Goal: Task Accomplishment & Management: Use online tool/utility

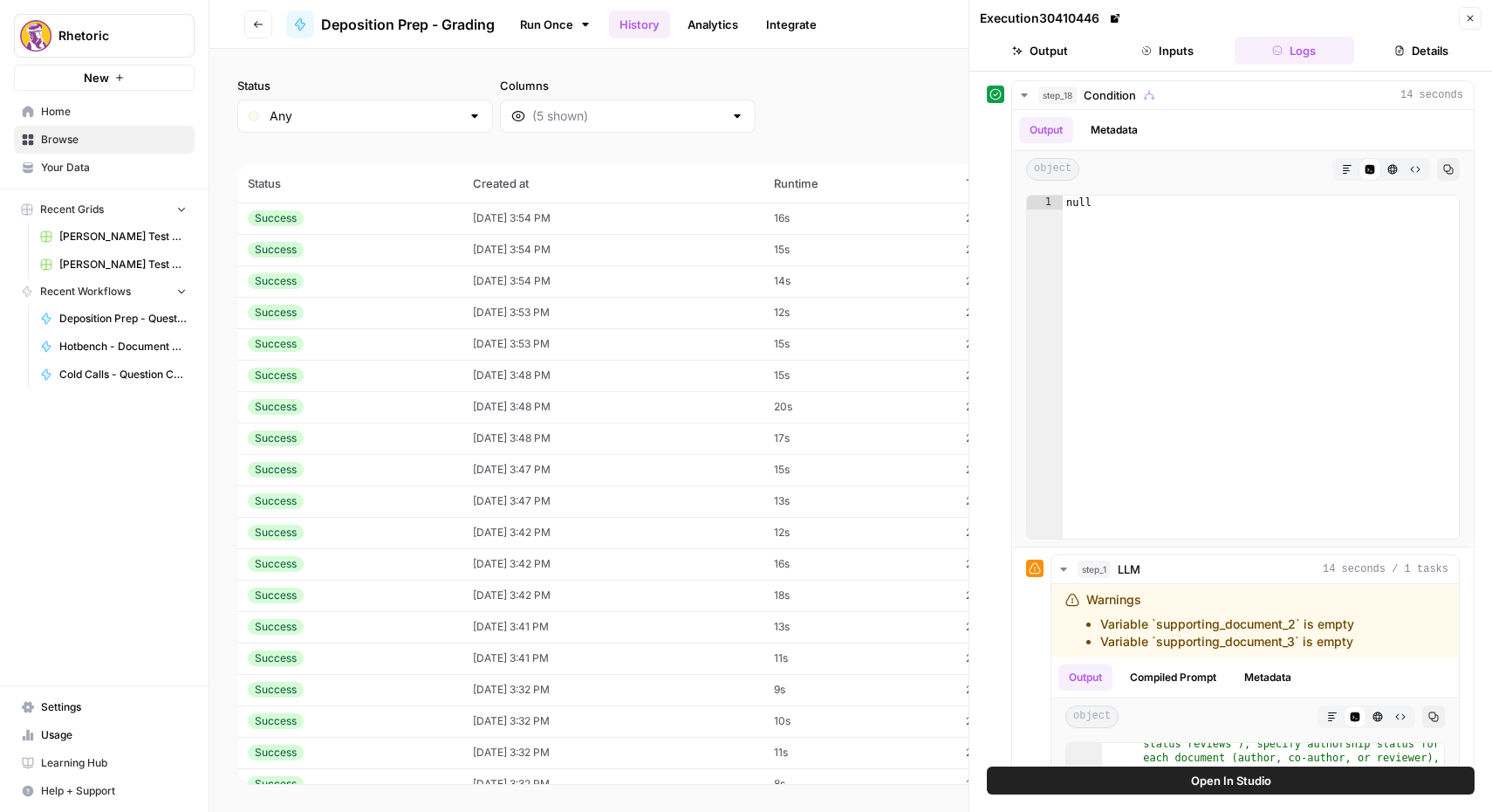
scroll to position [132, 0]
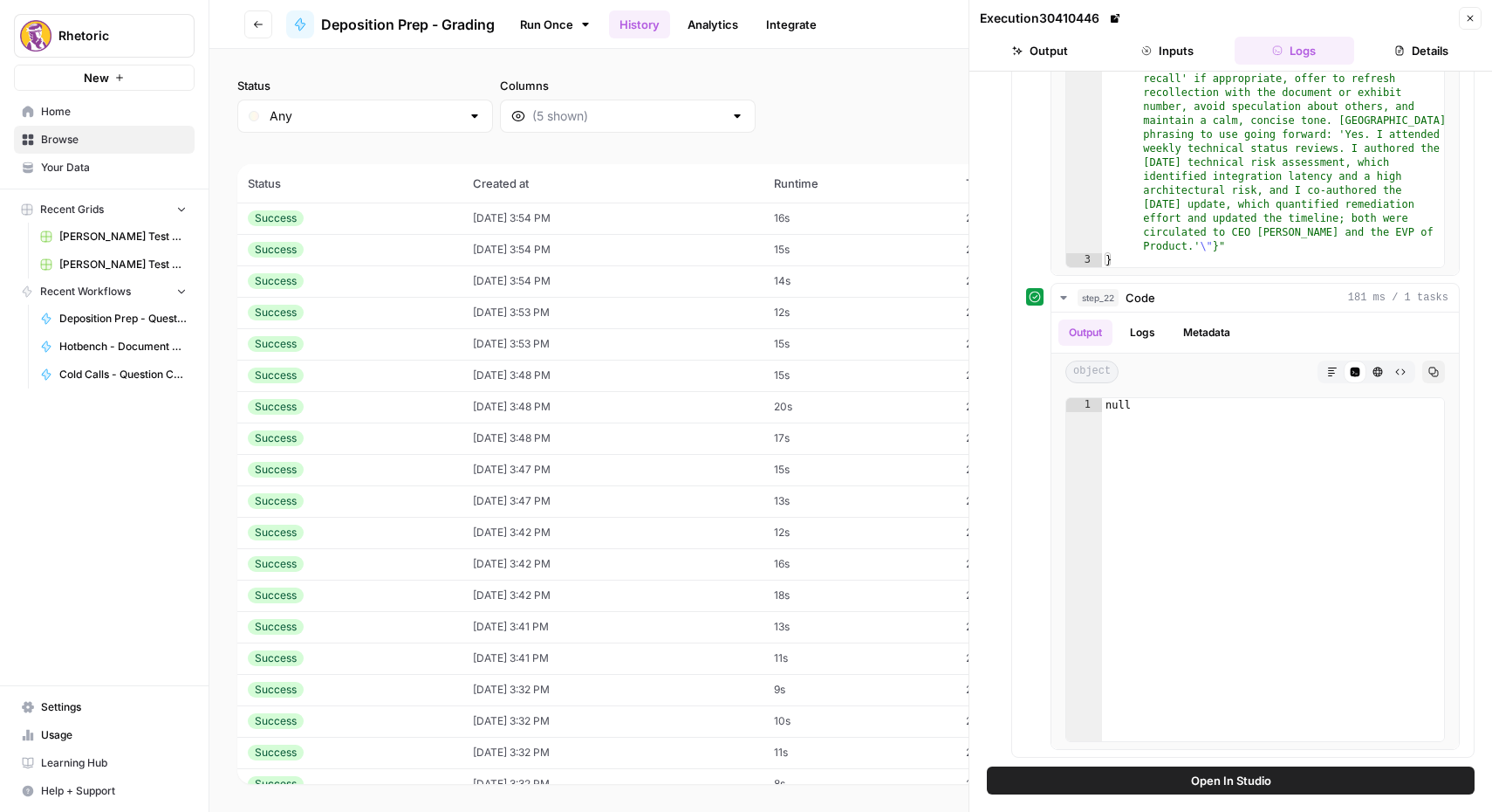
click at [1480, 10] on button "Close" at bounding box center [1470, 18] width 22 height 22
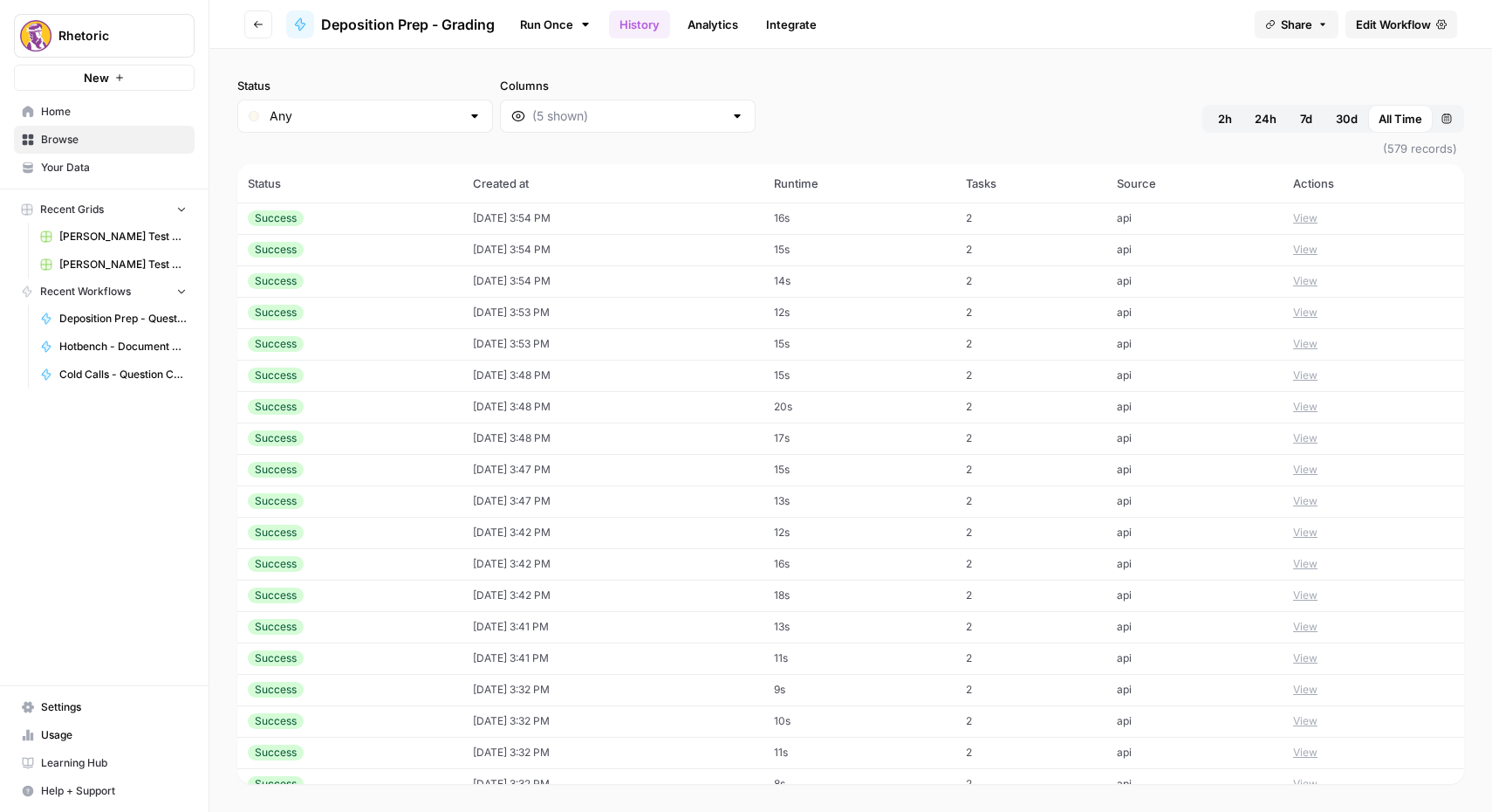
click at [280, 20] on header "Go back Deposition Prep - Grading Run Once History Analytics Integrate Share Ed…" at bounding box center [851, 24] width 1283 height 49
click at [255, 29] on icon "button" at bounding box center [258, 23] width 10 height 10
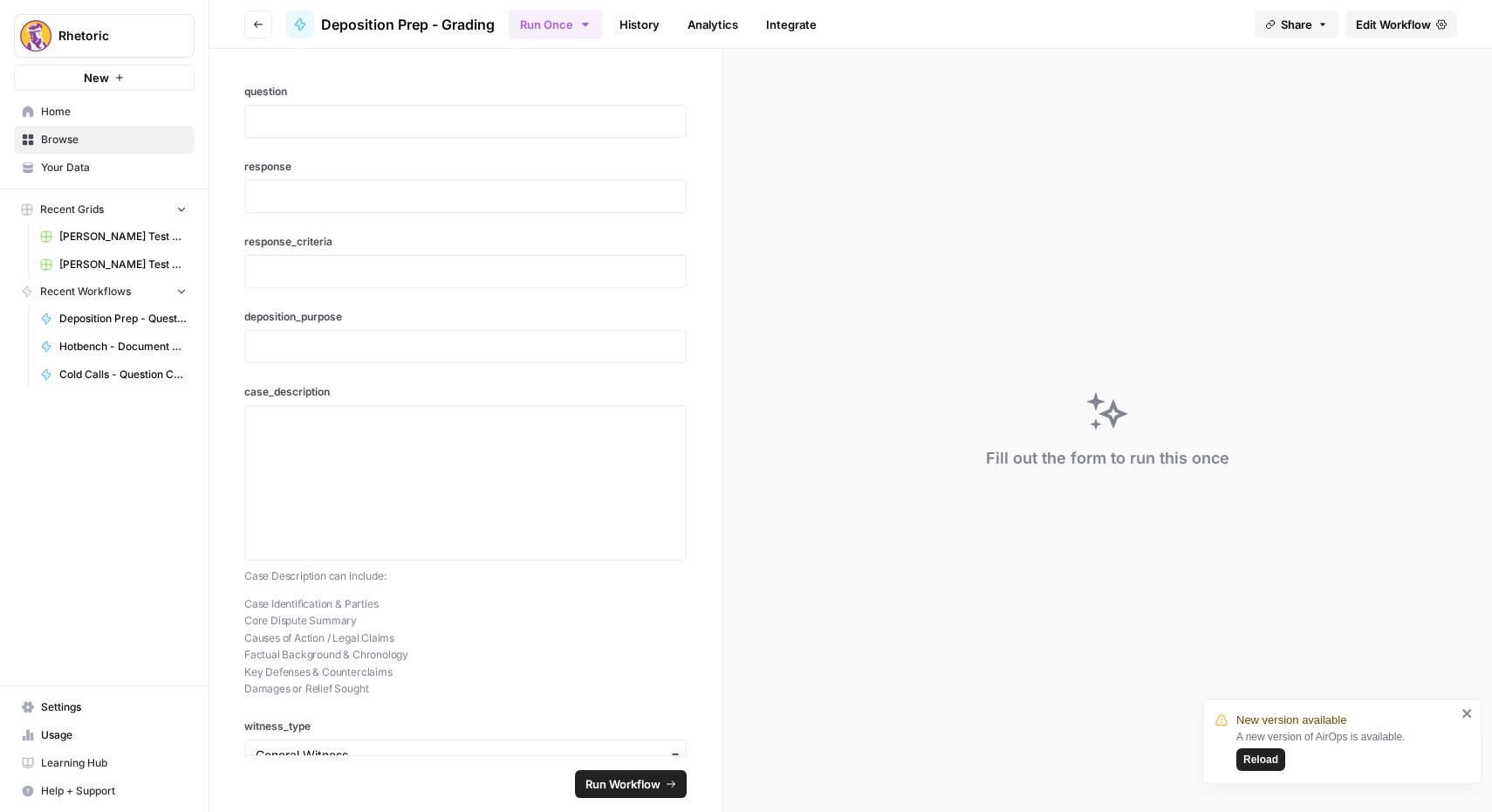
click at [255, 29] on icon "button" at bounding box center [258, 23] width 10 height 10
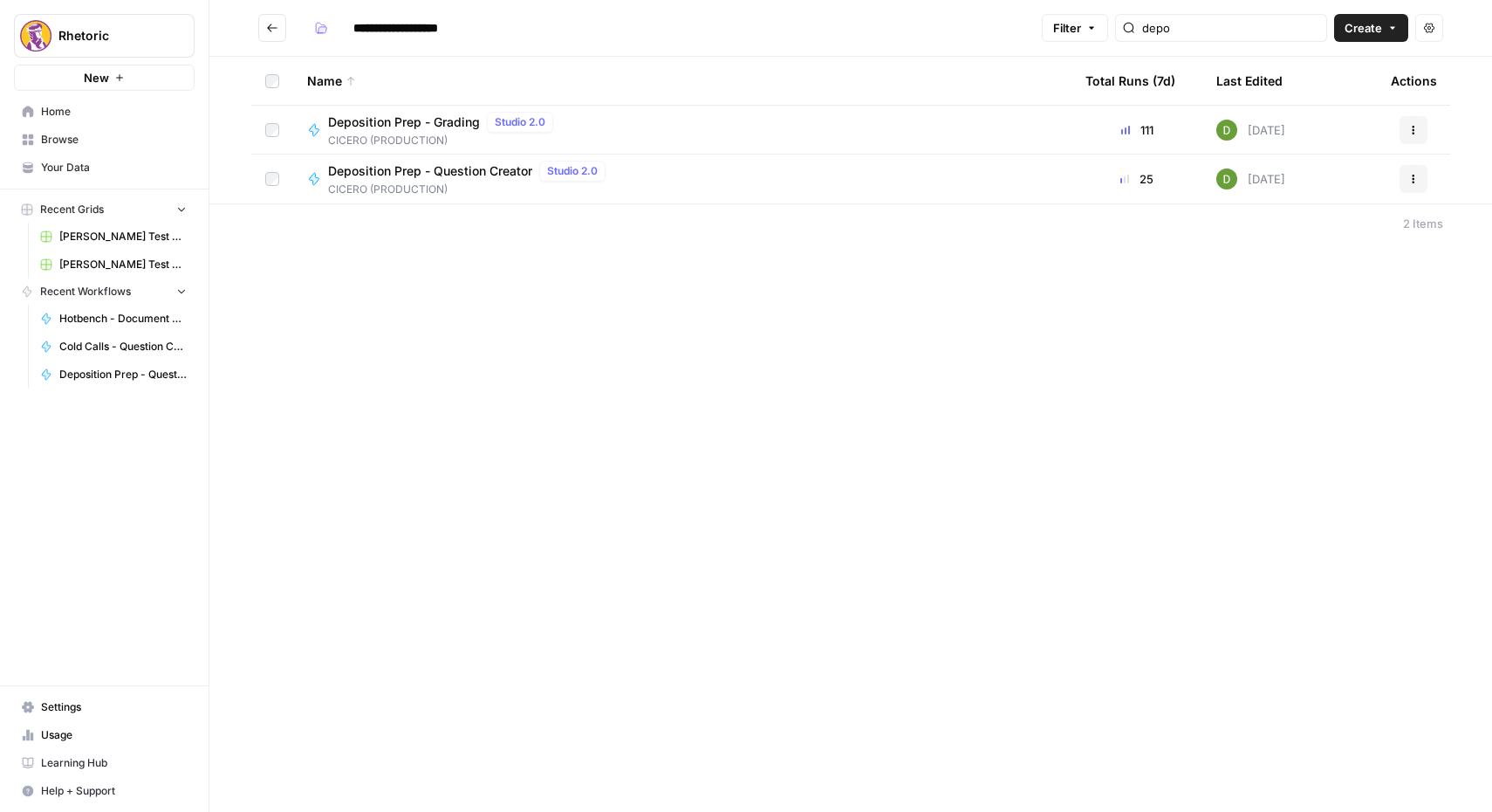
click at [271, 26] on icon "Go back" at bounding box center [272, 27] width 12 height 12
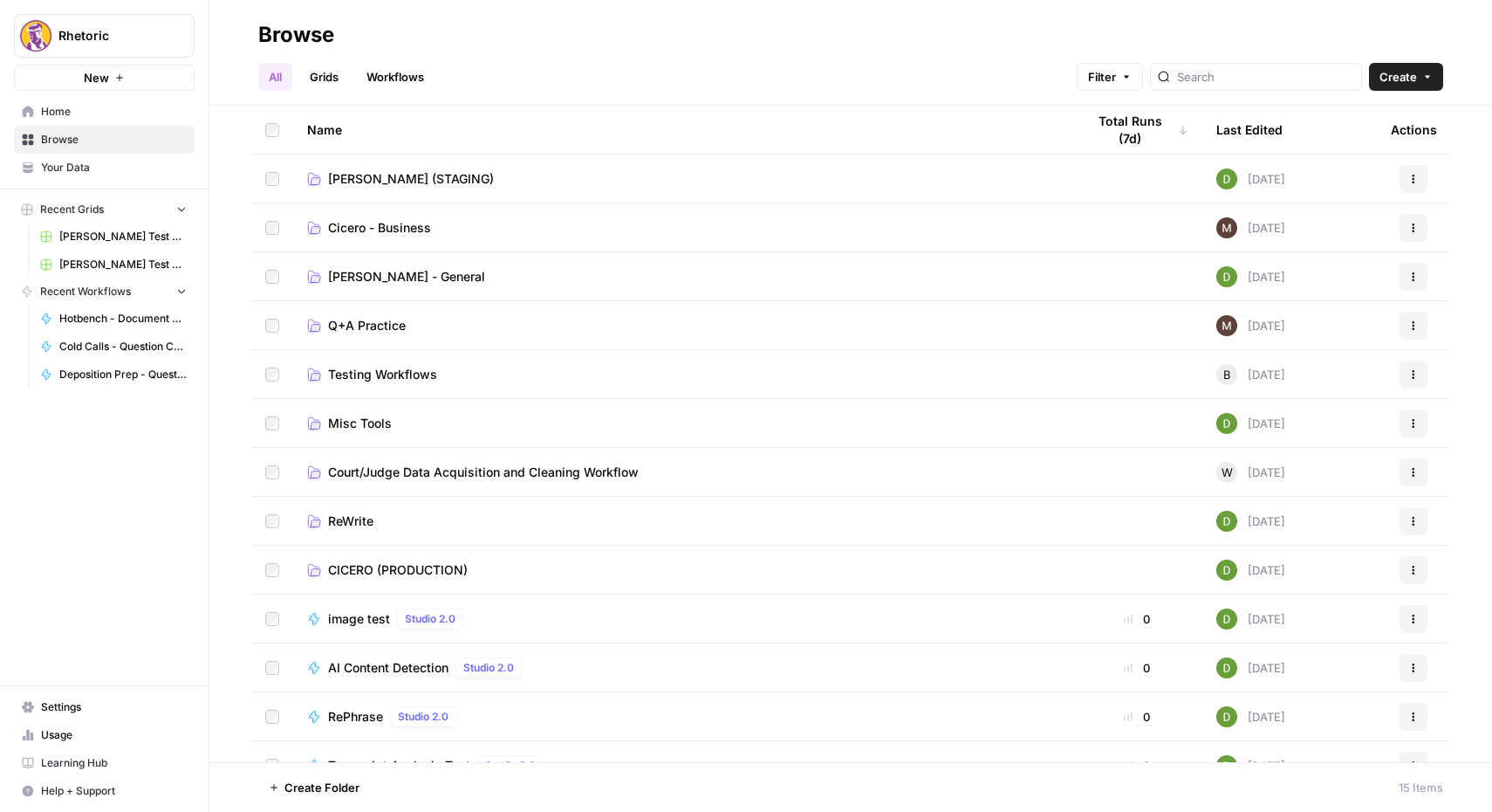
scroll to position [1, 0]
click at [390, 173] on span "[PERSON_NAME] (STAGING)" at bounding box center [410, 178] width 166 height 18
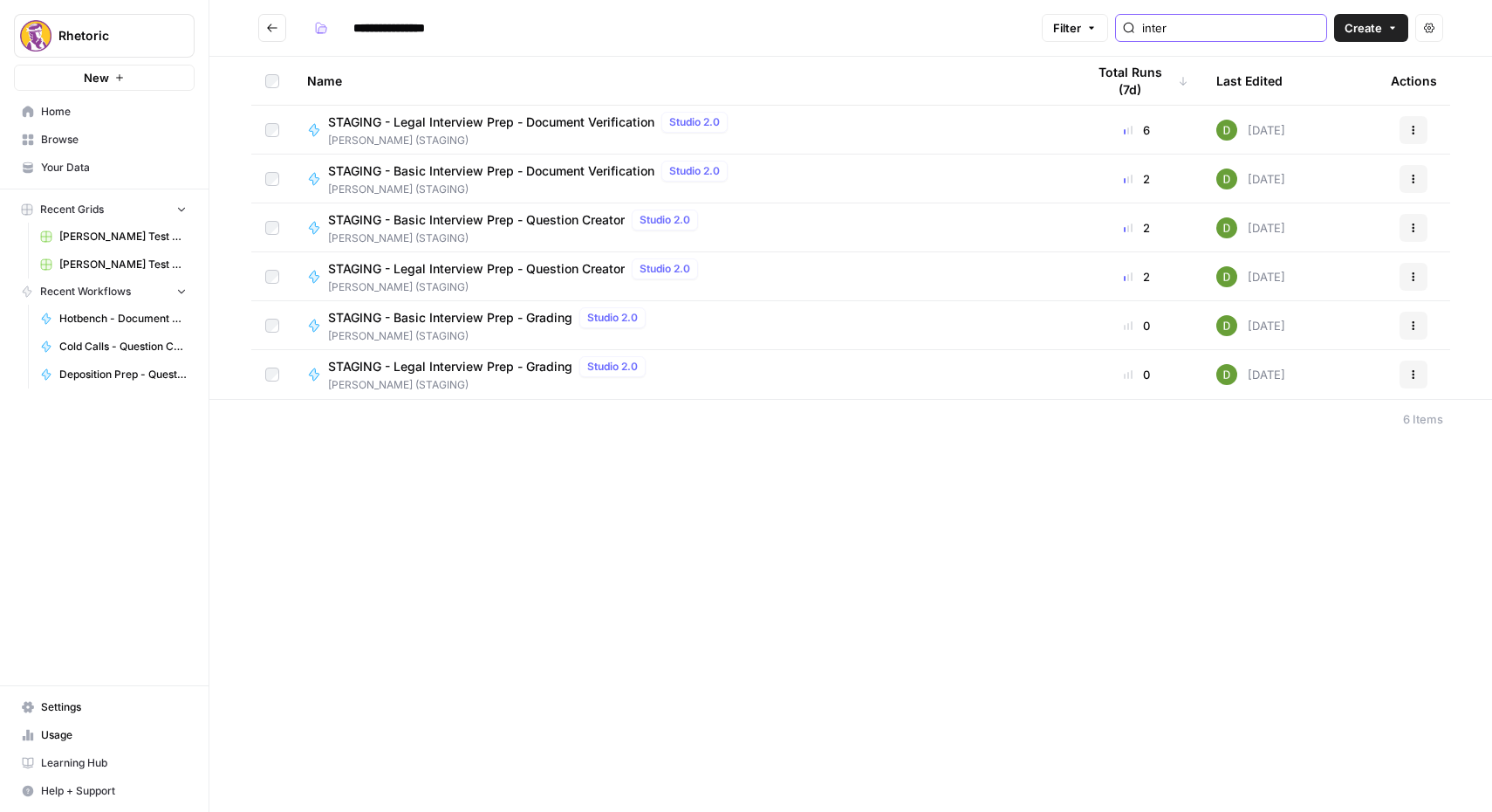
type input "inter"
click at [499, 123] on span "STAGING - Legal Interview Prep - Document Verification" at bounding box center [491, 122] width 326 height 18
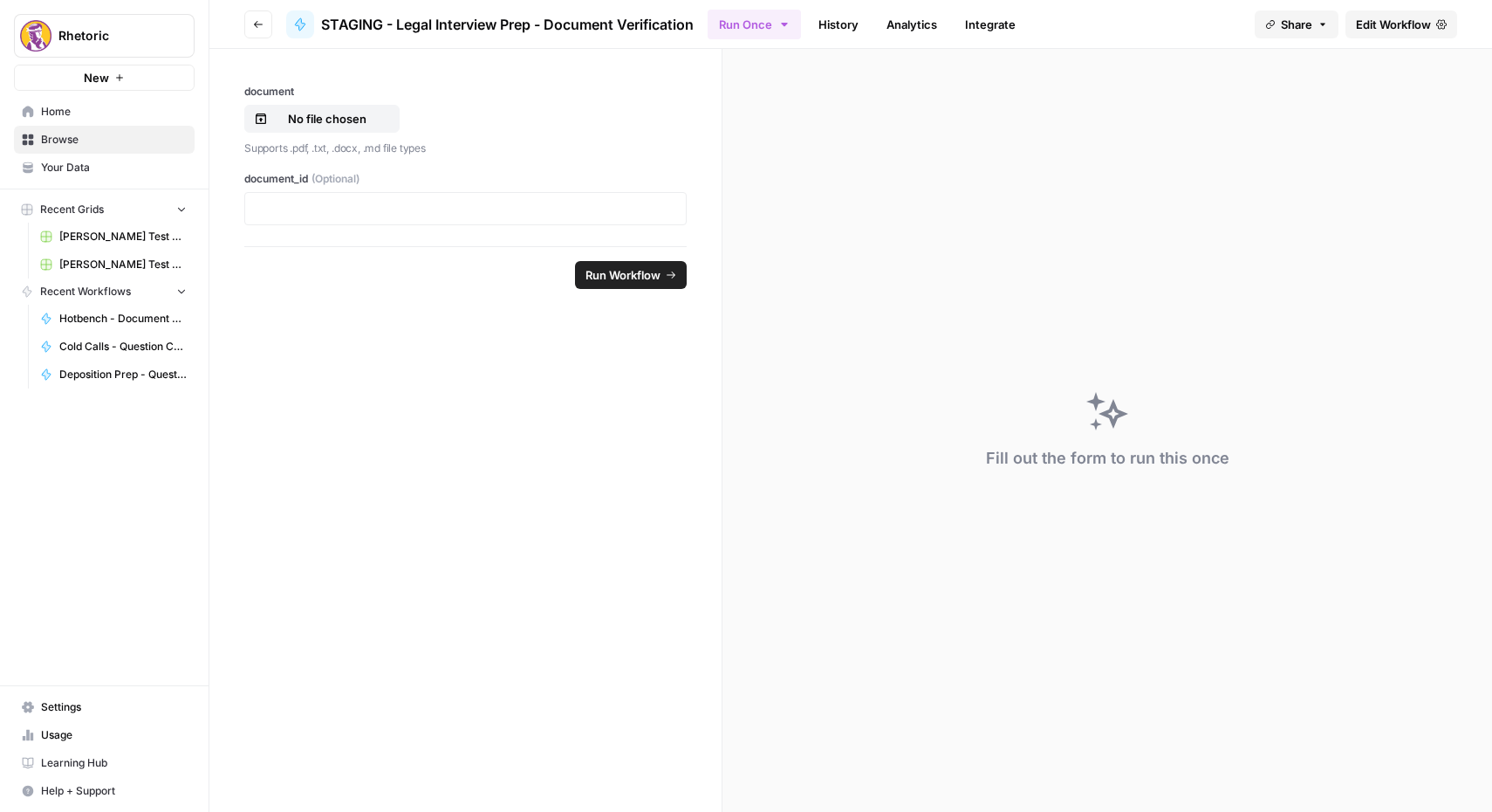
click at [1376, 24] on span "Edit Workflow" at bounding box center [1394, 24] width 75 height 18
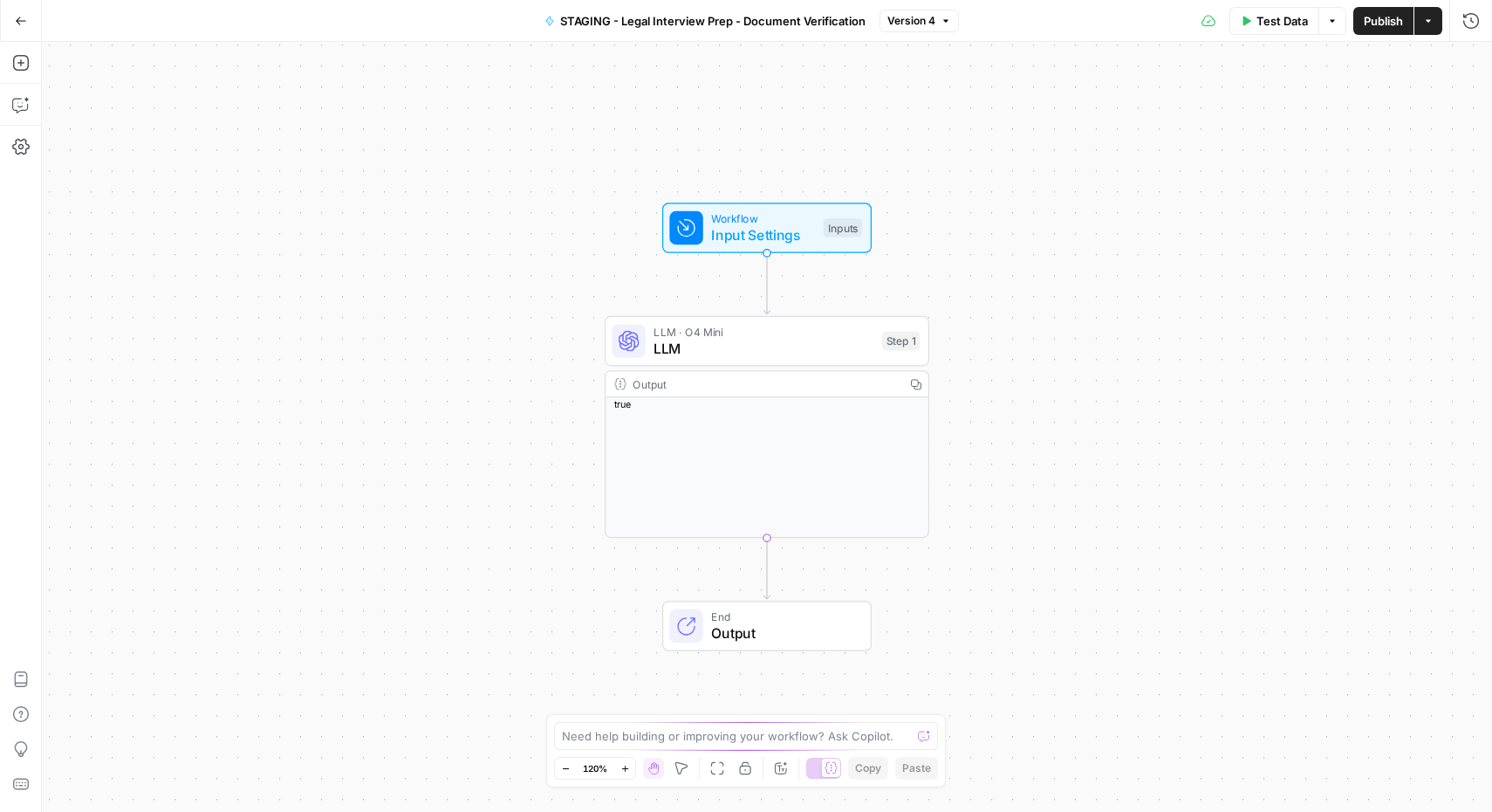
click at [743, 344] on span "LLM" at bounding box center [763, 348] width 220 height 21
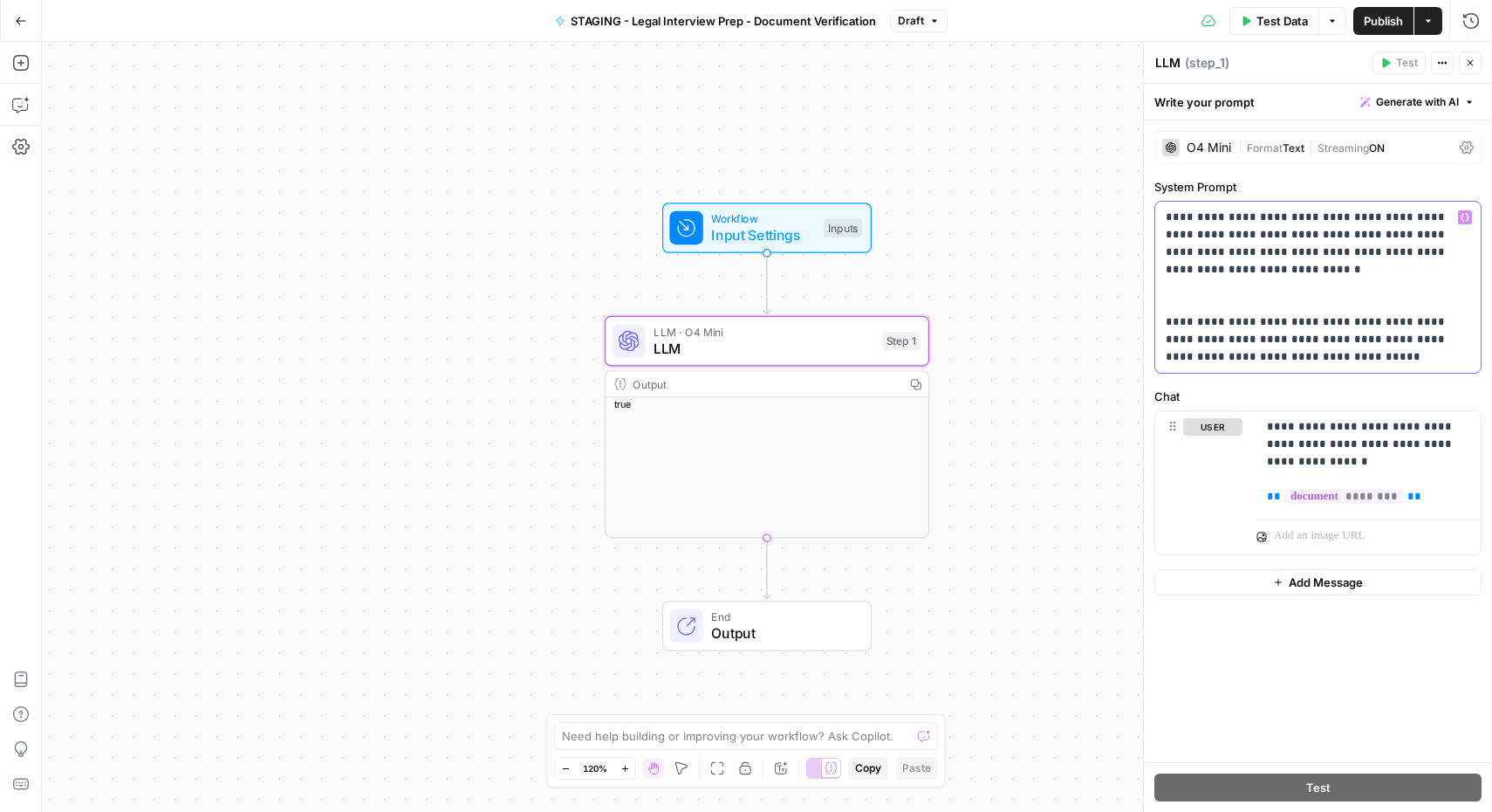
click at [1345, 358] on p "**********" at bounding box center [1318, 288] width 304 height 157
click at [1292, 266] on p "**********" at bounding box center [1318, 288] width 304 height 157
click at [1362, 358] on p "**********" at bounding box center [1318, 288] width 304 height 157
click at [1407, 343] on p "**********" at bounding box center [1318, 288] width 304 height 157
click at [771, 234] on span "Input Settings" at bounding box center [762, 234] width 104 height 21
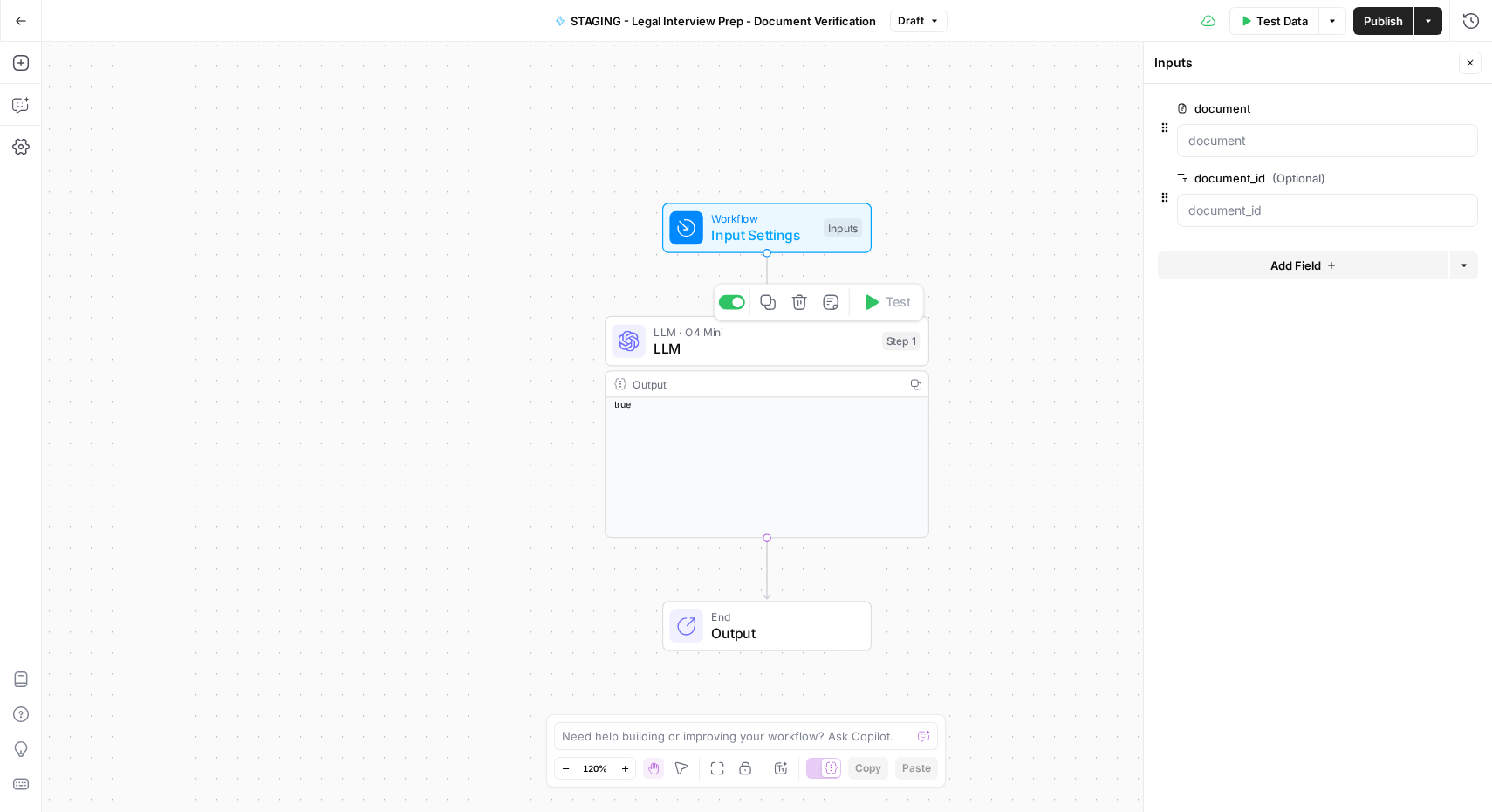
click at [753, 359] on div "LLM · O4 Mini LLM Step 1 Copy step Delete step Add Note Test" at bounding box center [767, 341] width 325 height 51
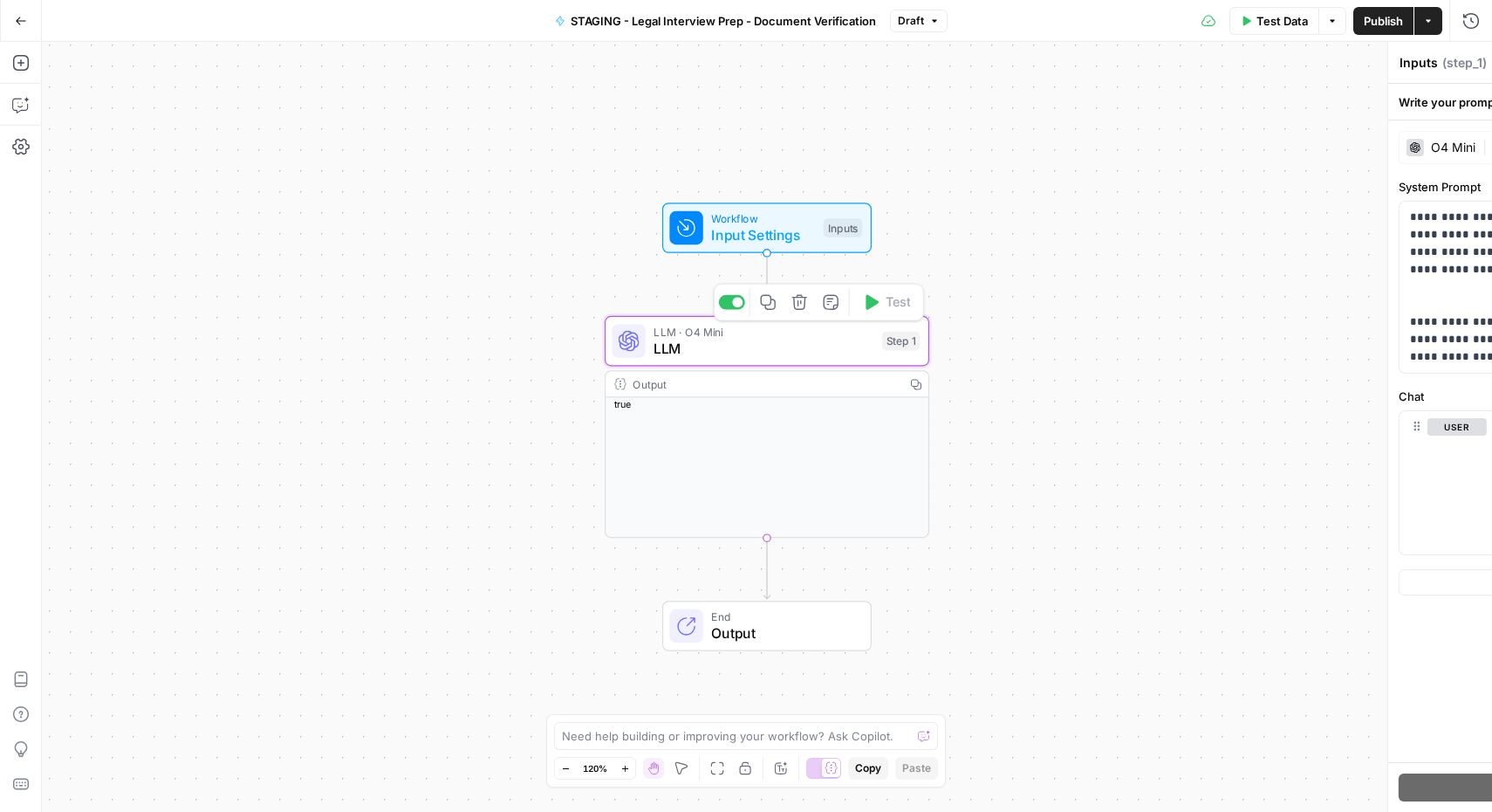
type textarea "LLM"
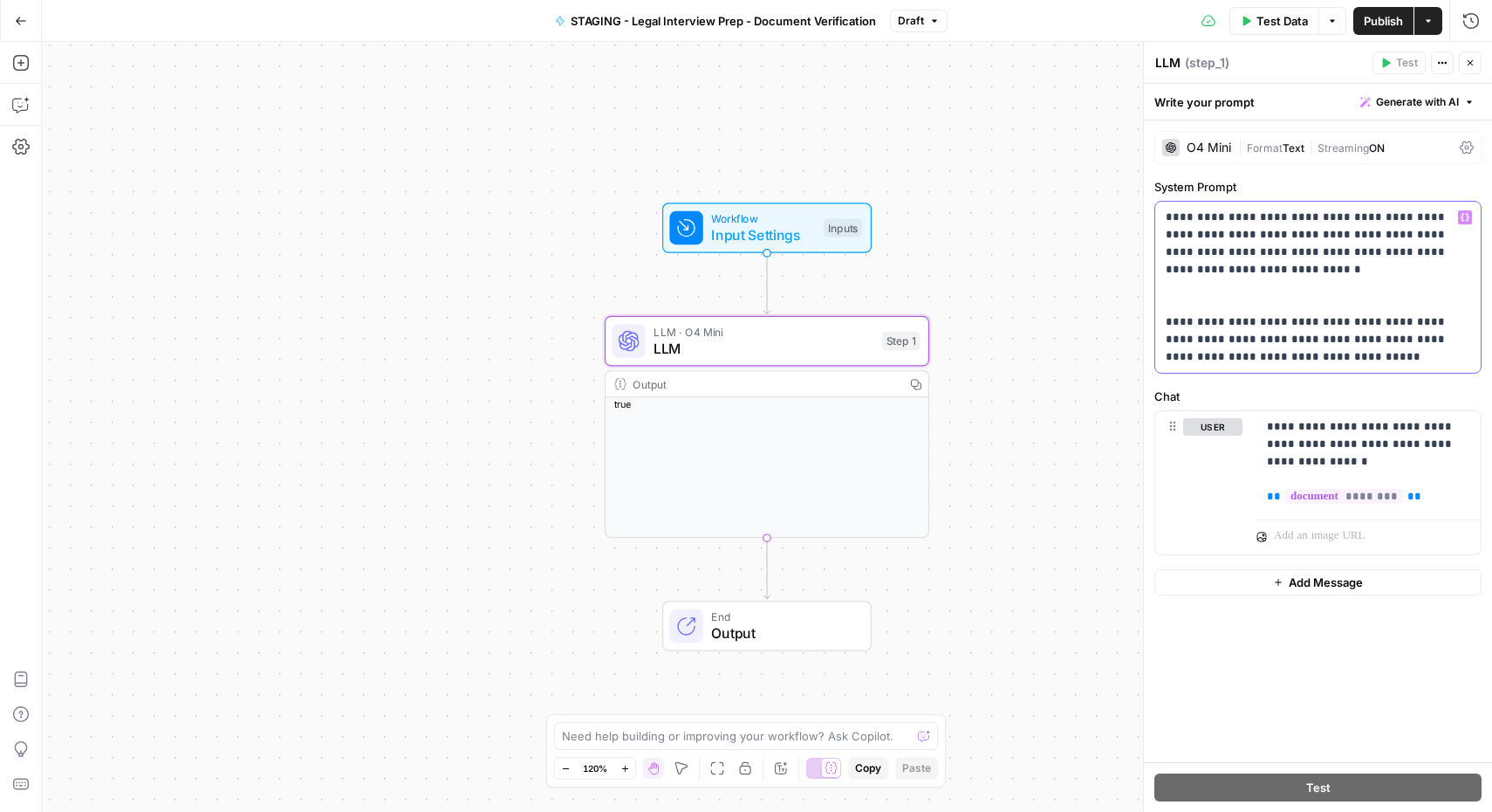
click at [1362, 360] on p "**********" at bounding box center [1318, 288] width 304 height 157
click at [1257, 273] on p "**********" at bounding box center [1318, 288] width 304 height 157
click at [1450, 273] on p "**********" at bounding box center [1318, 288] width 304 height 157
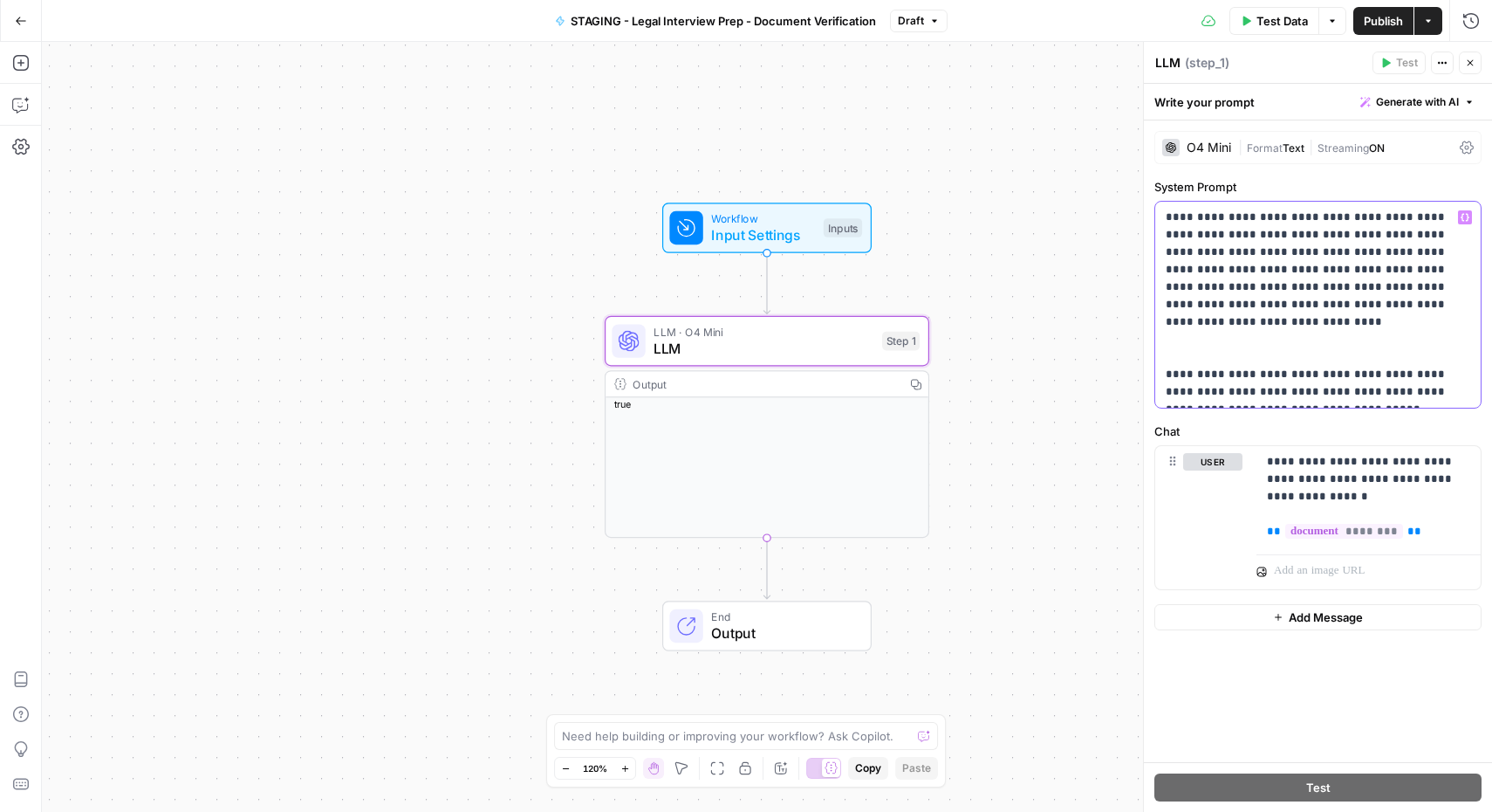
click at [1445, 289] on p "**********" at bounding box center [1318, 304] width 304 height 192
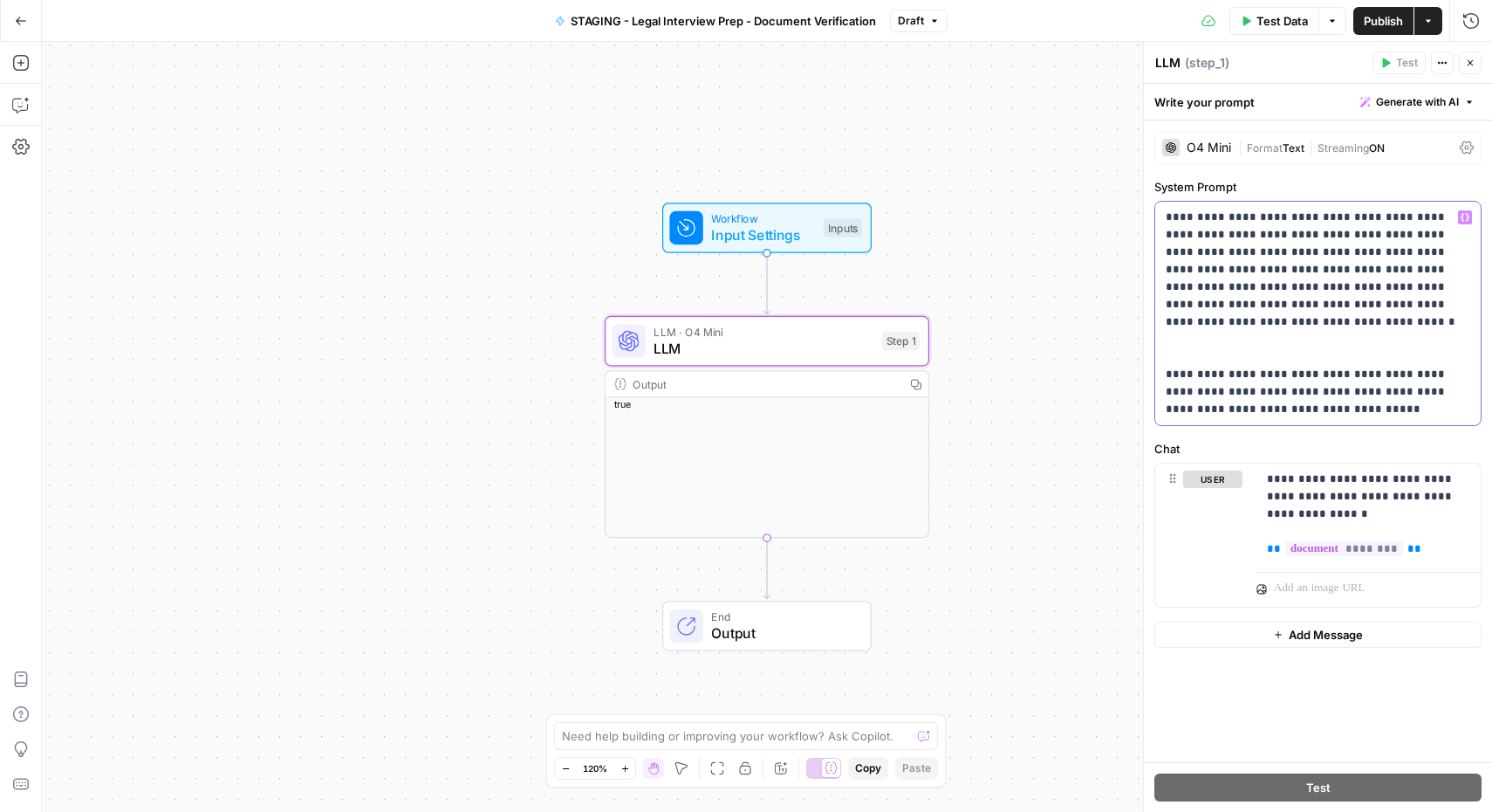
click at [1330, 319] on p "**********" at bounding box center [1318, 314] width 304 height 210
click at [1249, 304] on p "**********" at bounding box center [1318, 314] width 304 height 210
click at [1344, 306] on p "**********" at bounding box center [1318, 314] width 304 height 210
click at [1363, 307] on p "**********" at bounding box center [1318, 314] width 304 height 210
click at [1393, 305] on p "**********" at bounding box center [1318, 314] width 304 height 210
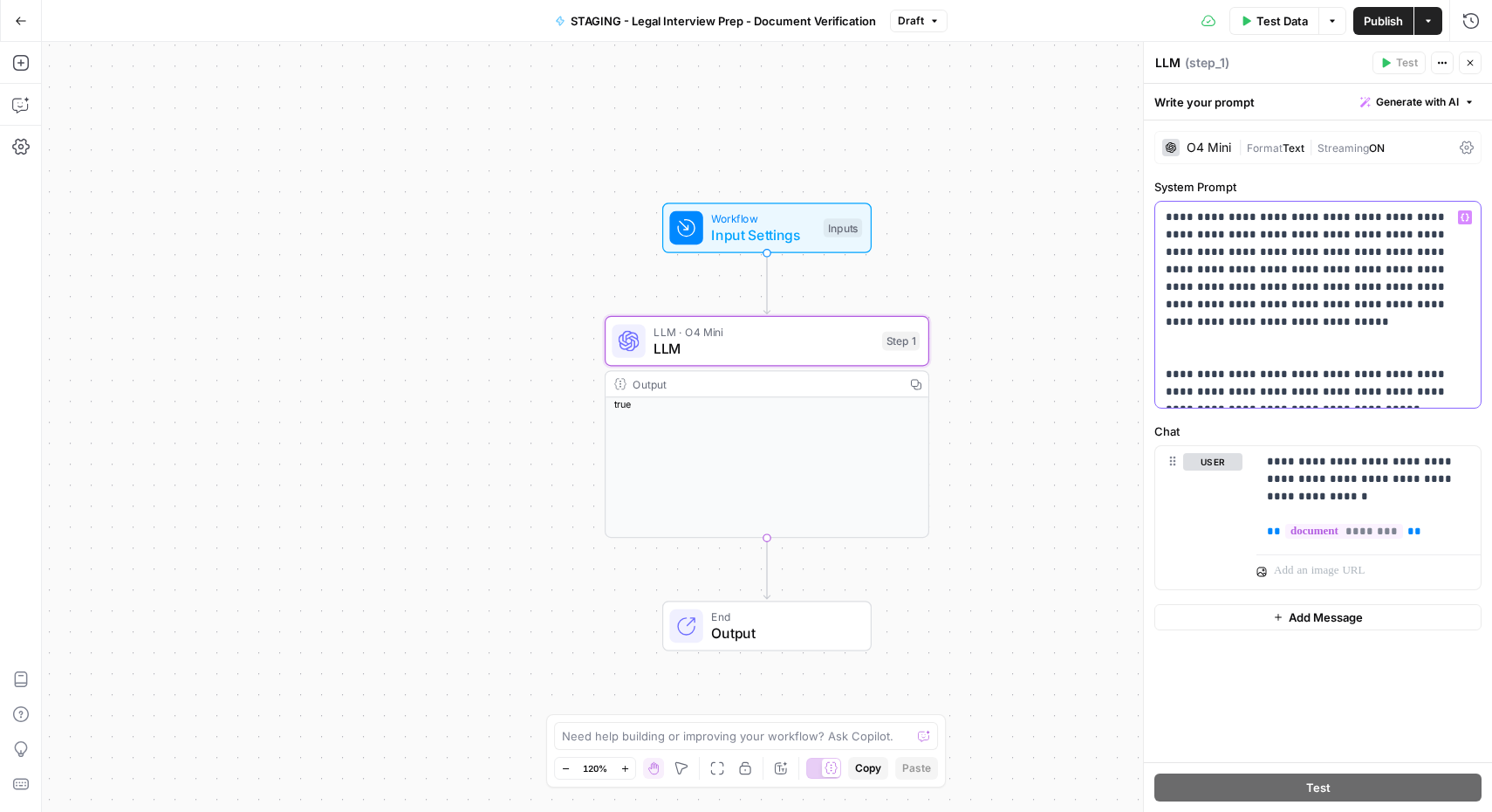
click at [1363, 303] on p "**********" at bounding box center [1318, 304] width 304 height 192
click at [1361, 24] on button "Publish" at bounding box center [1383, 21] width 60 height 28
click at [1266, 17] on span "Test Data" at bounding box center [1282, 21] width 52 height 18
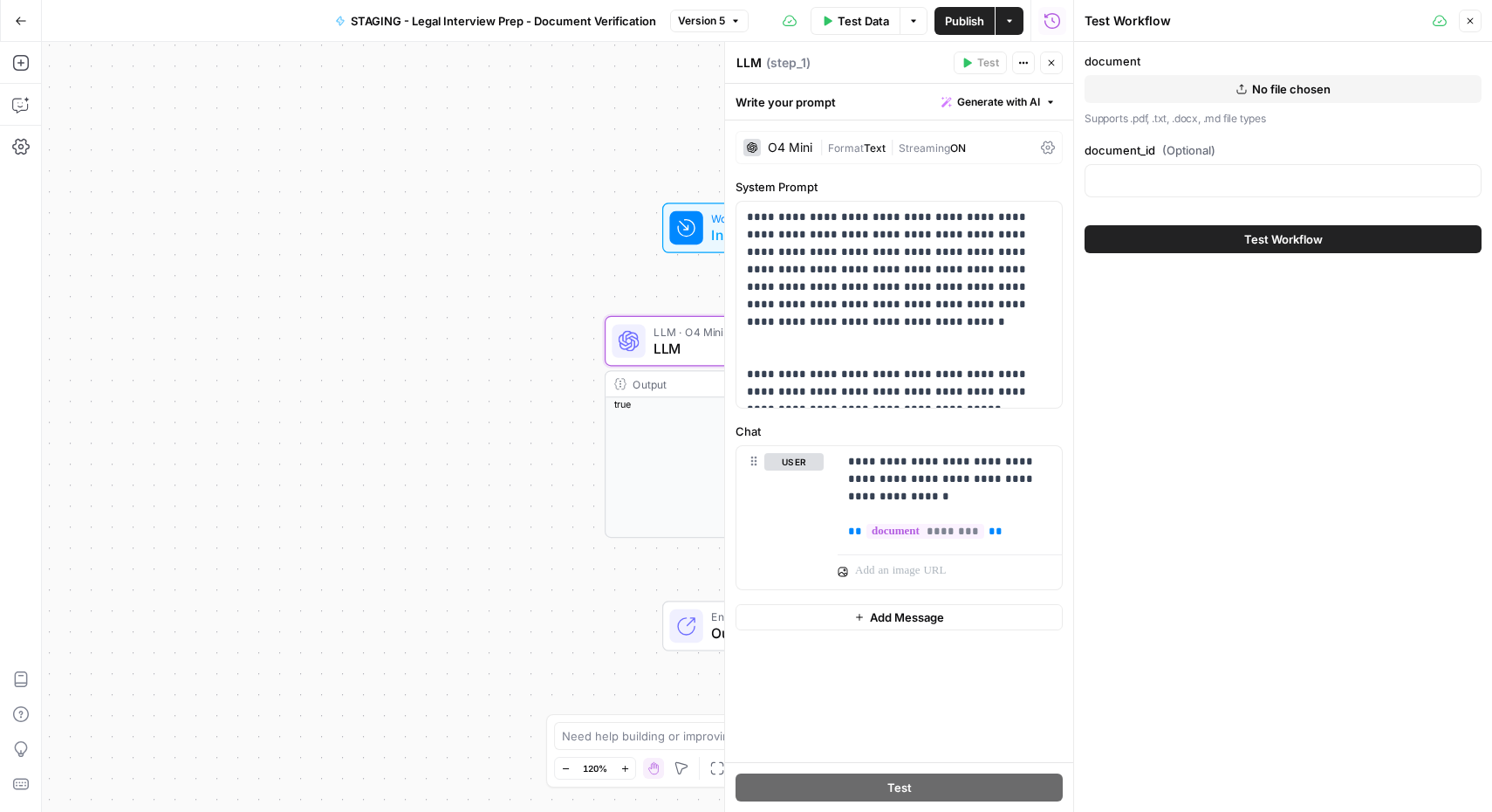
click at [1241, 91] on icon "button" at bounding box center [1241, 88] width 10 height 10
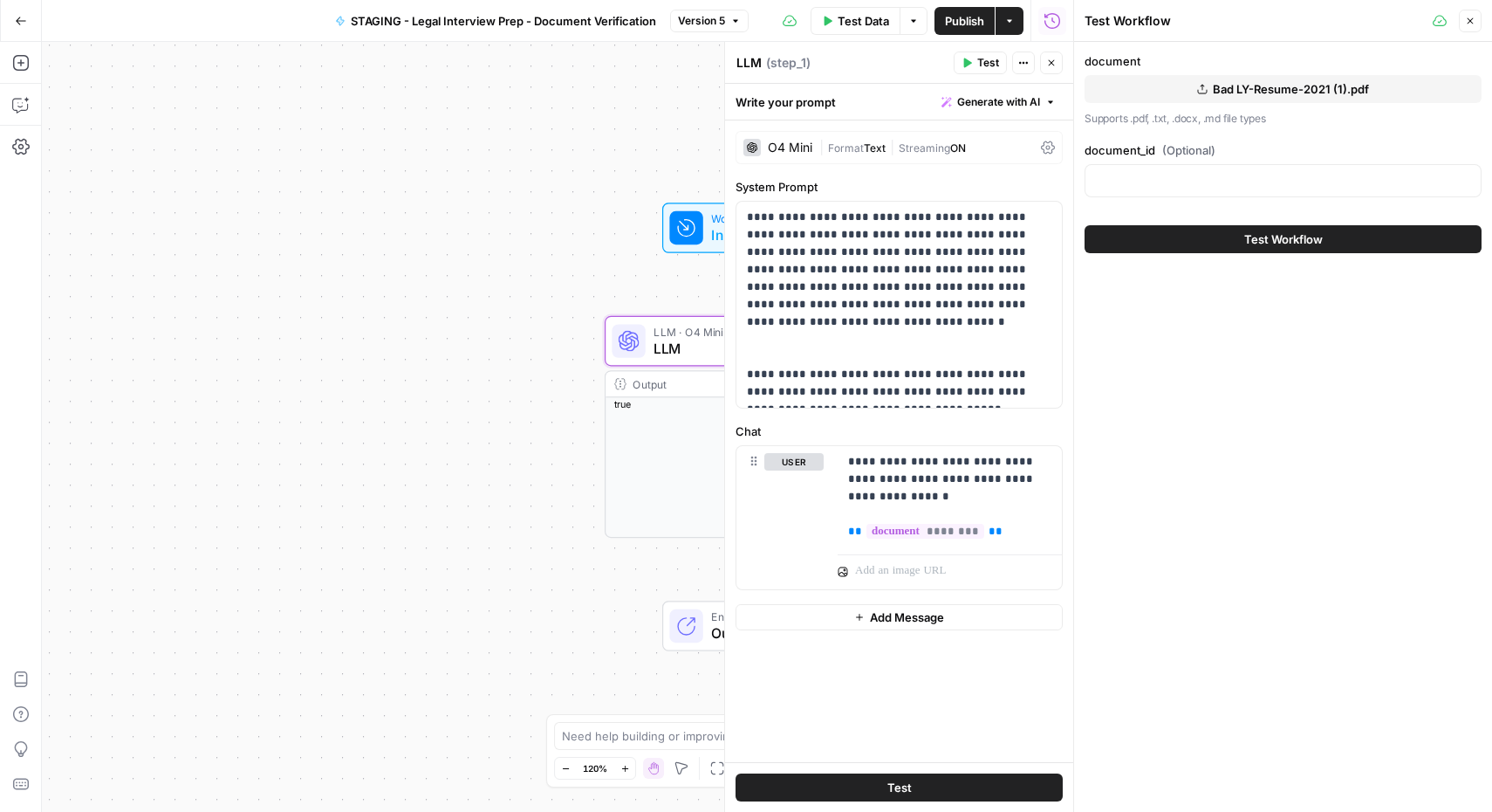
click at [1234, 245] on button "Test Workflow" at bounding box center [1283, 239] width 397 height 28
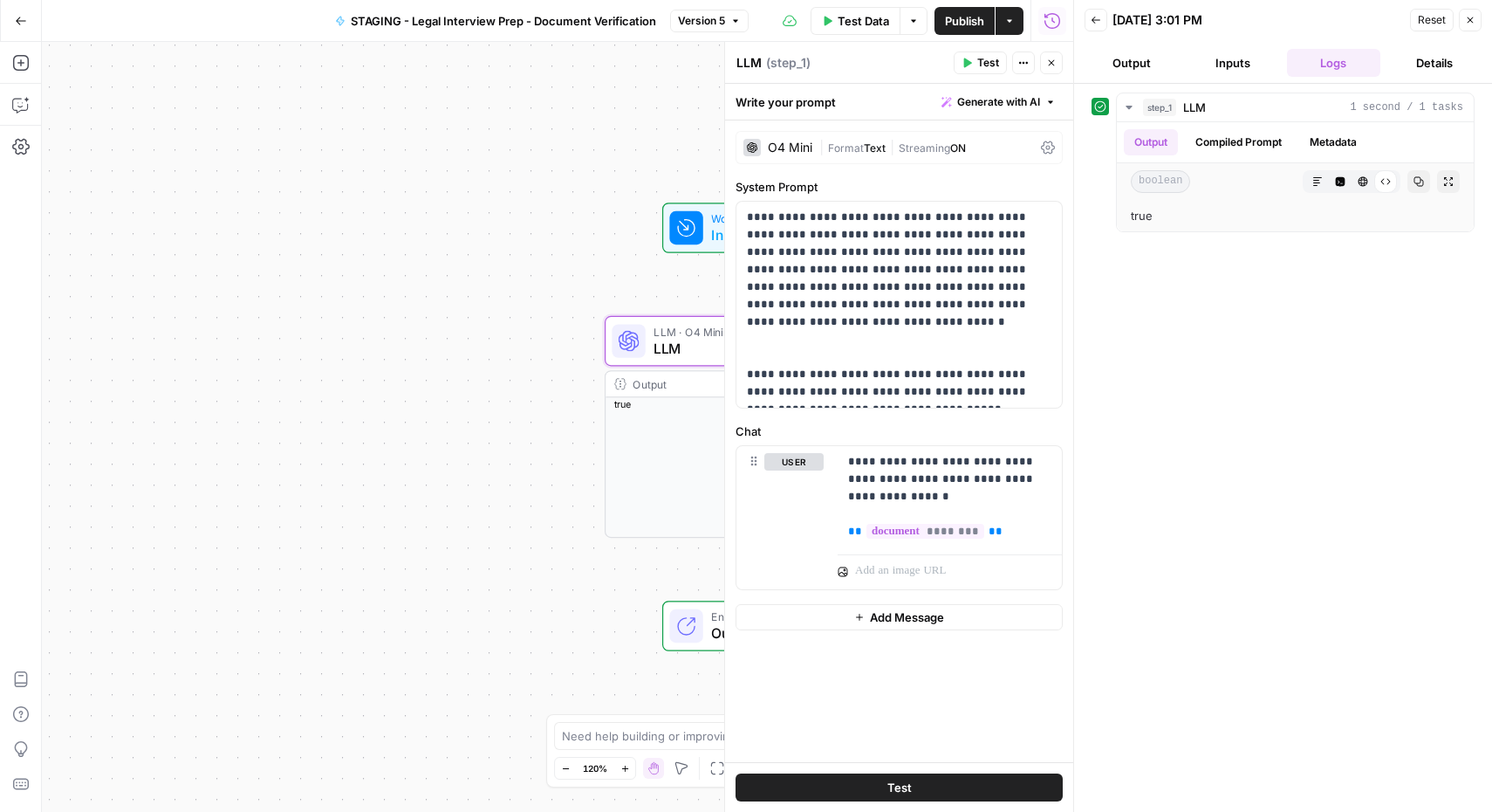
click at [1438, 23] on span "Reset" at bounding box center [1432, 20] width 28 height 16
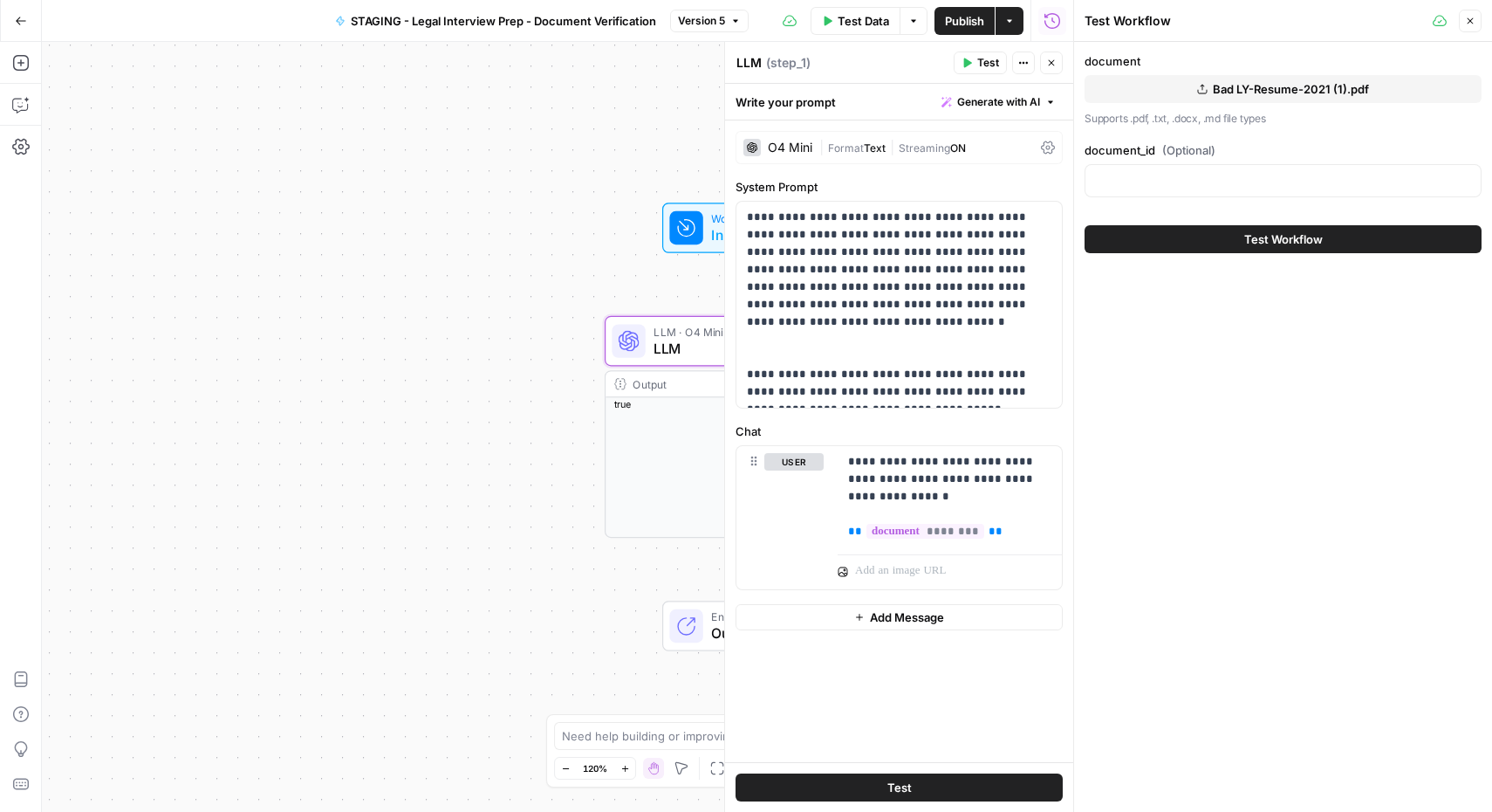
click at [1318, 89] on span "Bad LY-Resume-2021 (1).pdf" at bounding box center [1291, 89] width 156 height 18
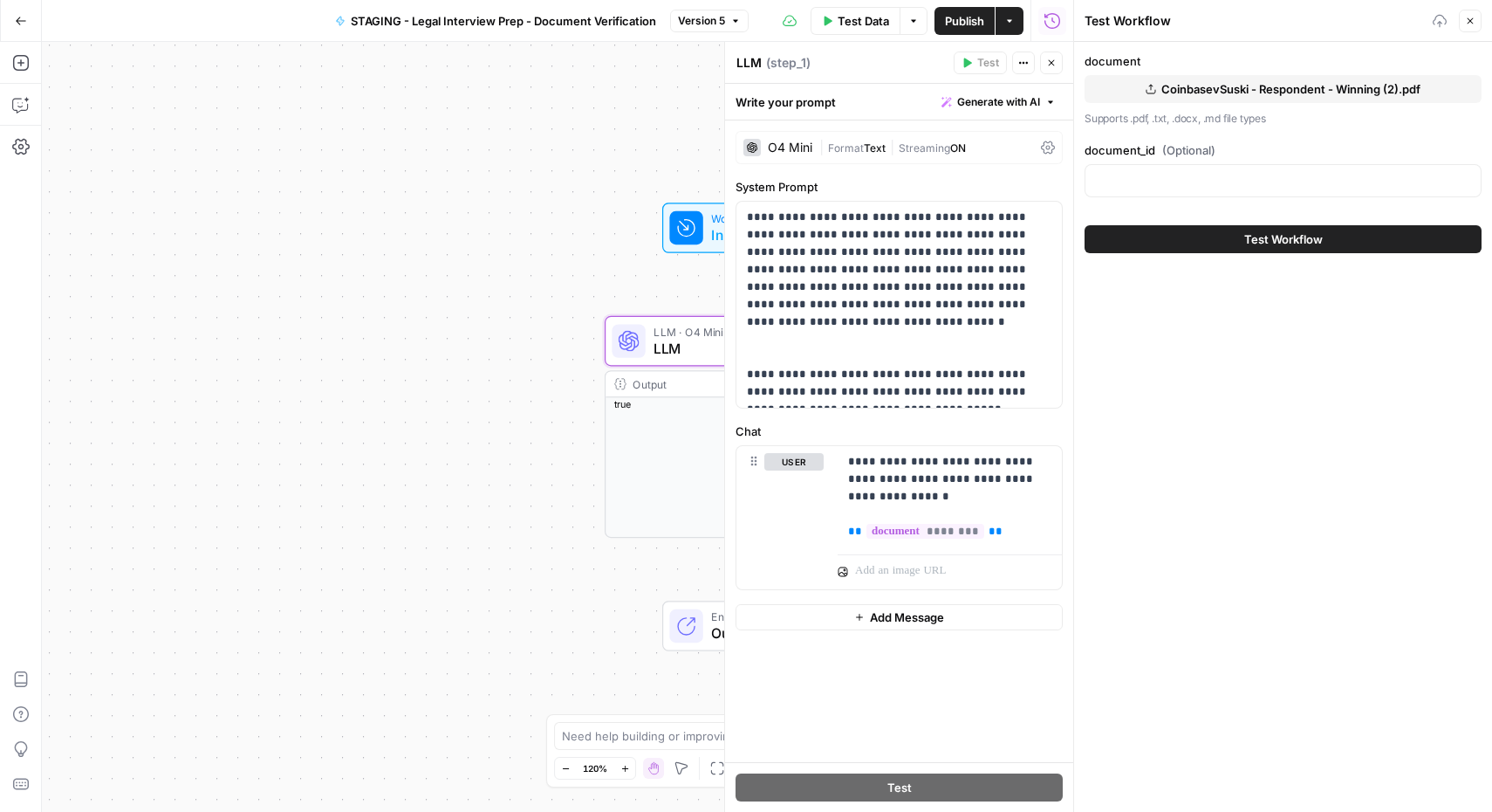
click at [1234, 243] on button "Test Workflow" at bounding box center [1283, 239] width 397 height 28
click at [1250, 245] on span "Test Workflow" at bounding box center [1284, 239] width 79 height 18
click at [1278, 246] on span "Test Workflow" at bounding box center [1284, 239] width 79 height 18
click at [1297, 238] on span "Test Workflow" at bounding box center [1284, 239] width 79 height 18
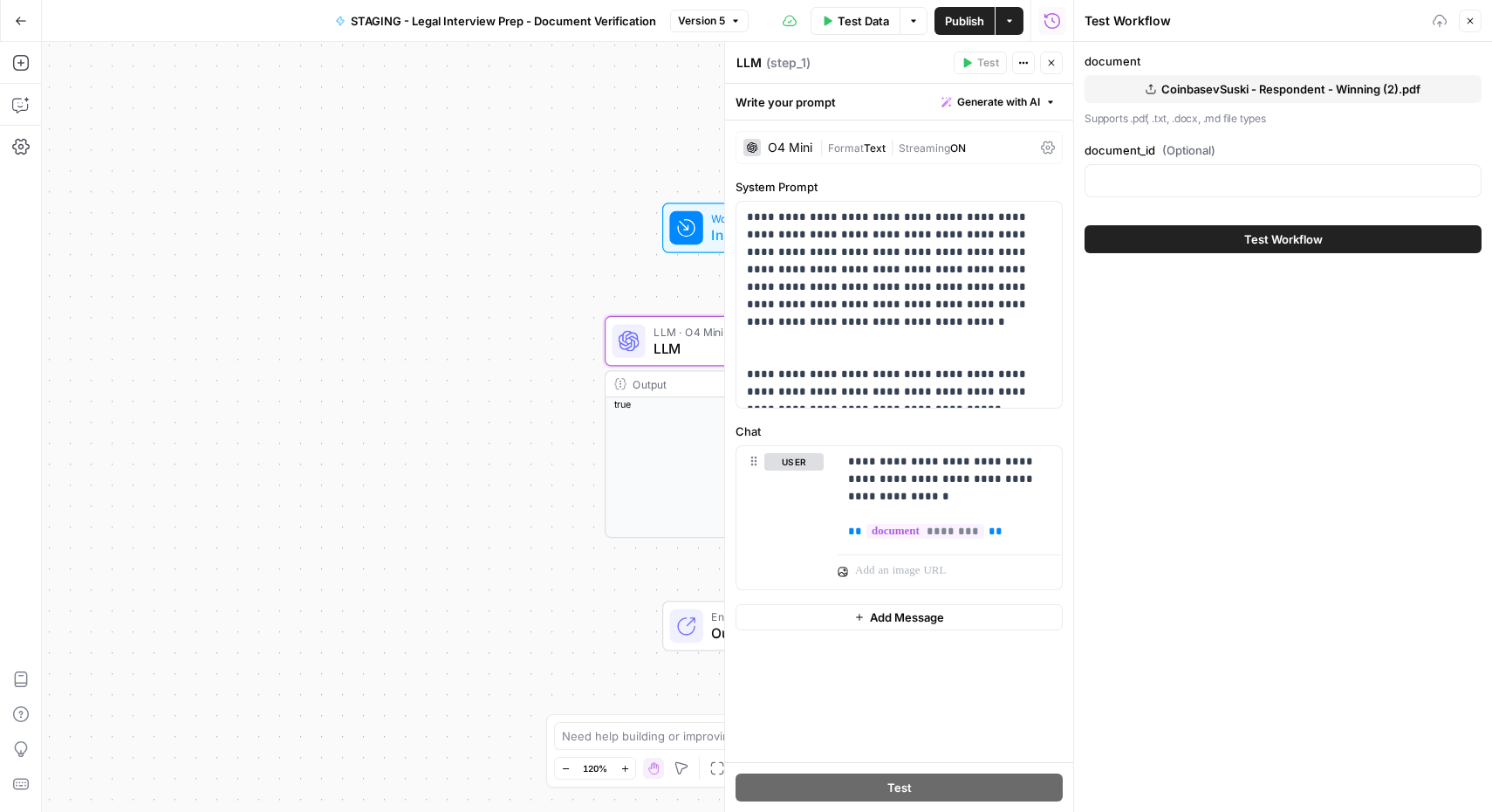
click at [1297, 238] on span "Test Workflow" at bounding box center [1284, 239] width 79 height 18
click at [1269, 225] on button "Test Workflow" at bounding box center [1283, 239] width 397 height 28
click at [1266, 240] on span "Test Workflow" at bounding box center [1284, 239] width 79 height 18
click at [1306, 246] on span "Test Workflow" at bounding box center [1284, 239] width 79 height 18
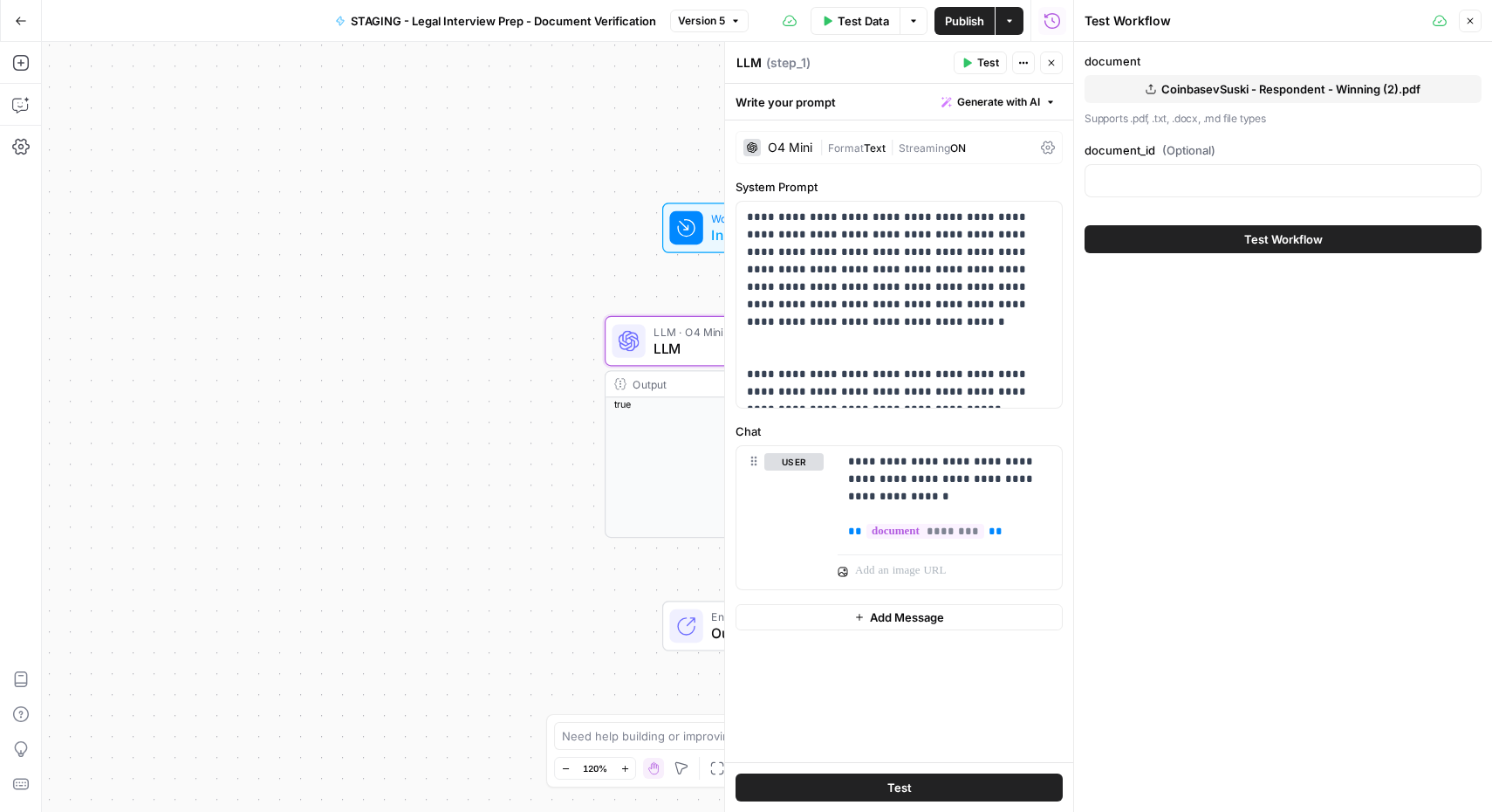
click at [1479, 22] on button "Close" at bounding box center [1470, 21] width 22 height 22
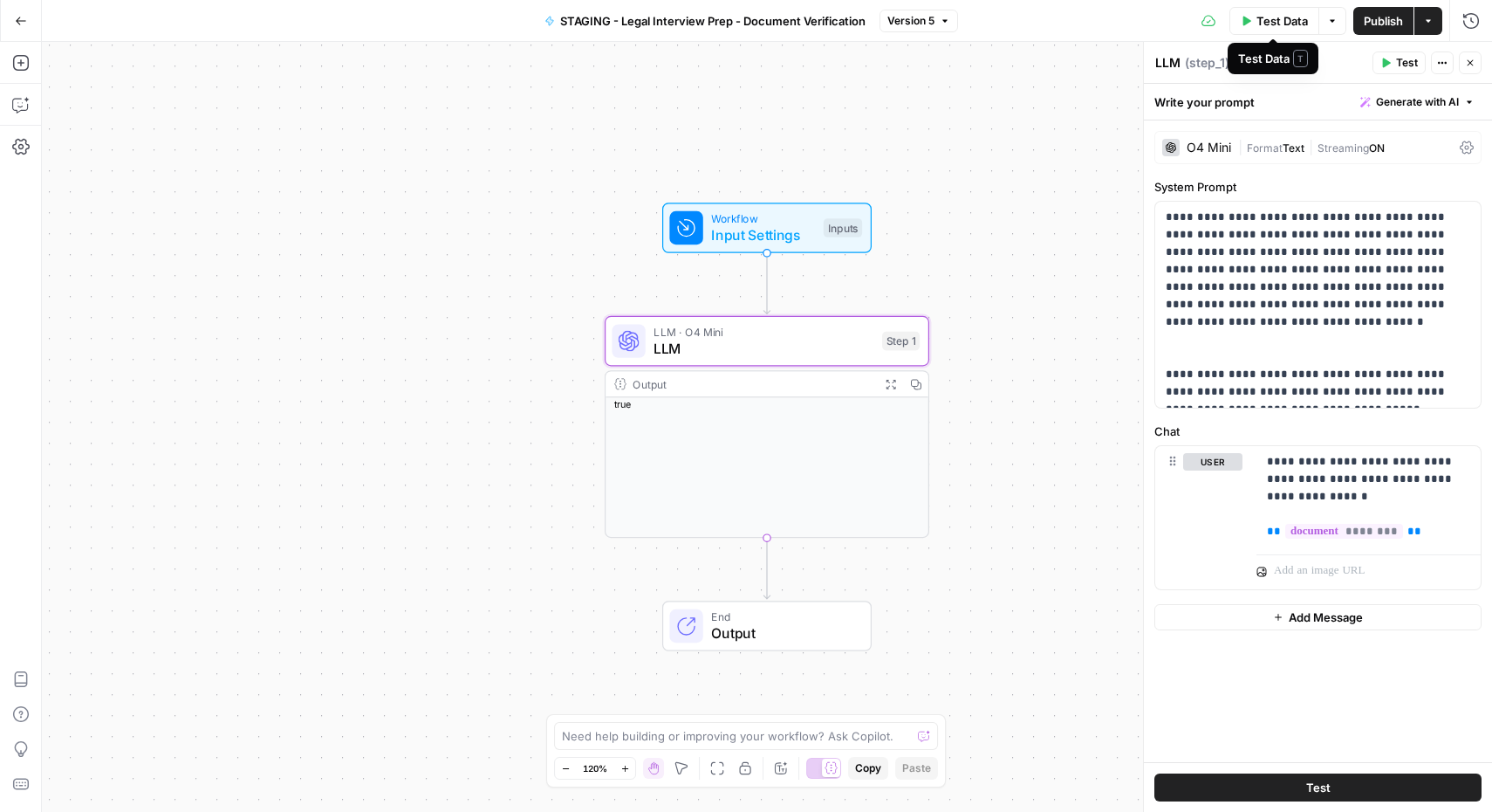
click at [1270, 18] on span "Test Data" at bounding box center [1282, 21] width 52 height 18
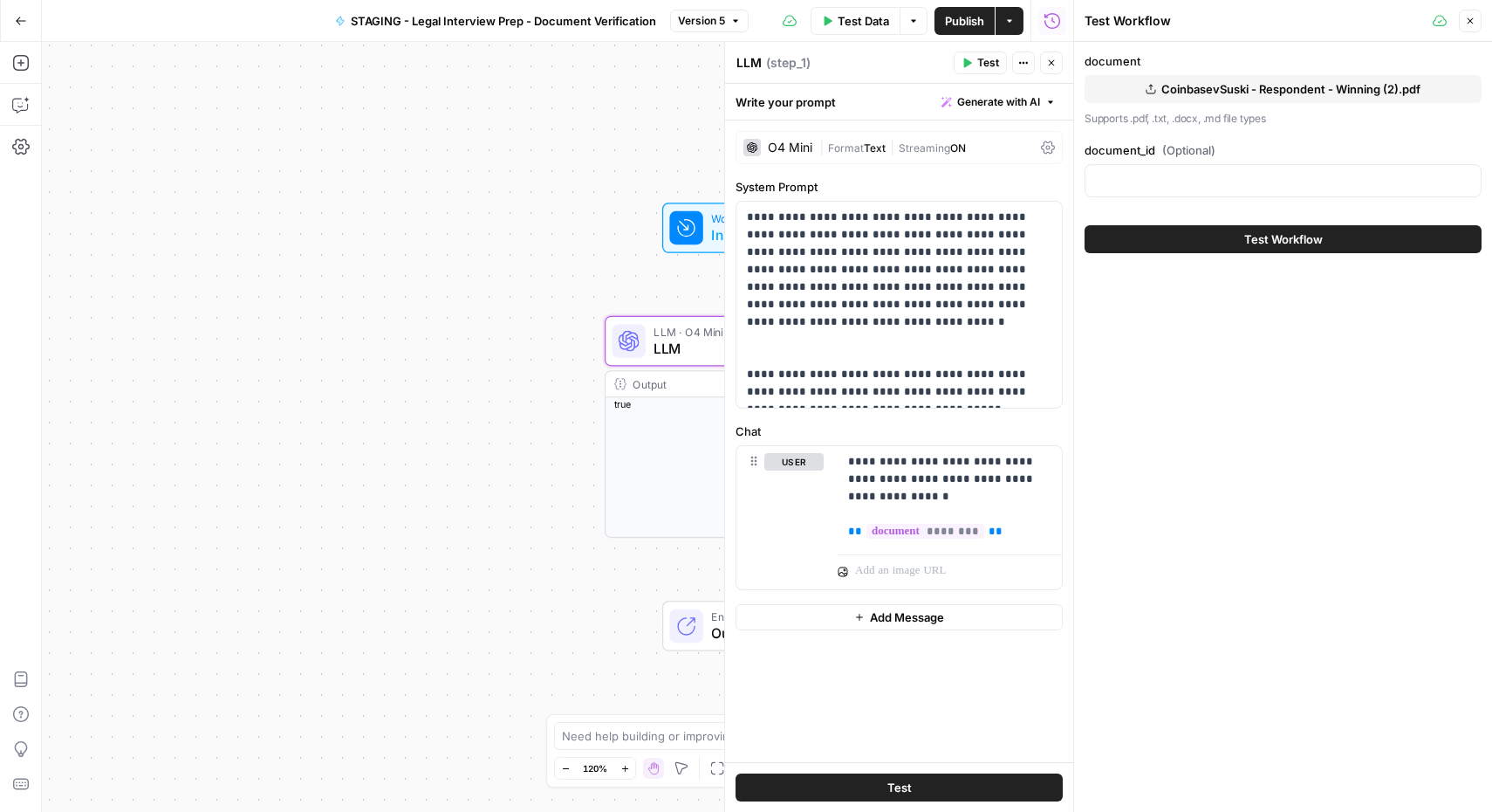
click at [1285, 86] on span "CoinbasevSuski - Respondent - Winning (2).pdf" at bounding box center [1291, 89] width 259 height 18
click at [1166, 242] on button "Test Workflow" at bounding box center [1283, 239] width 397 height 28
click at [1270, 239] on span "Test Workflow" at bounding box center [1284, 239] width 79 height 18
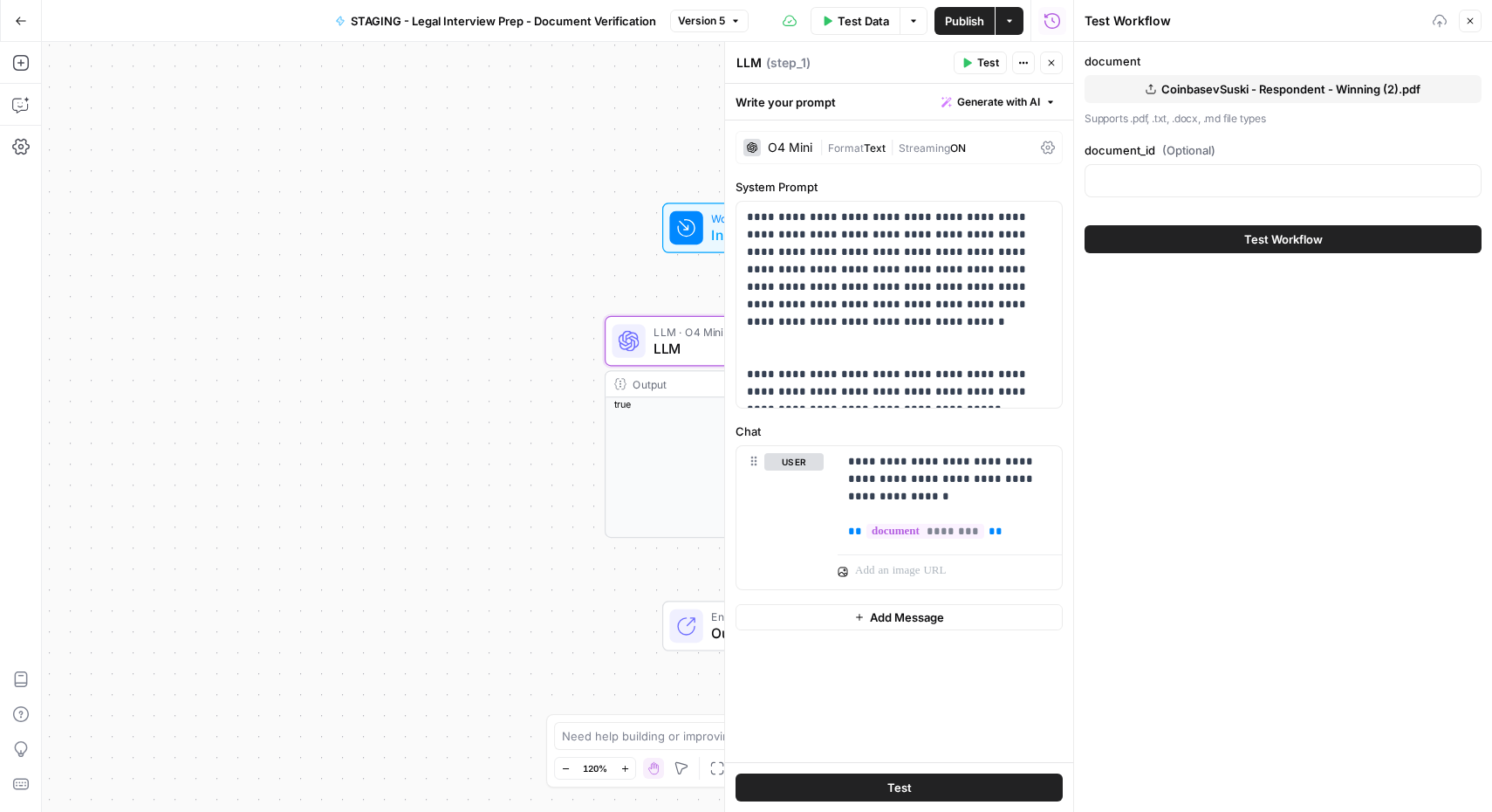
click at [1270, 239] on span "Test Workflow" at bounding box center [1284, 239] width 79 height 18
click at [905, 778] on span "Test" at bounding box center [900, 787] width 24 height 18
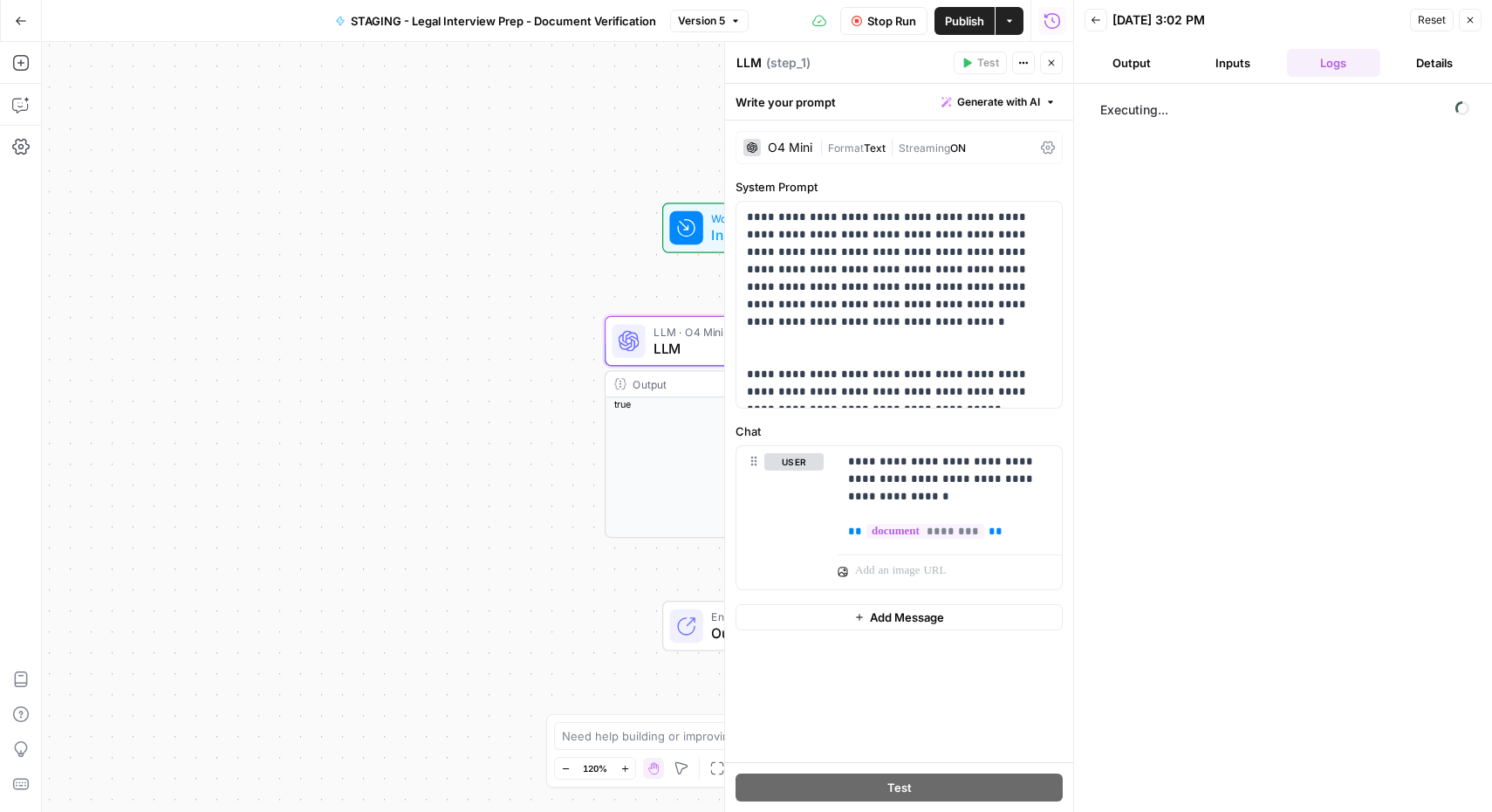
click at [1221, 65] on button "Inputs" at bounding box center [1233, 63] width 95 height 28
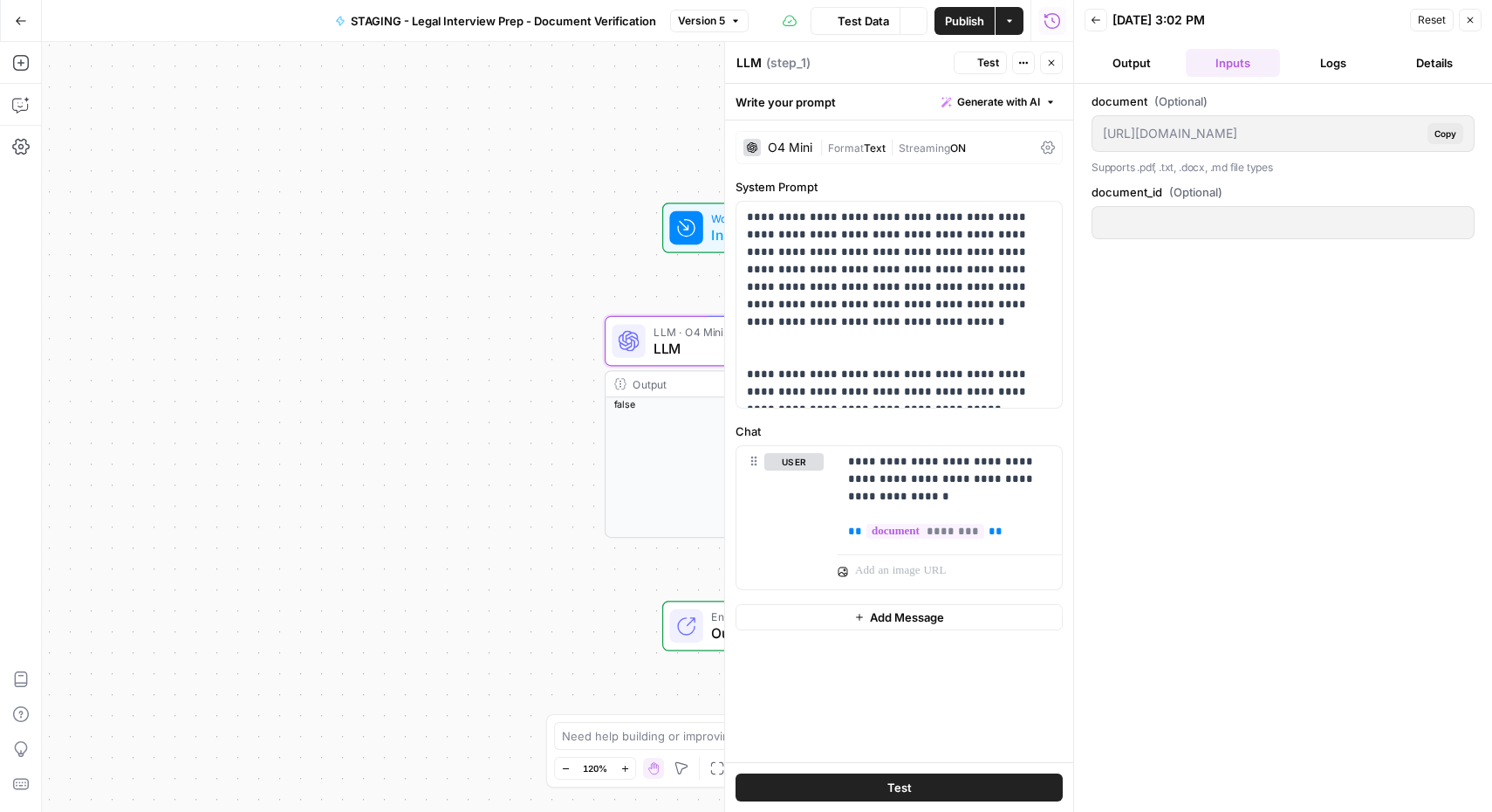
click at [1148, 63] on button "Output" at bounding box center [1131, 63] width 95 height 28
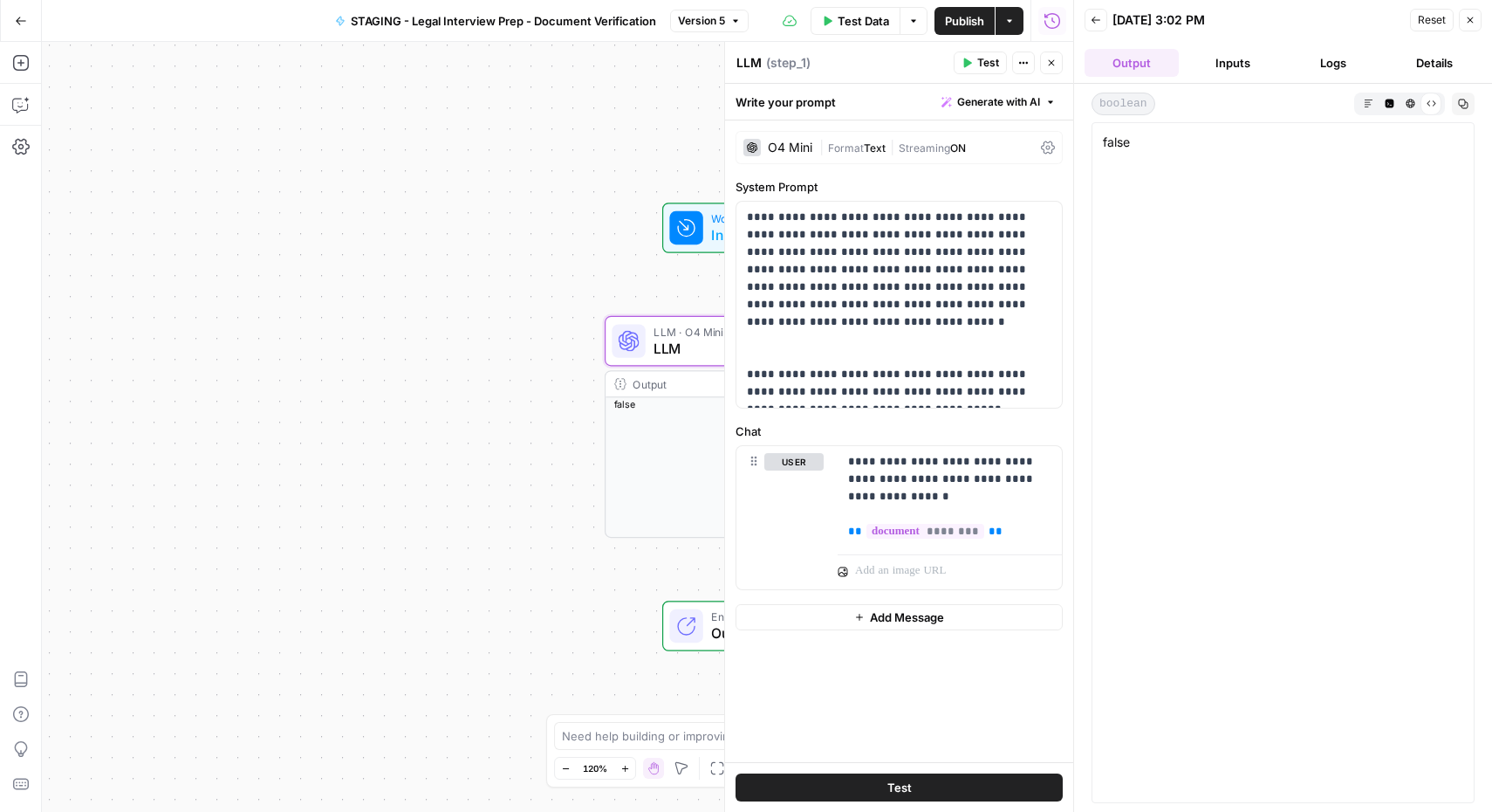
click at [1208, 61] on button "Inputs" at bounding box center [1233, 63] width 95 height 28
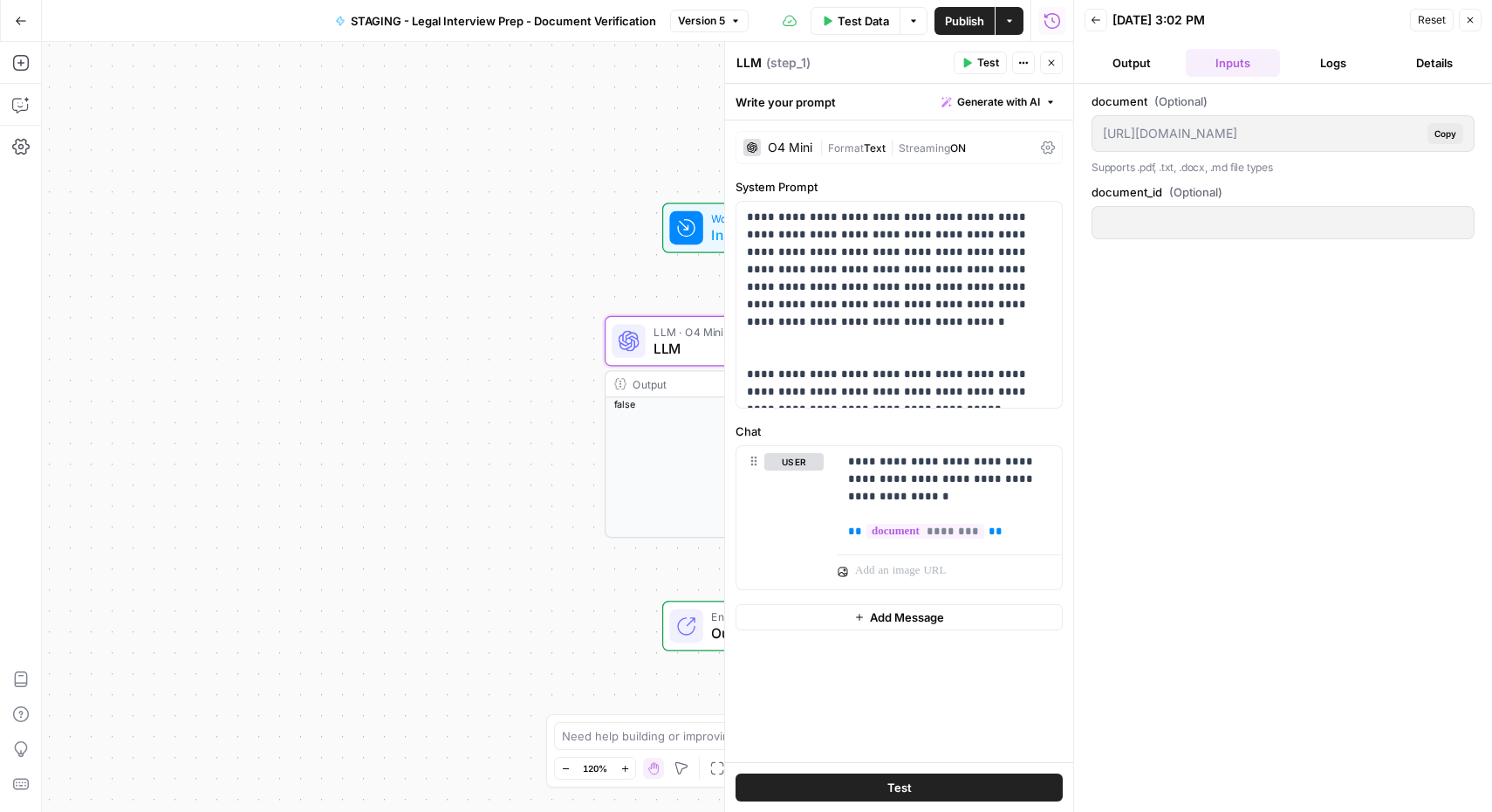
click at [1315, 59] on button "Logs" at bounding box center [1334, 63] width 95 height 28
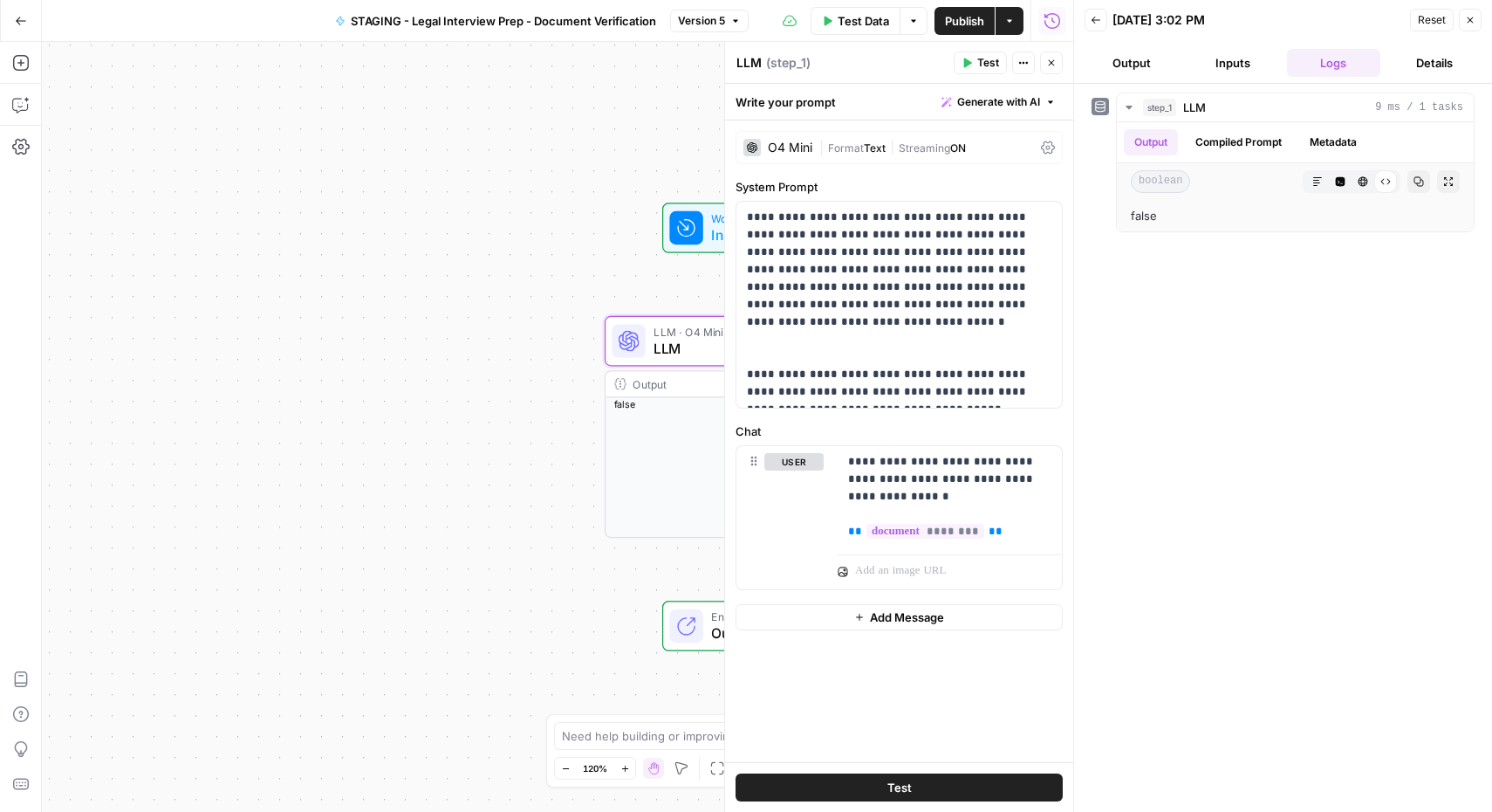
click at [1237, 60] on button "Inputs" at bounding box center [1233, 63] width 95 height 28
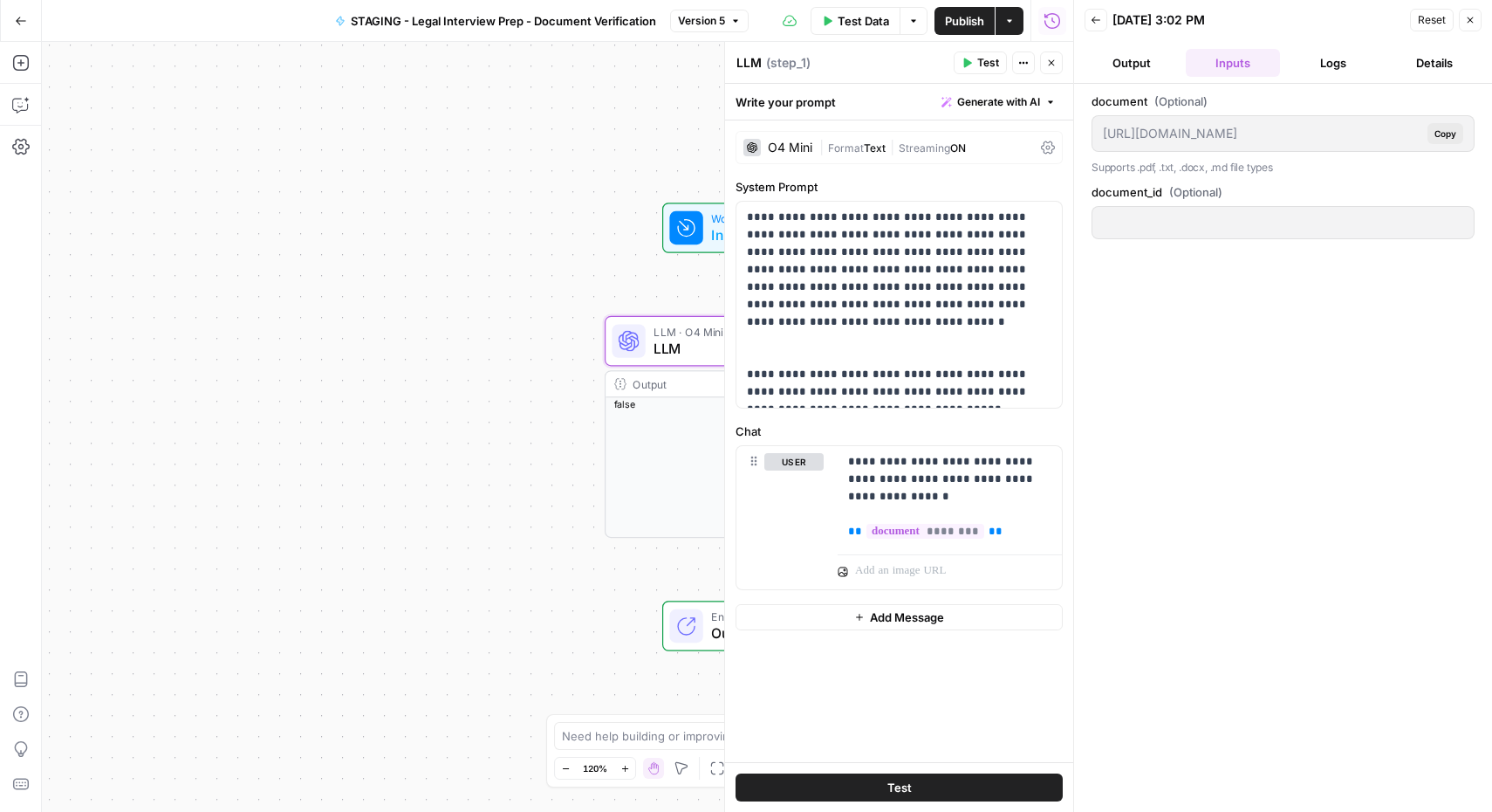
click at [1127, 65] on button "Output" at bounding box center [1131, 63] width 95 height 28
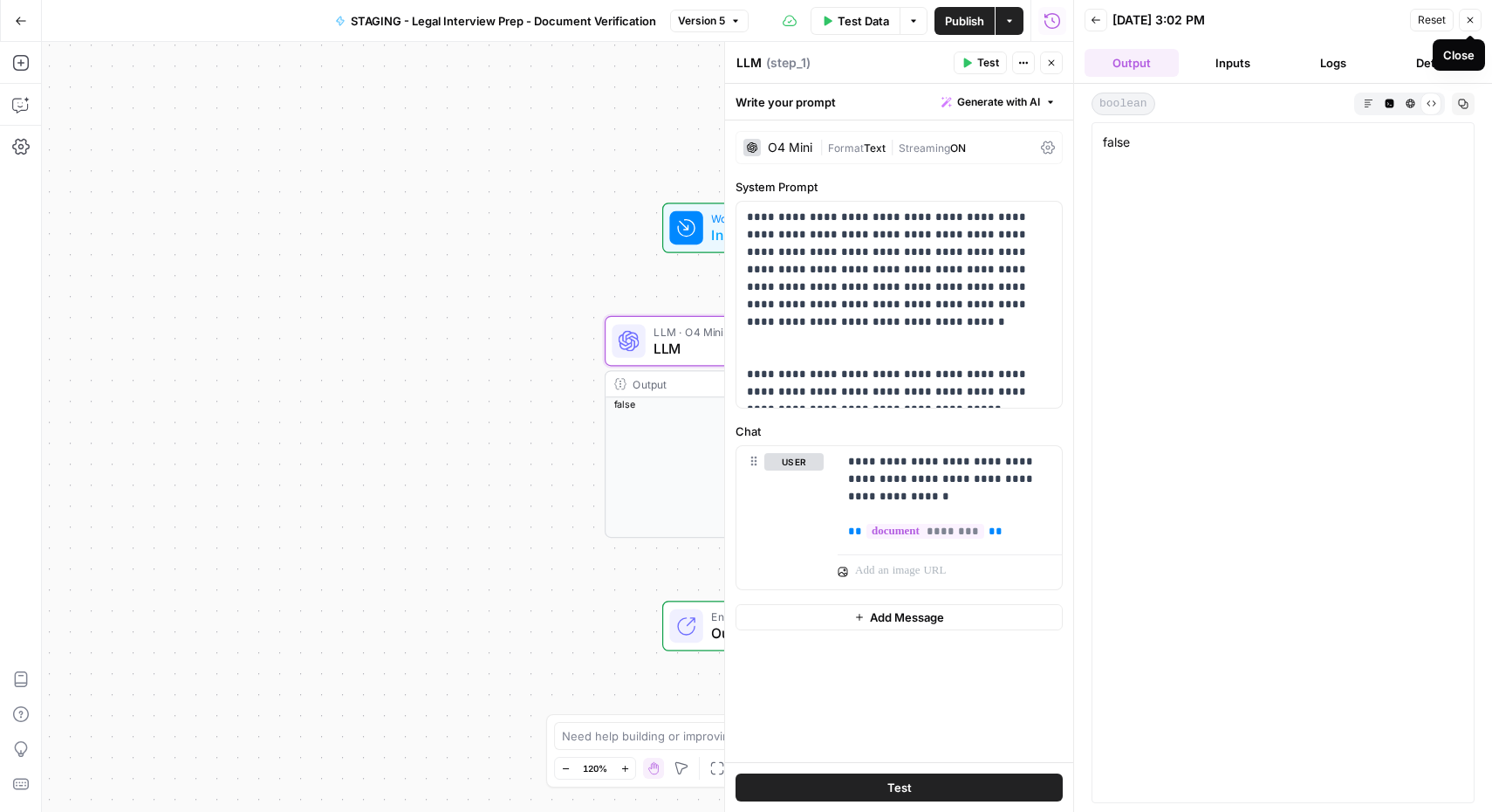
click at [1470, 24] on icon "button" at bounding box center [1470, 20] width 10 height 10
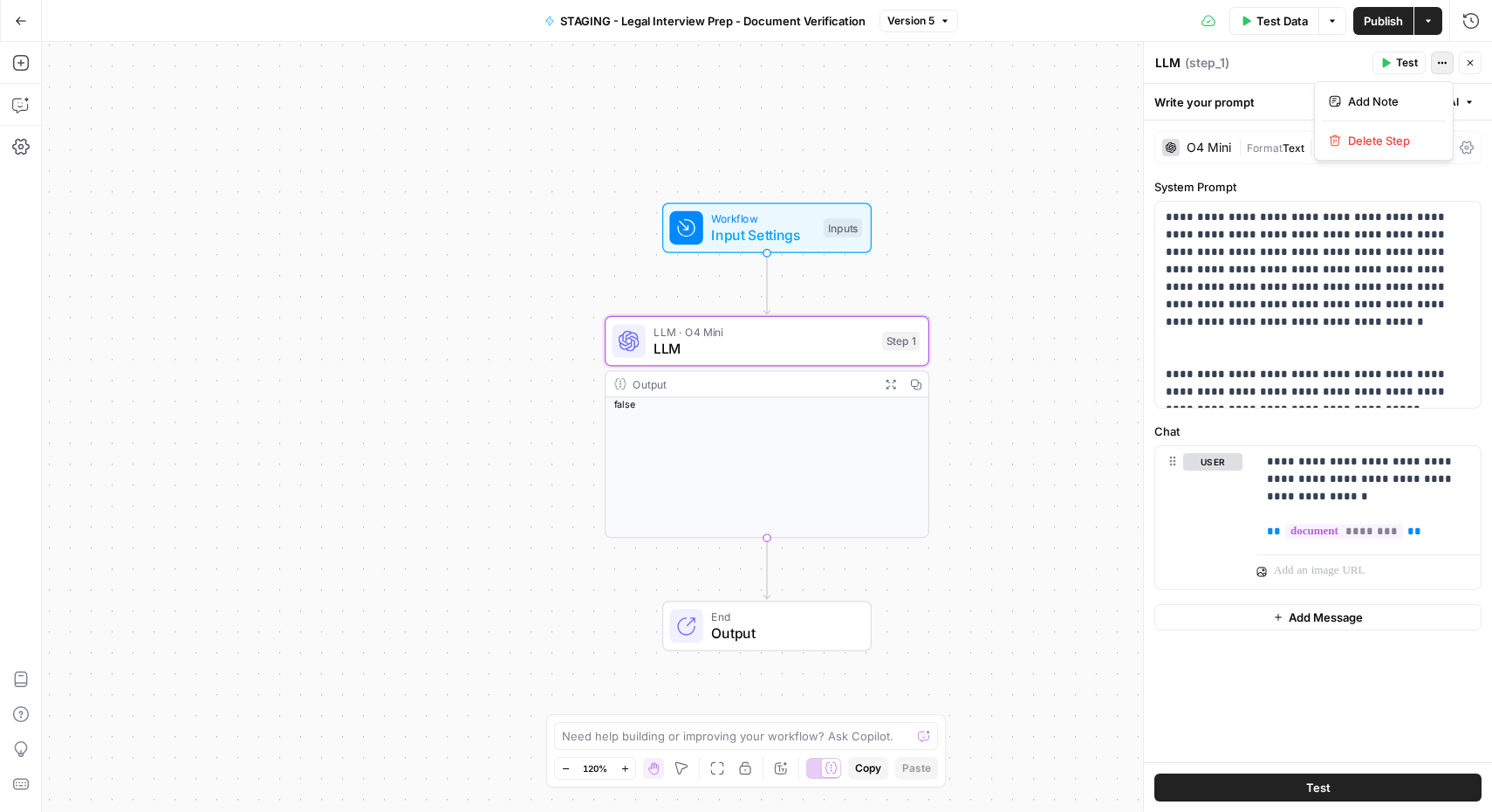
click at [1438, 66] on icon "button" at bounding box center [1442, 62] width 10 height 10
click at [733, 351] on span "LLM" at bounding box center [763, 348] width 220 height 21
click at [646, 19] on span "STAGING - Legal Interview Prep - Document Verification" at bounding box center [713, 21] width 305 height 18
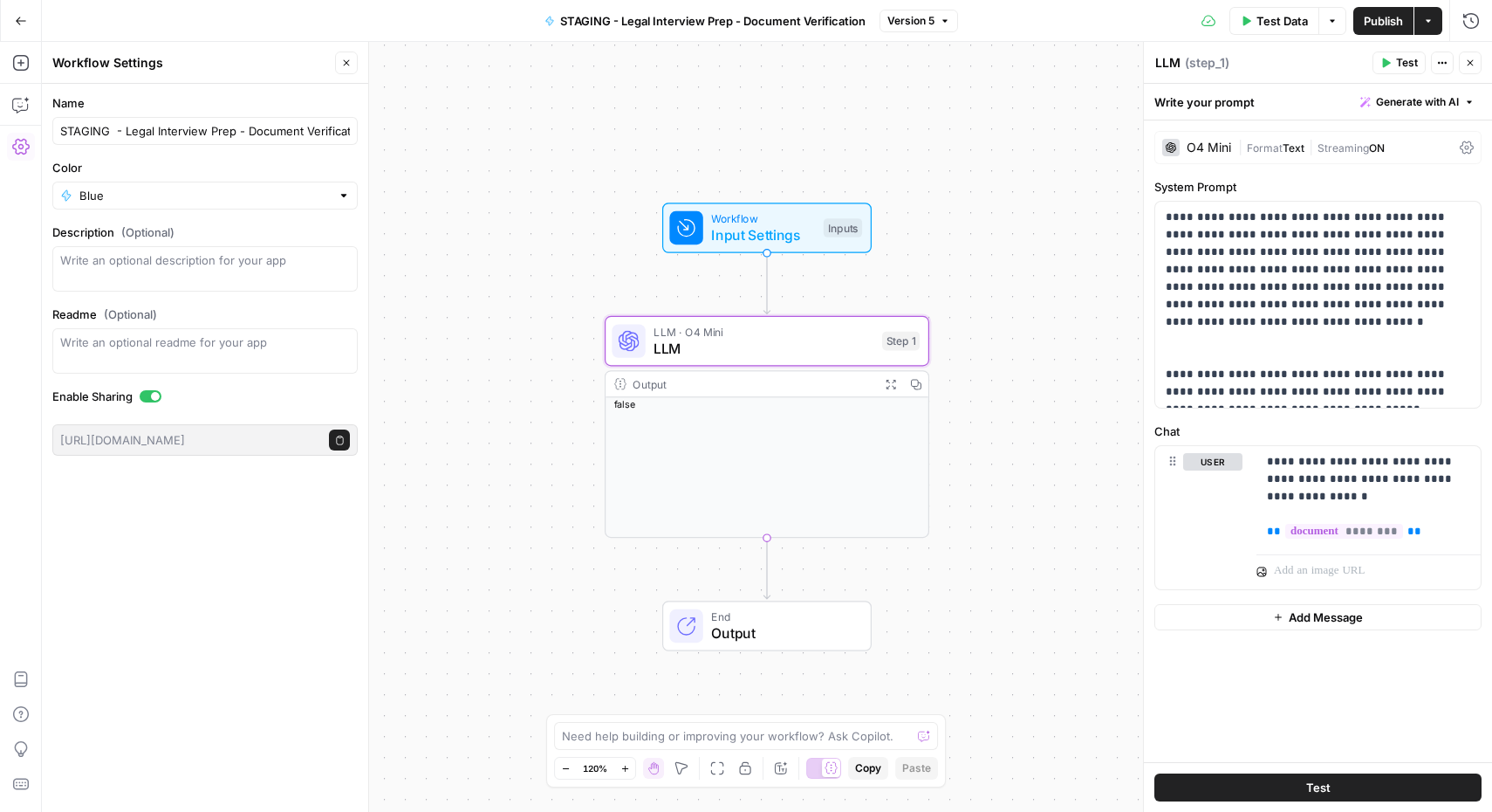
click at [1442, 67] on icon "button" at bounding box center [1442, 62] width 10 height 10
click at [348, 56] on button "Close" at bounding box center [347, 63] width 22 height 22
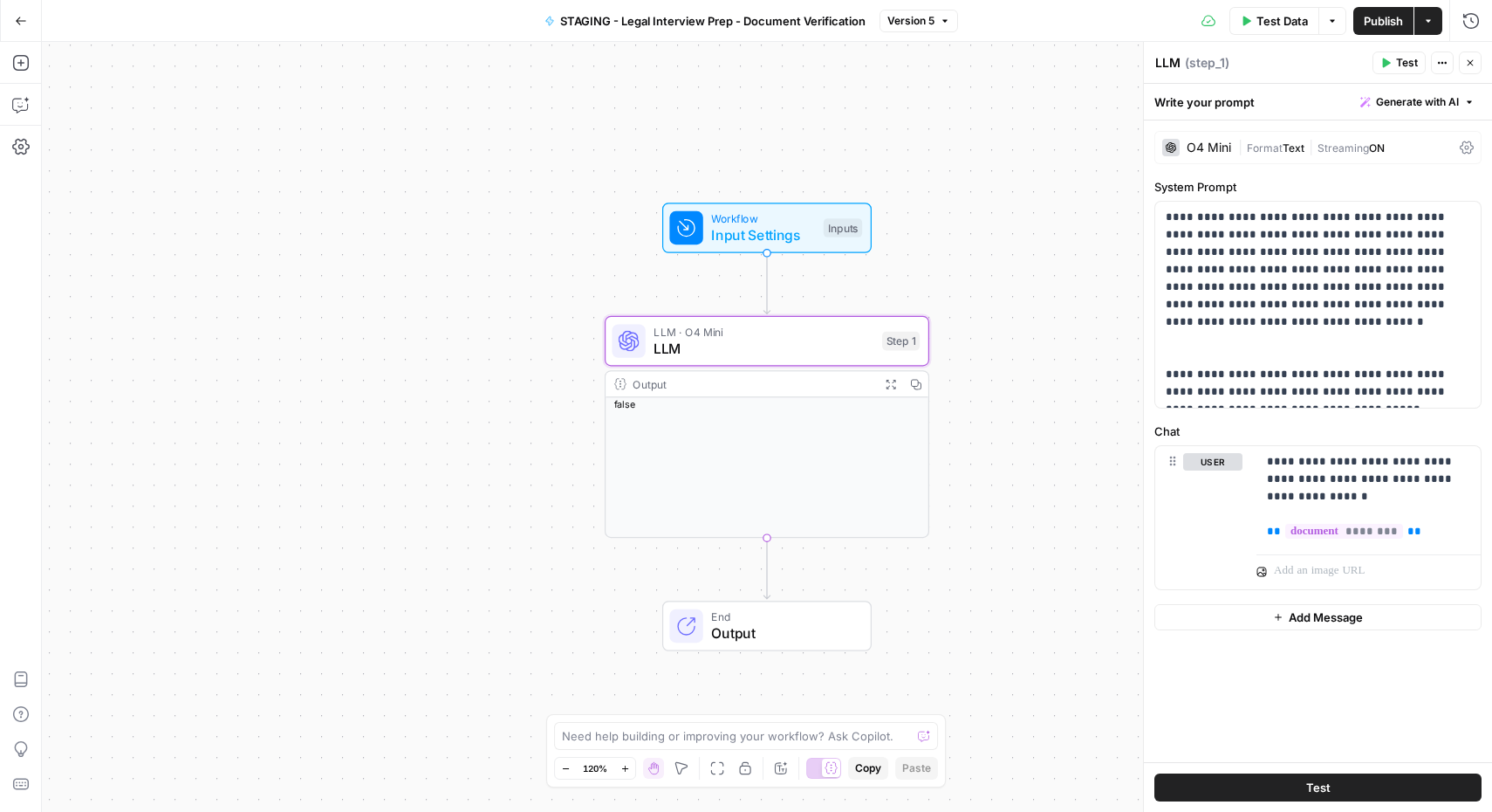
click at [21, 24] on icon "button" at bounding box center [21, 21] width 12 height 12
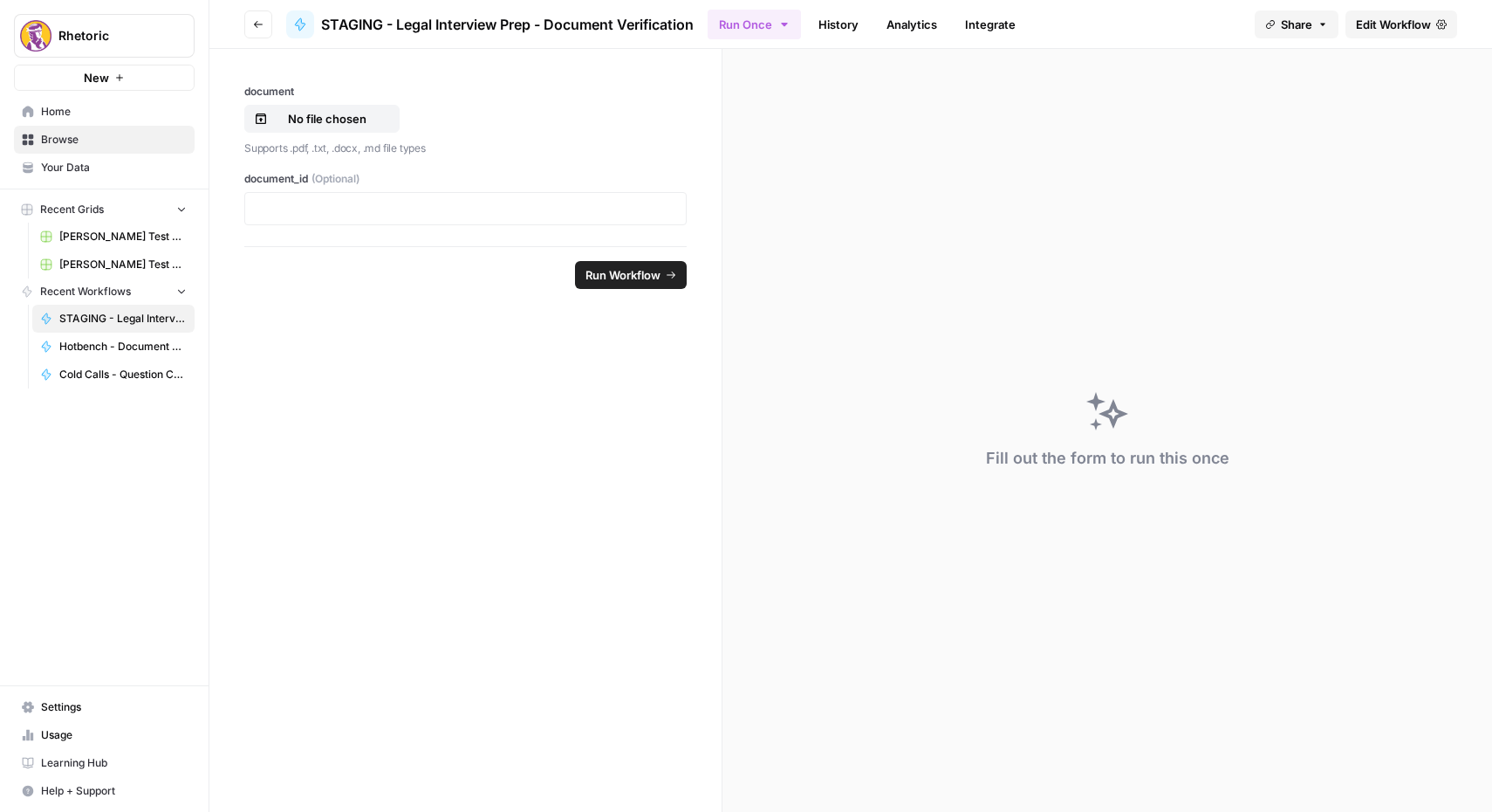
click at [924, 229] on div "Fill out the form to run this once" at bounding box center [1107, 430] width 770 height 762
click at [1381, 29] on span "Edit Workflow" at bounding box center [1394, 24] width 75 height 18
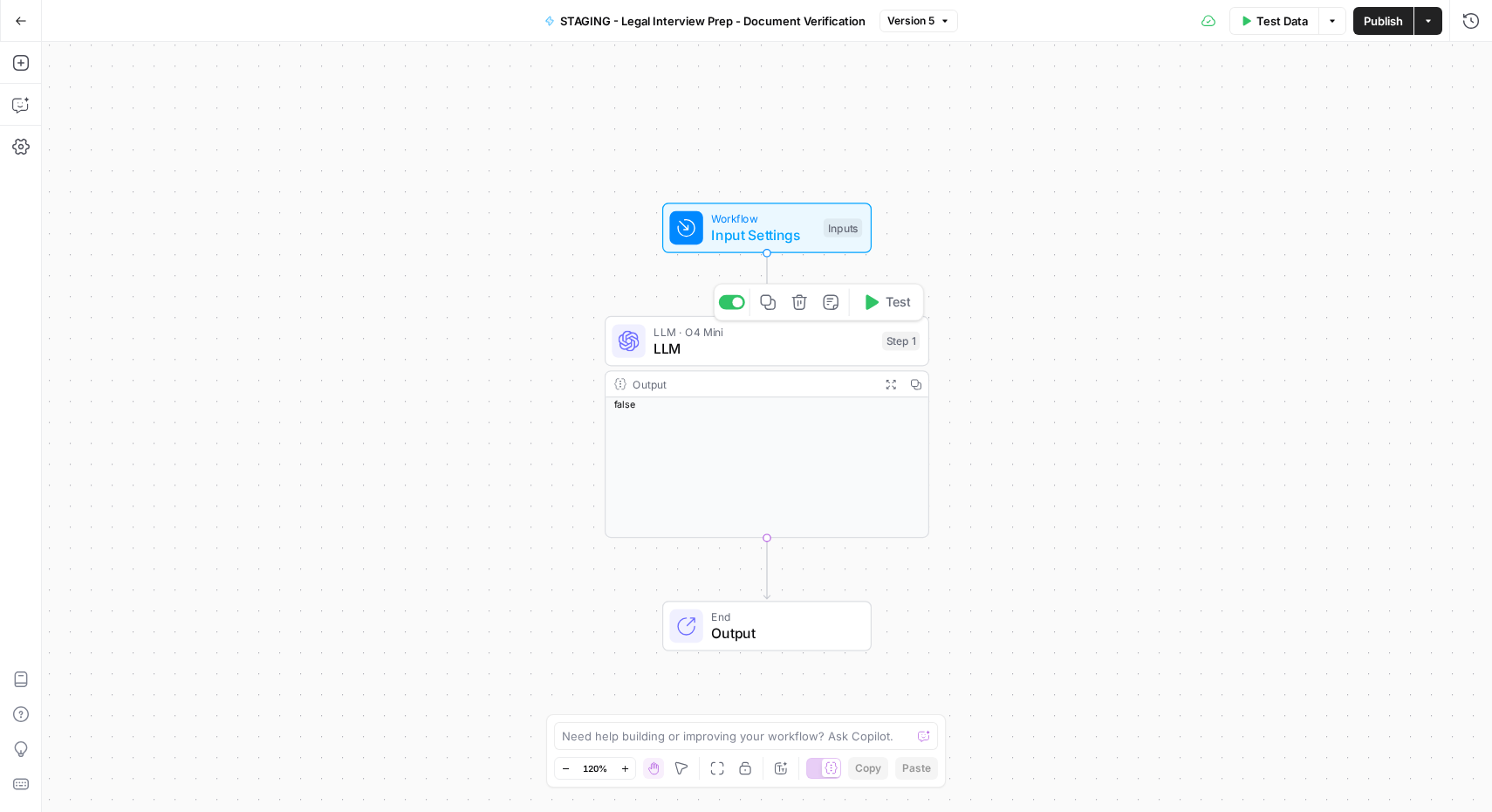
click at [756, 350] on span "LLM" at bounding box center [763, 348] width 220 height 21
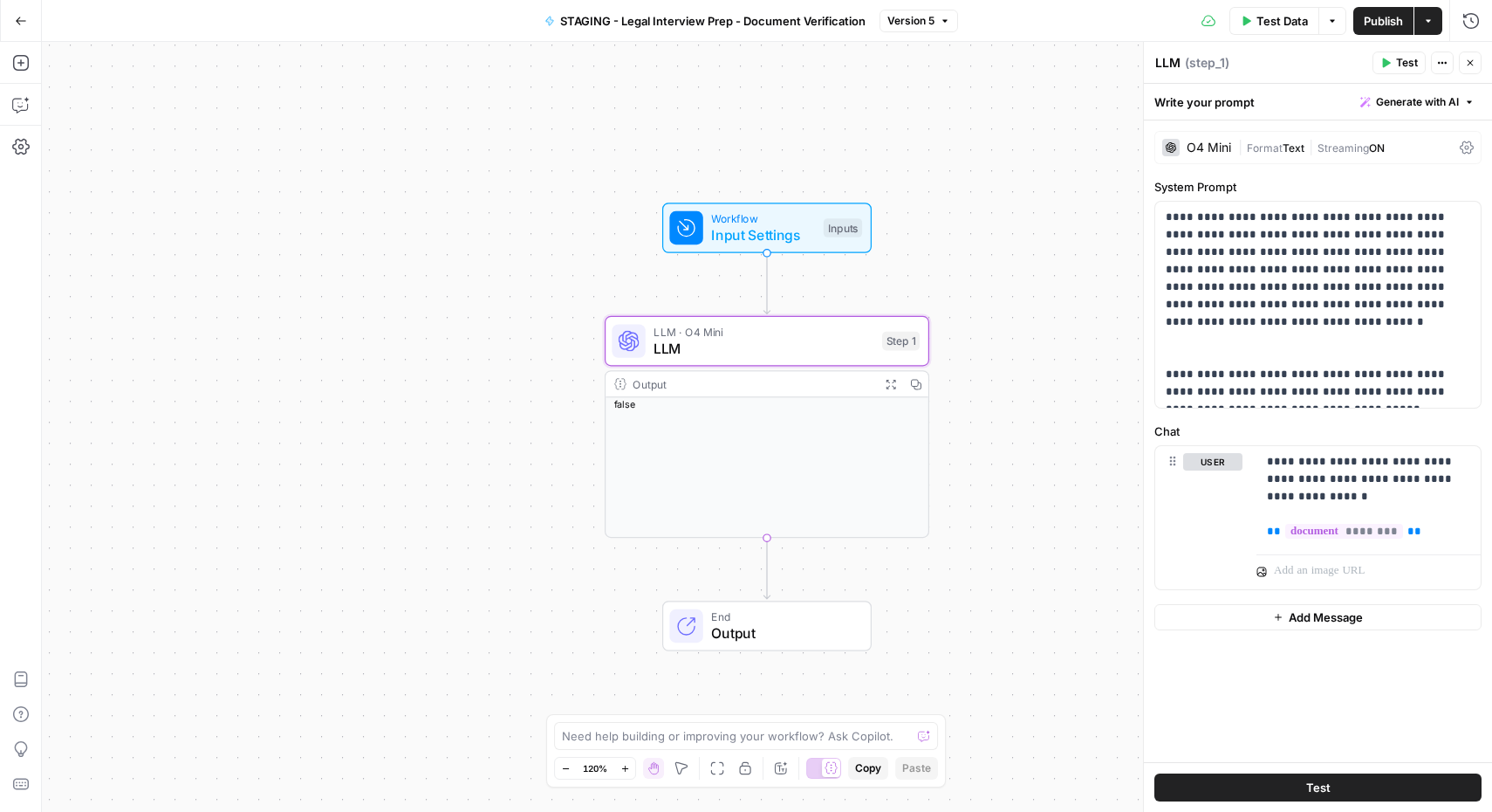
click at [1400, 69] on span "Test" at bounding box center [1407, 63] width 22 height 16
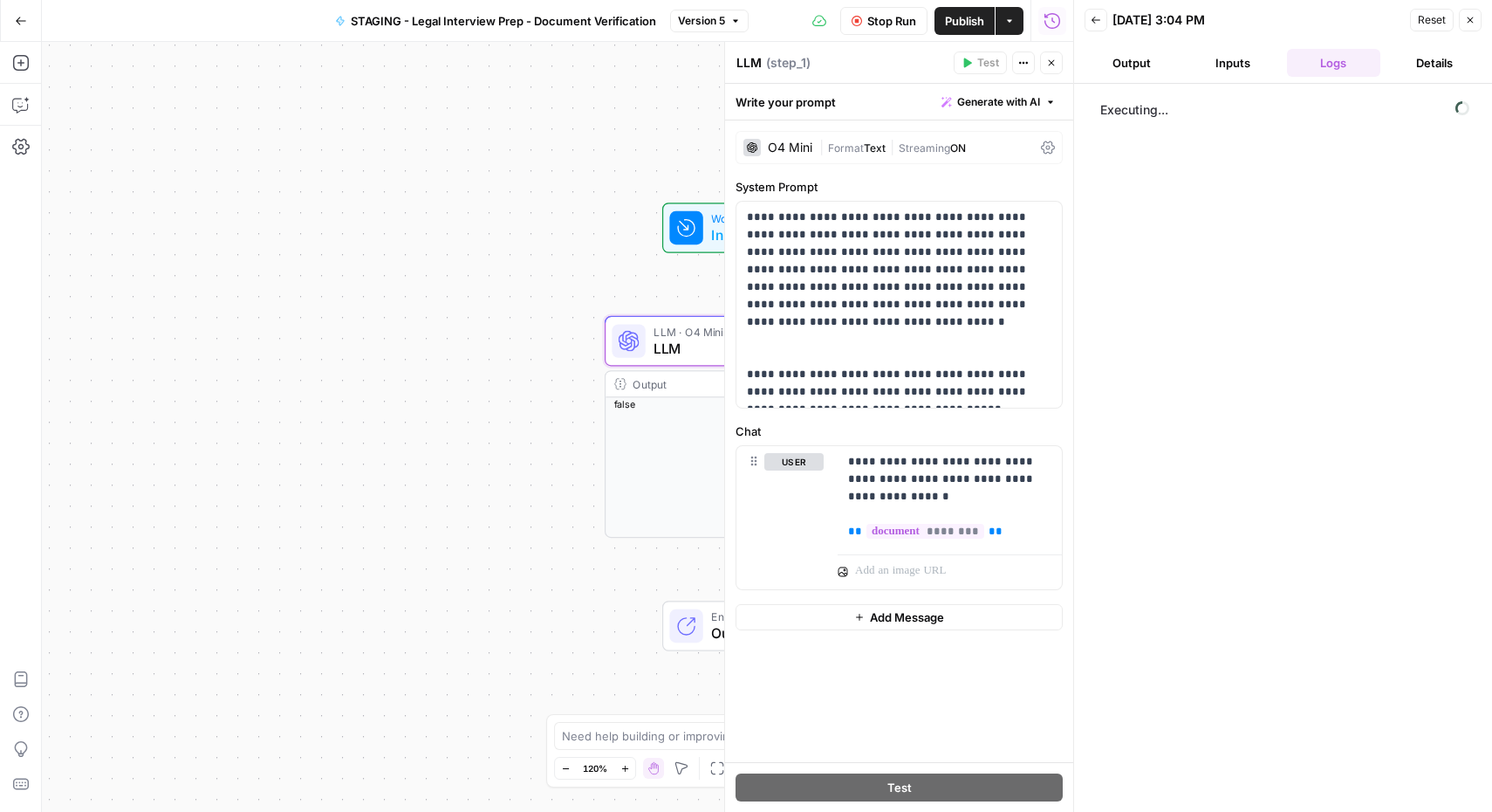
click at [1234, 62] on button "Inputs" at bounding box center [1233, 63] width 95 height 28
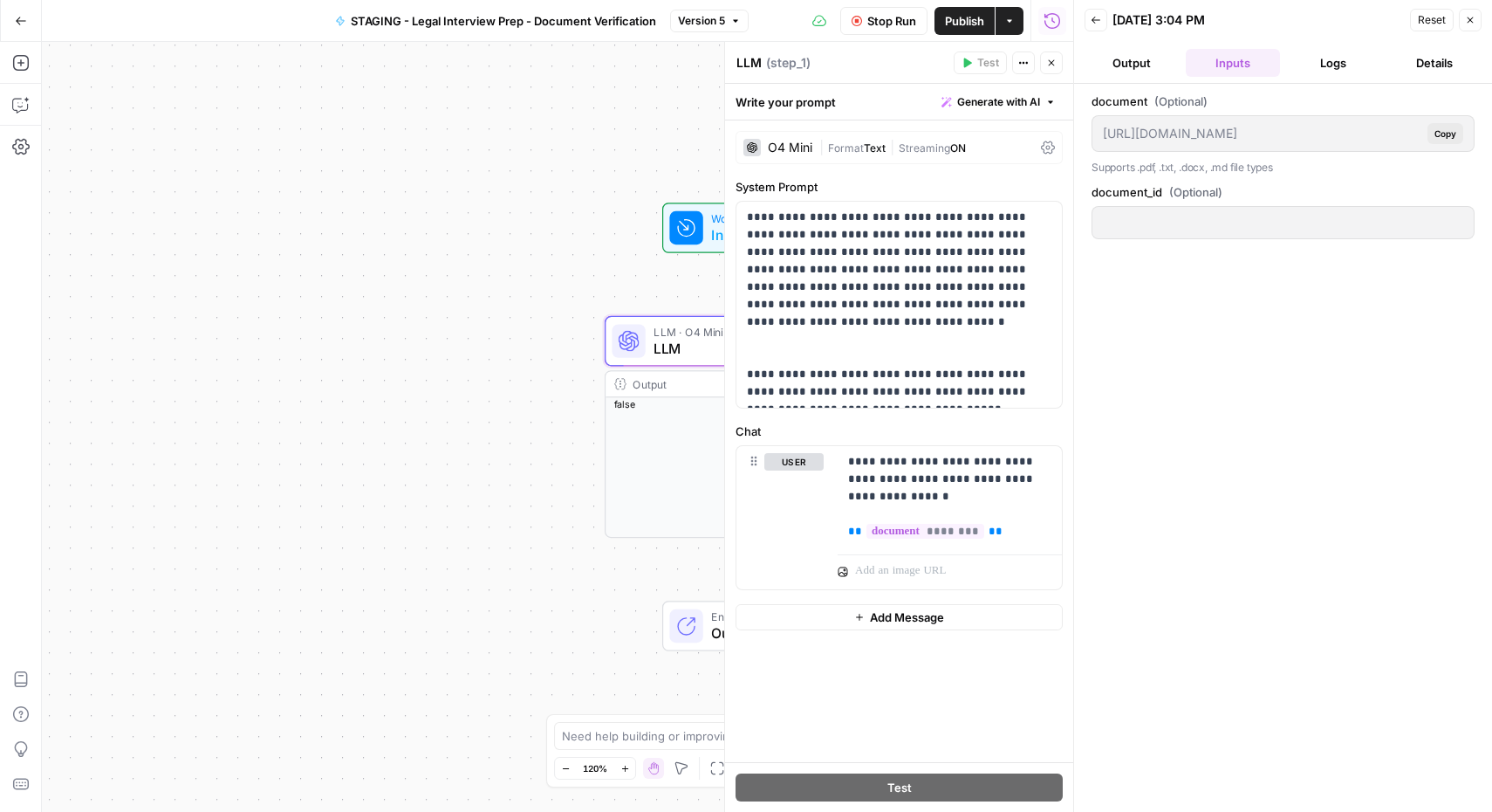
click at [1144, 57] on button "Output" at bounding box center [1131, 63] width 95 height 28
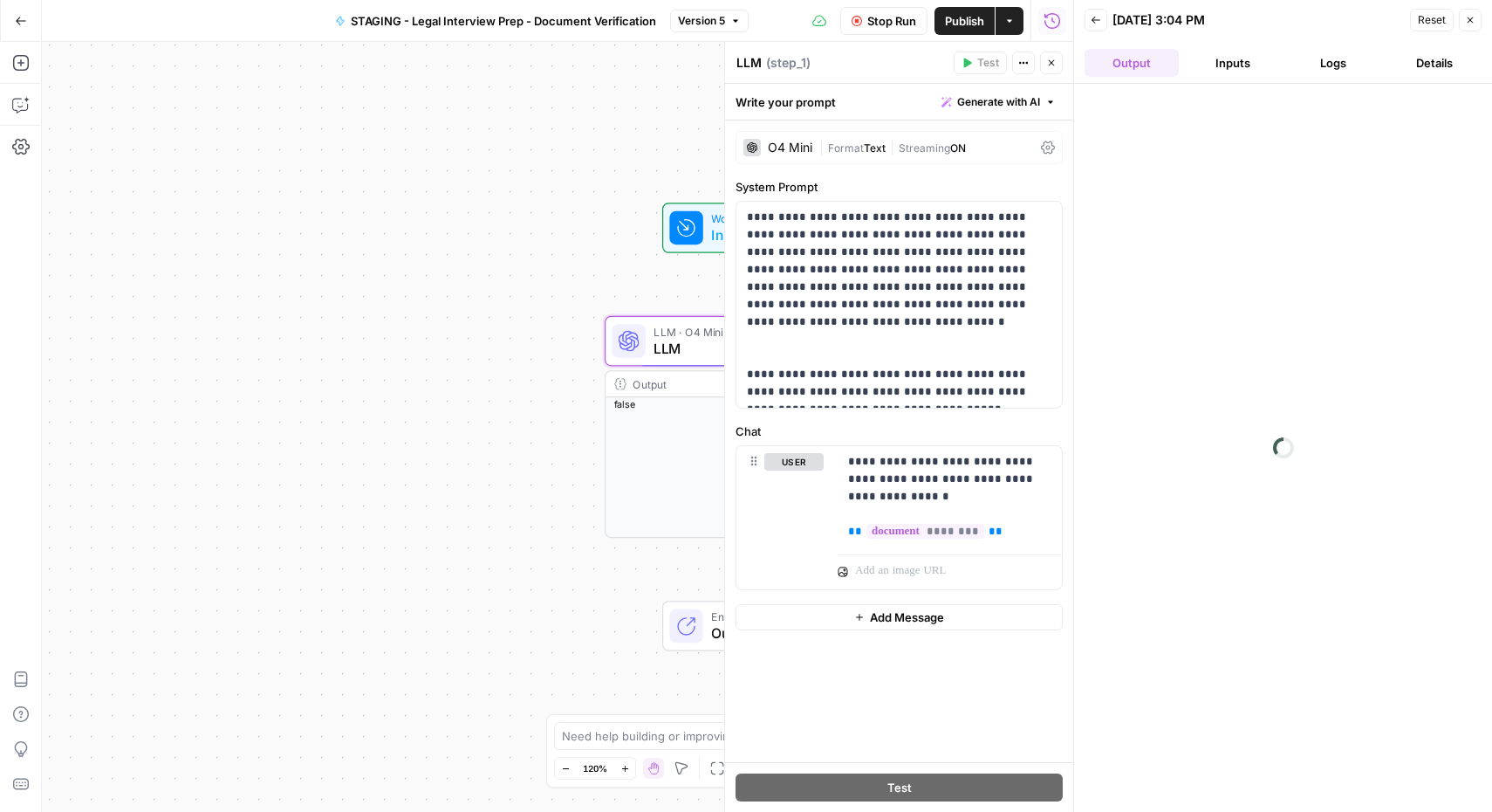
click at [1426, 61] on button "Details" at bounding box center [1434, 63] width 95 height 28
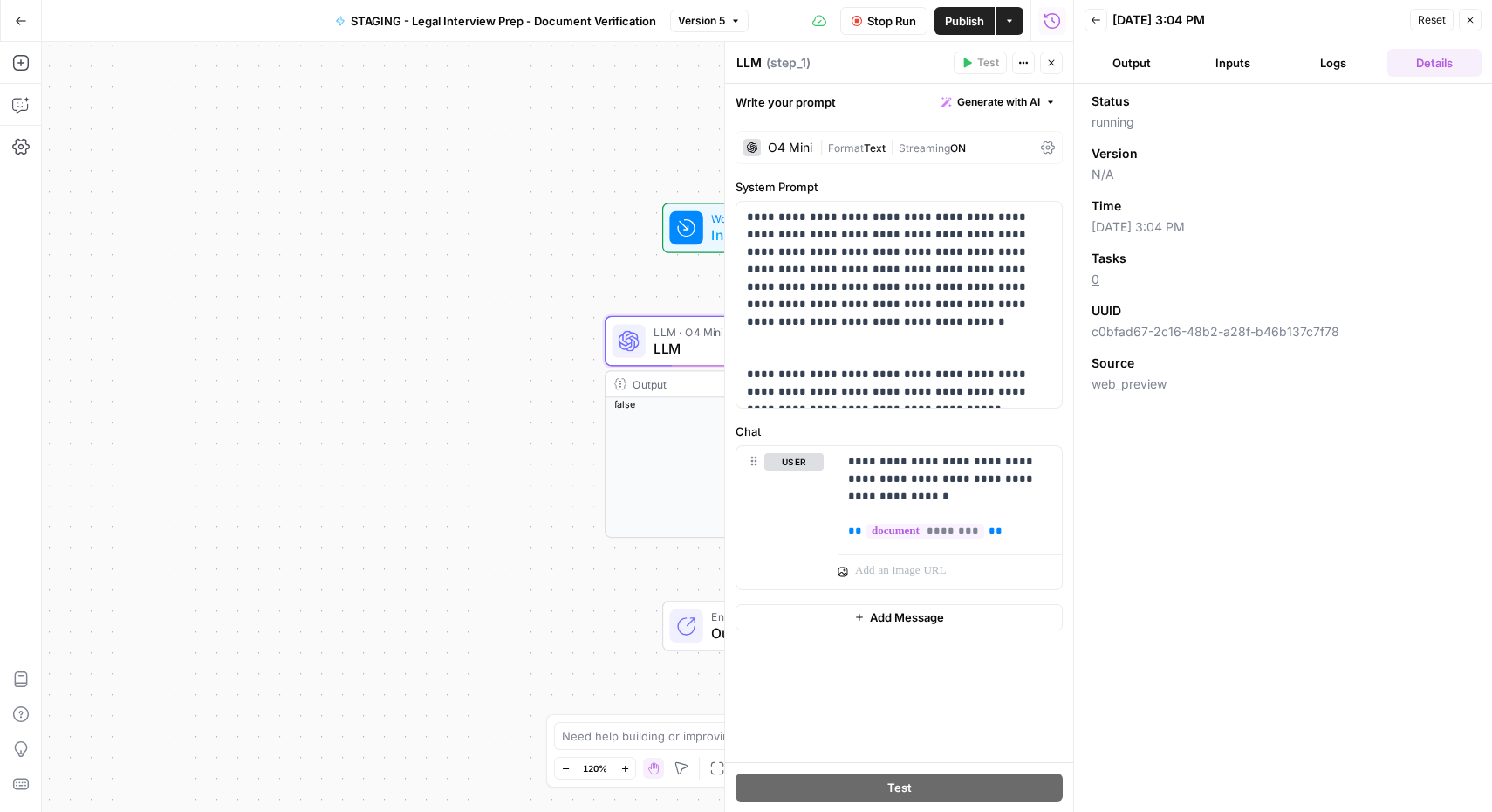
click at [1346, 65] on button "Logs" at bounding box center [1334, 63] width 95 height 28
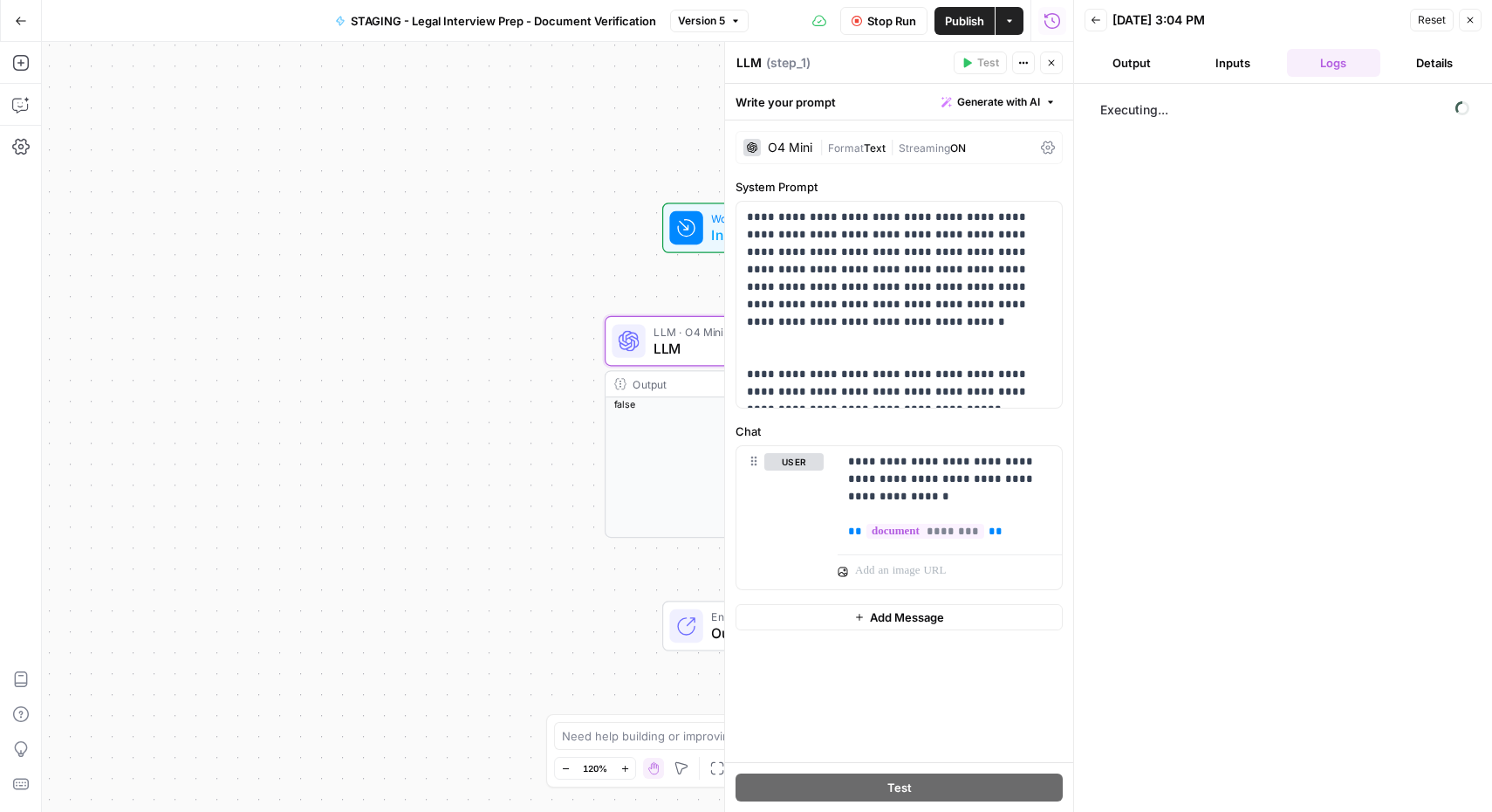
click at [1263, 66] on button "Inputs" at bounding box center [1233, 63] width 95 height 28
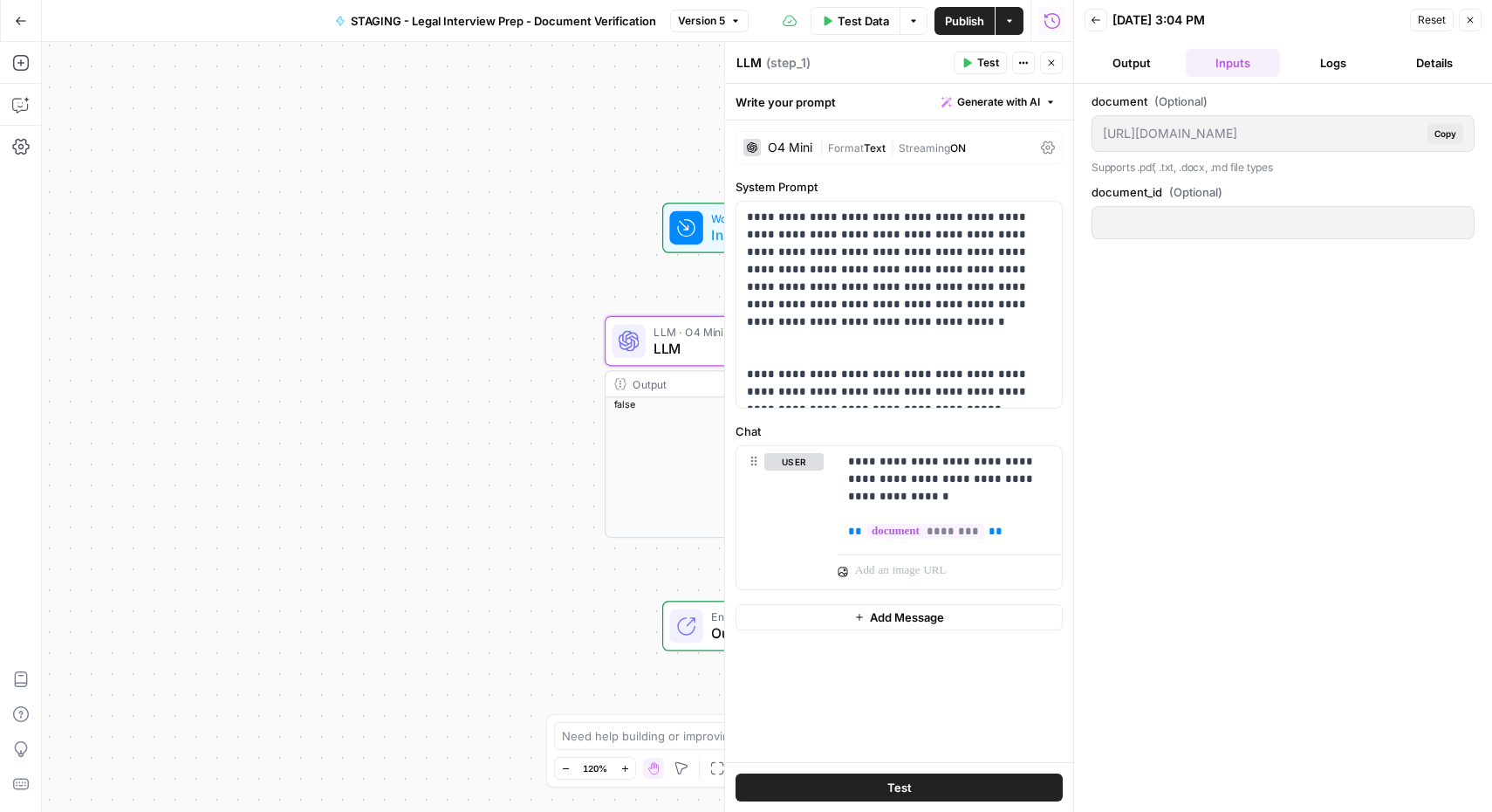
click at [1433, 19] on span "Reset" at bounding box center [1432, 20] width 28 height 16
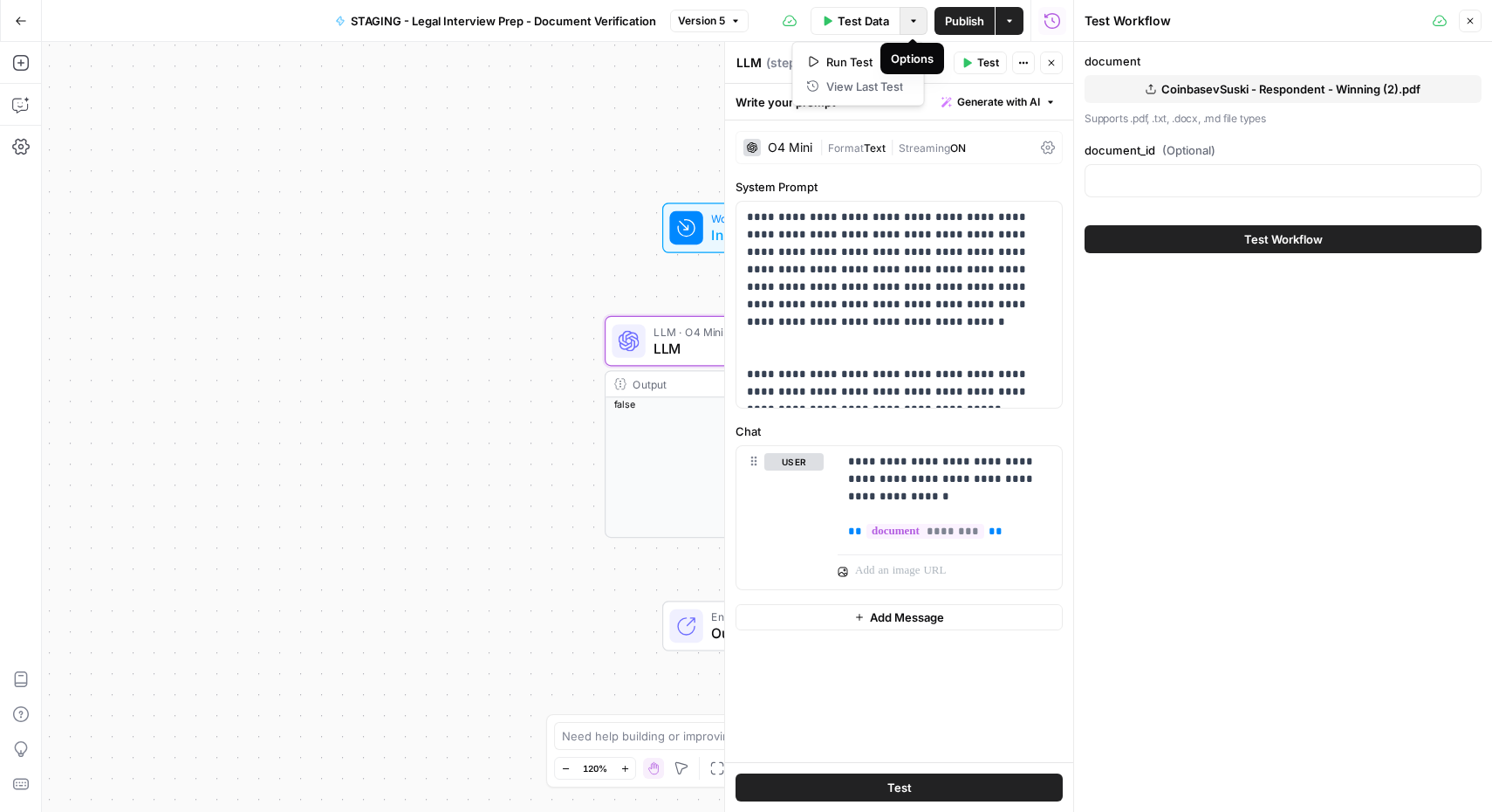
click at [910, 19] on icon "button" at bounding box center [913, 21] width 10 height 10
click at [1060, 19] on icon "button" at bounding box center [1052, 21] width 18 height 18
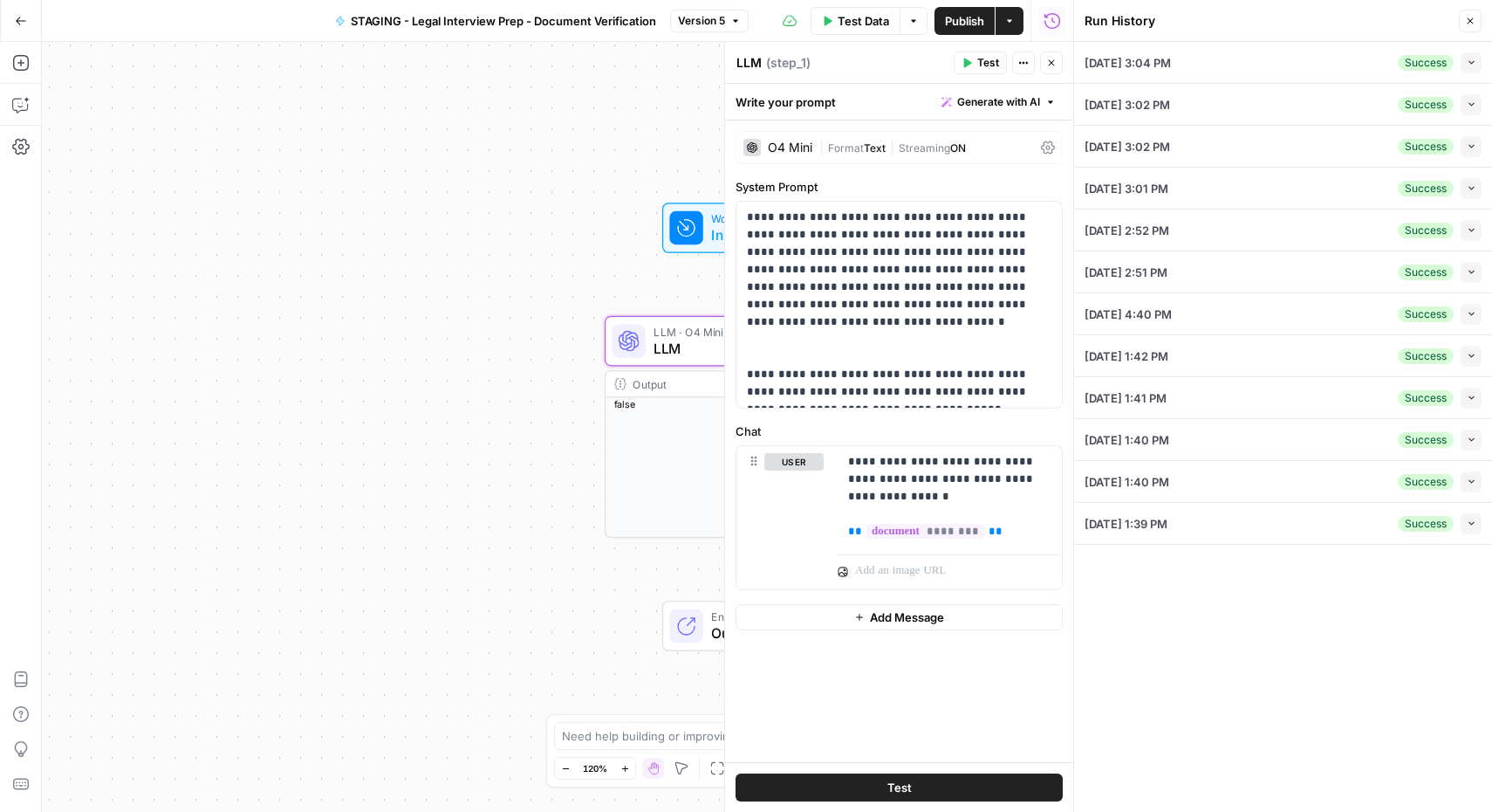
click at [1470, 19] on icon "button" at bounding box center [1470, 21] width 10 height 10
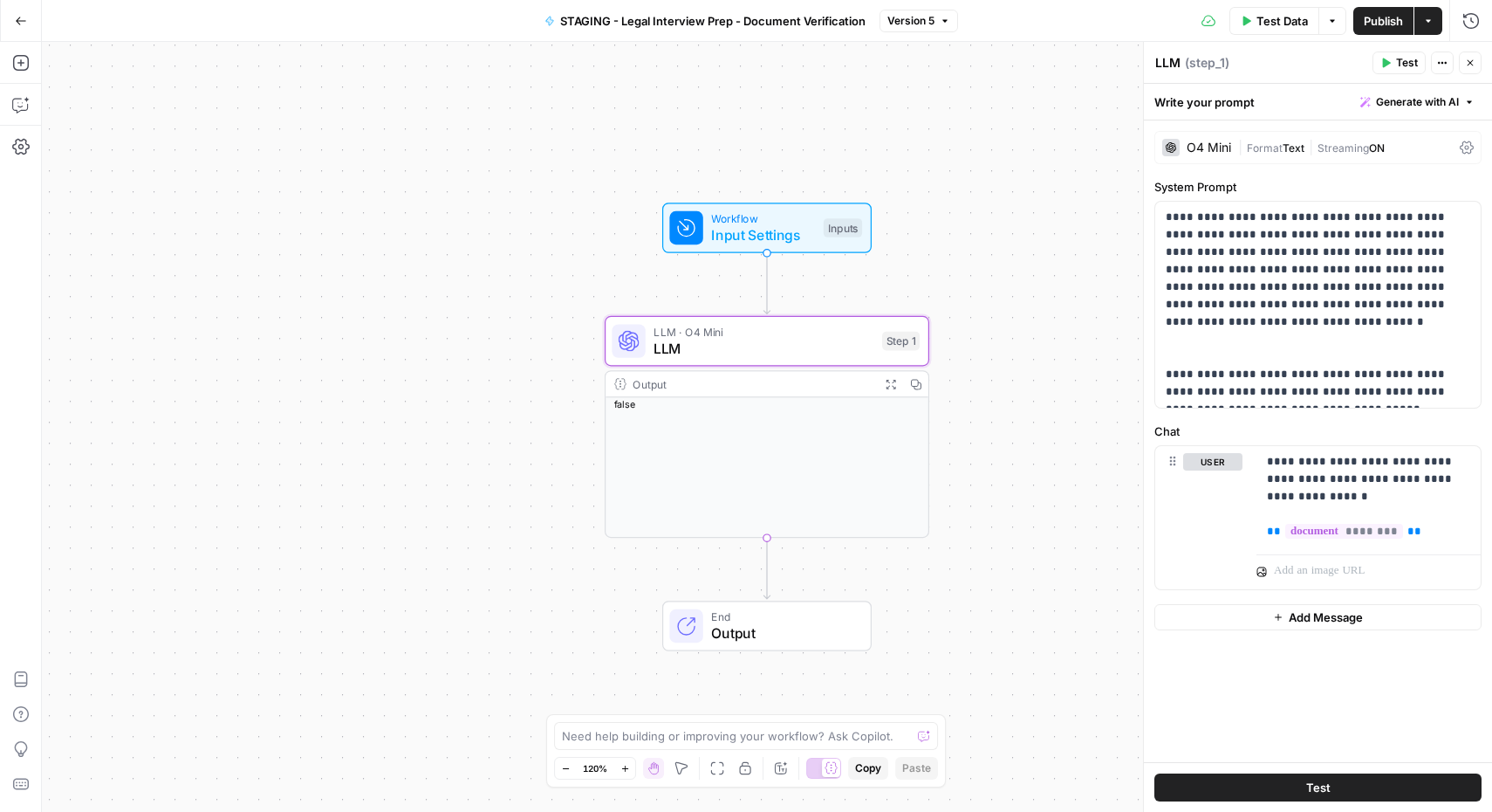
click at [940, 220] on div "Workflow Input Settings Inputs LLM · O4 Mini LLM Step 1 Output Expand Output Co…" at bounding box center [767, 427] width 1451 height 770
click at [753, 378] on div "Output" at bounding box center [752, 384] width 239 height 17
click at [751, 331] on span "LLM · O4 Mini" at bounding box center [763, 332] width 220 height 17
click at [709, 347] on span "LLM" at bounding box center [763, 348] width 220 height 21
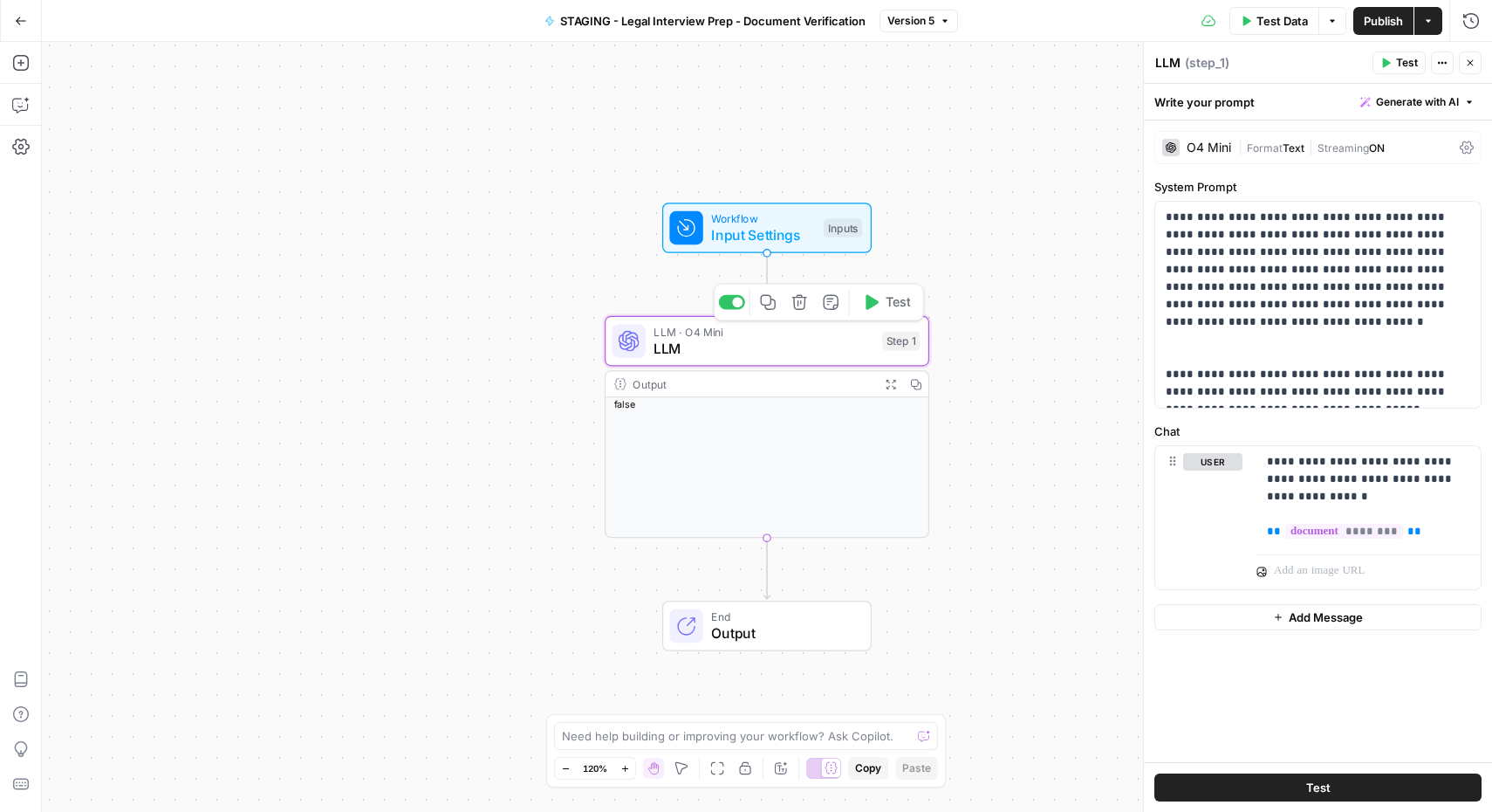
click at [891, 314] on button "Test" at bounding box center [886, 302] width 65 height 27
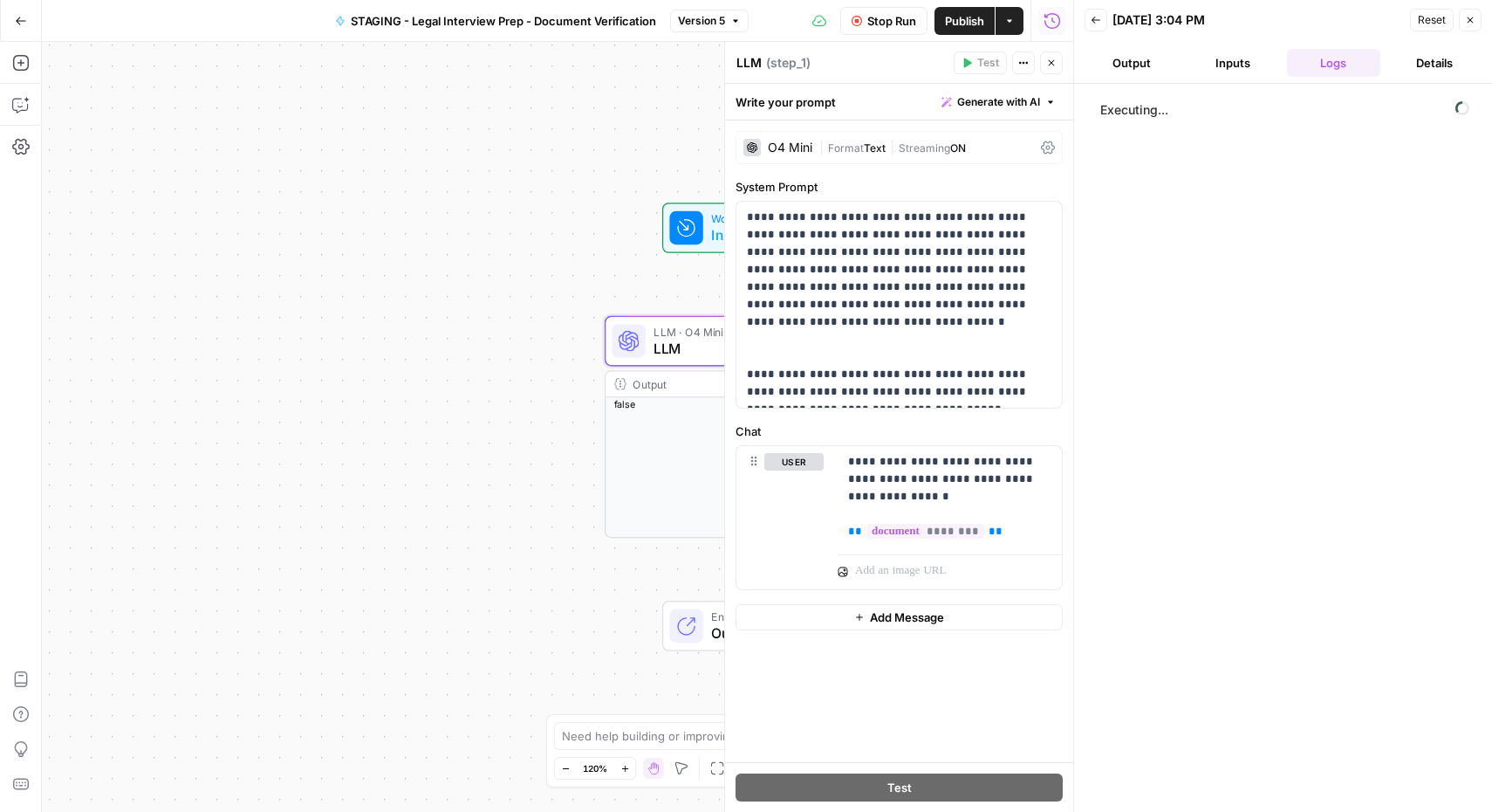
click at [1155, 57] on button "Output" at bounding box center [1131, 63] width 95 height 28
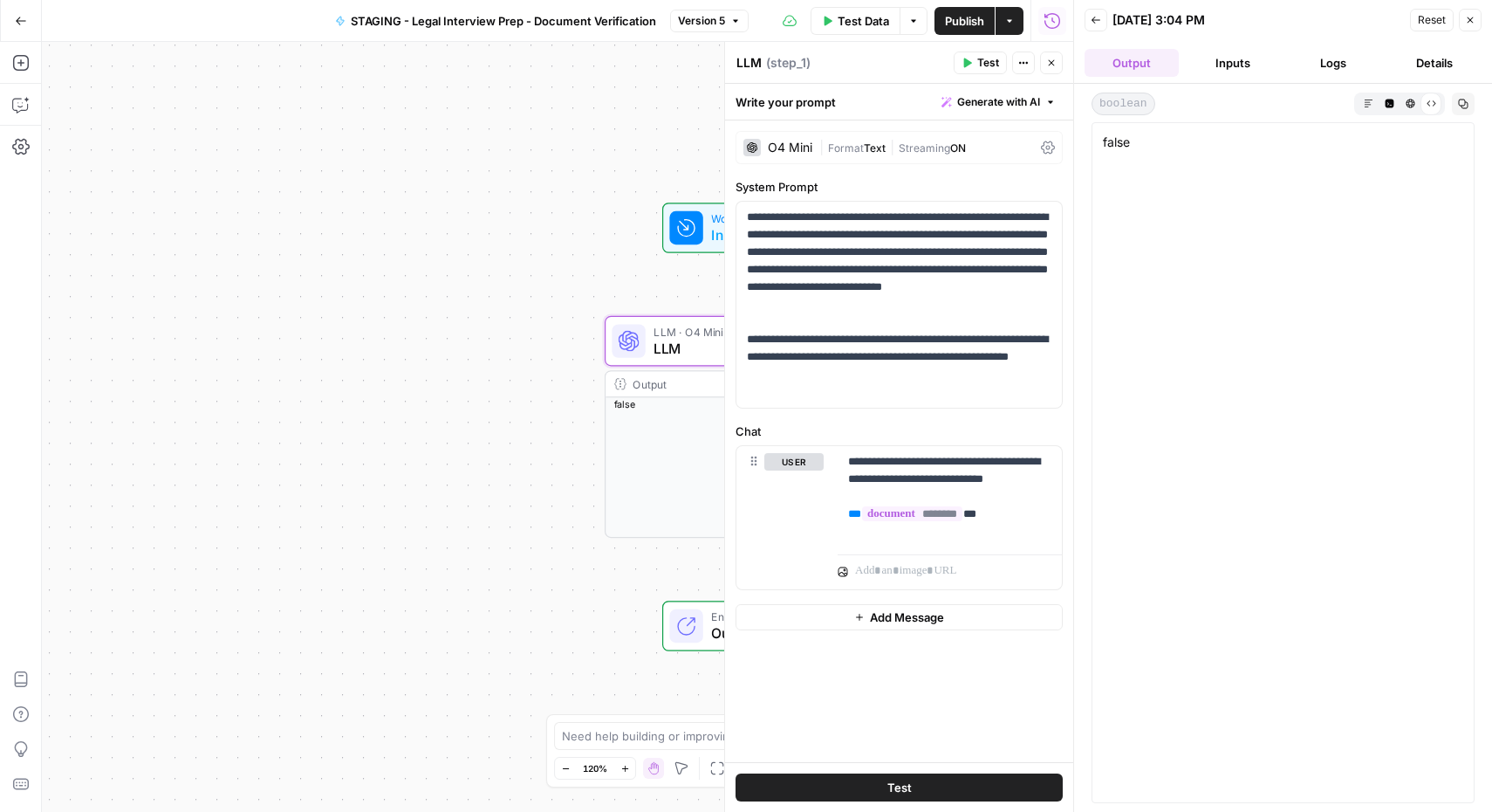
click at [1234, 68] on button "Inputs" at bounding box center [1233, 63] width 95 height 28
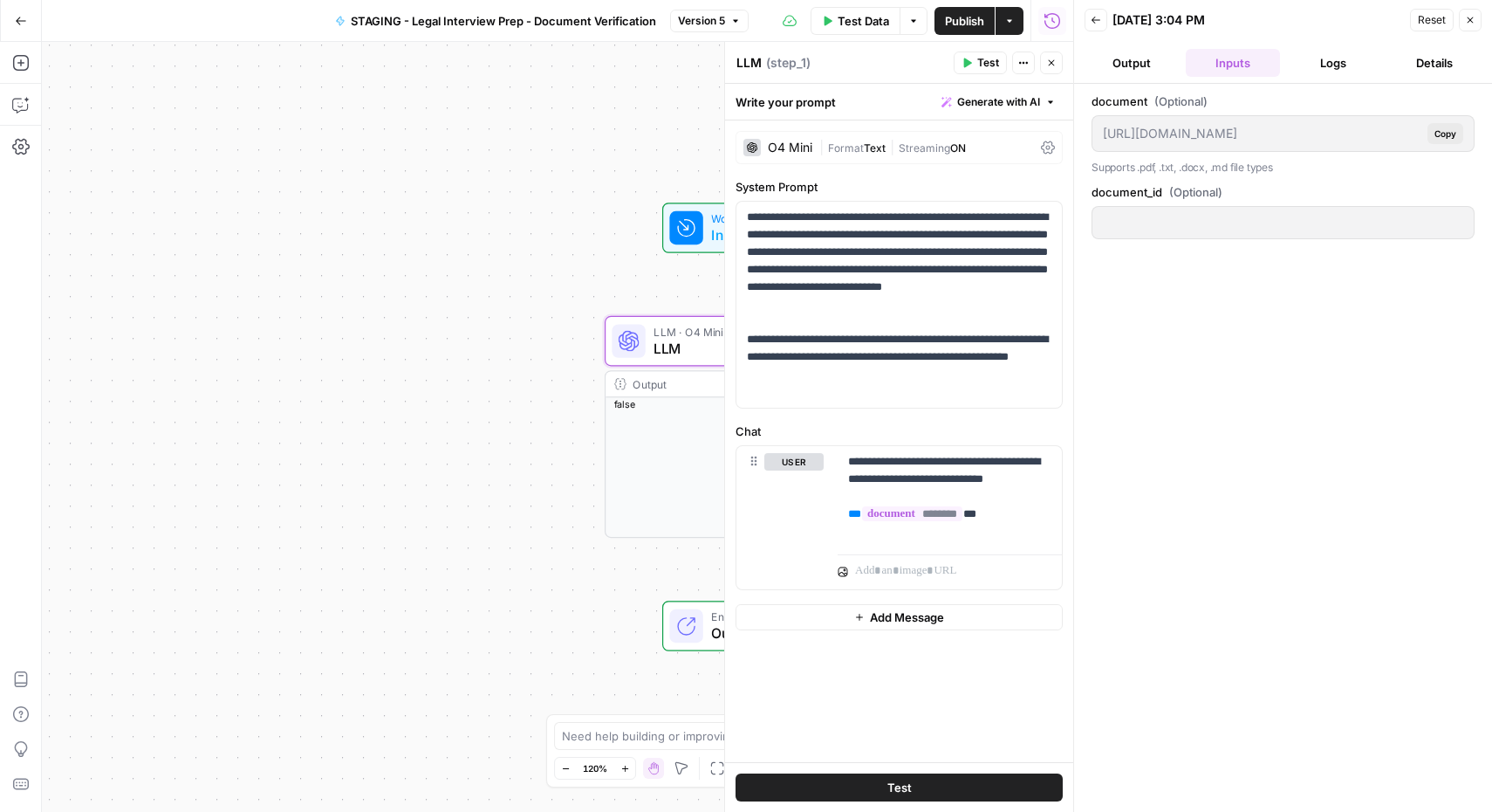
click at [1323, 61] on button "Logs" at bounding box center [1334, 63] width 95 height 28
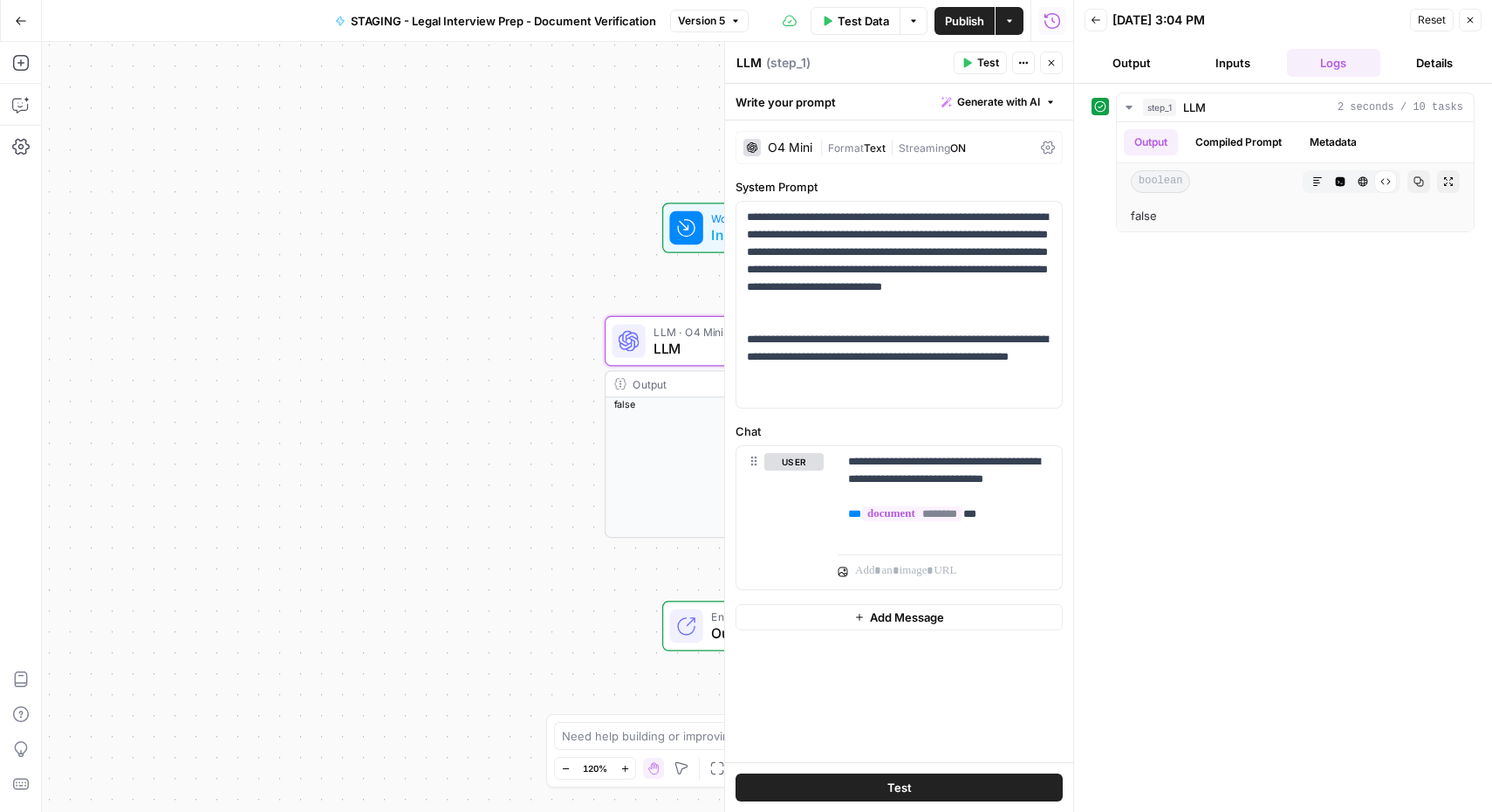
click at [1415, 57] on button "Details" at bounding box center [1434, 63] width 95 height 28
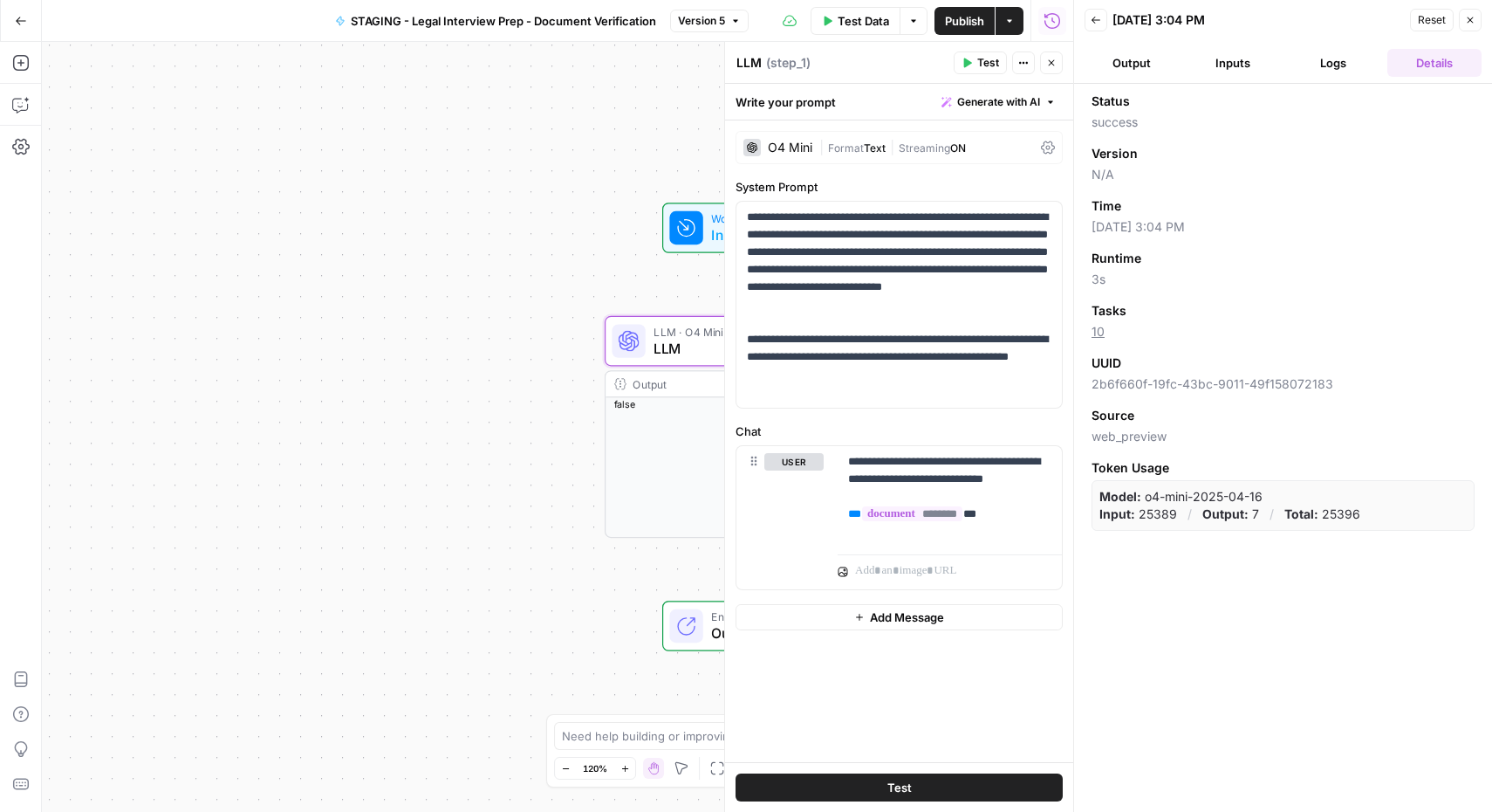
click at [1473, 17] on icon "button" at bounding box center [1470, 20] width 10 height 10
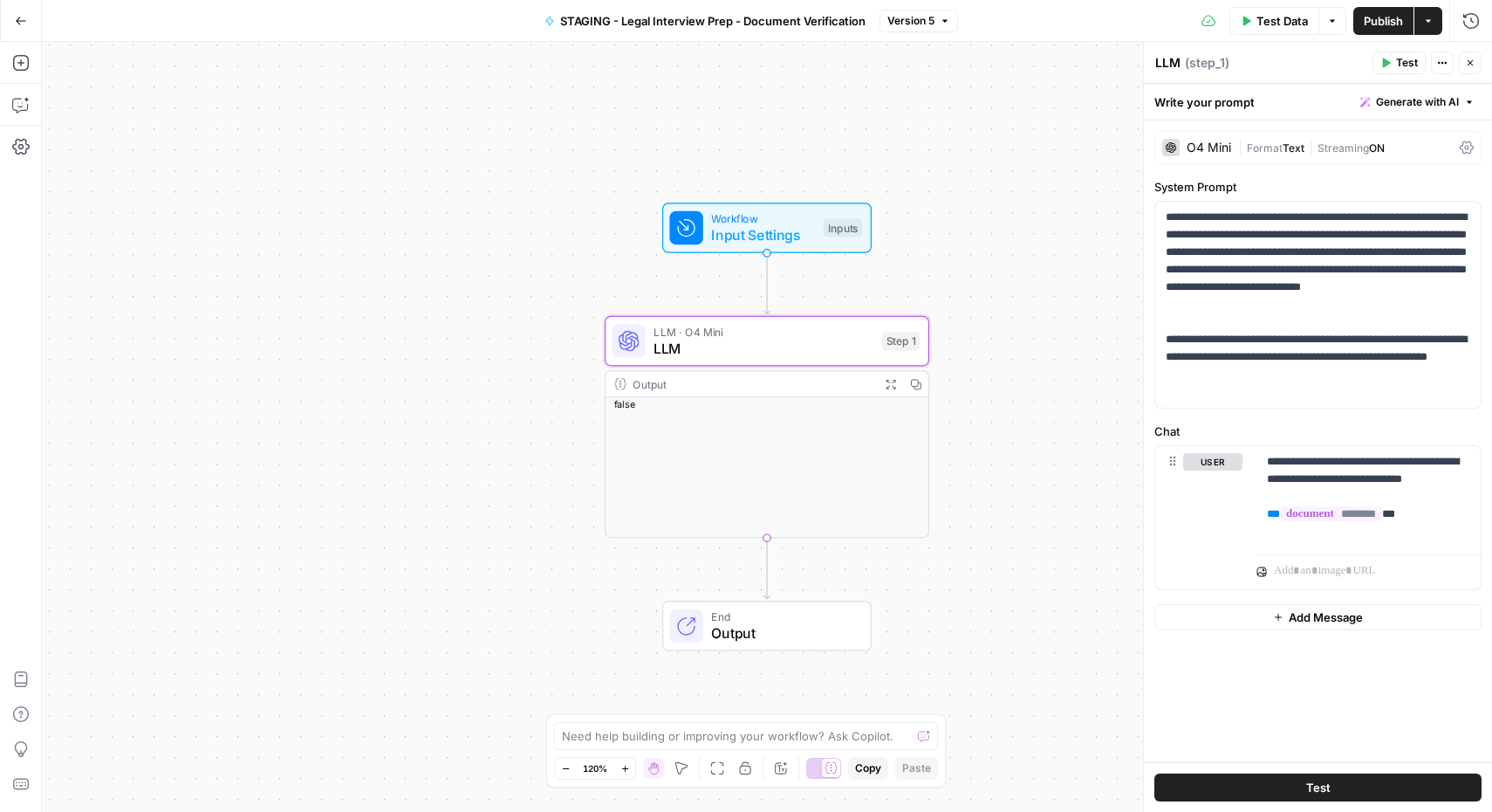
click at [1040, 161] on div "Workflow Input Settings Inputs LLM · O4 Mini LLM Step 1 Output Expand Output Co…" at bounding box center [767, 427] width 1451 height 770
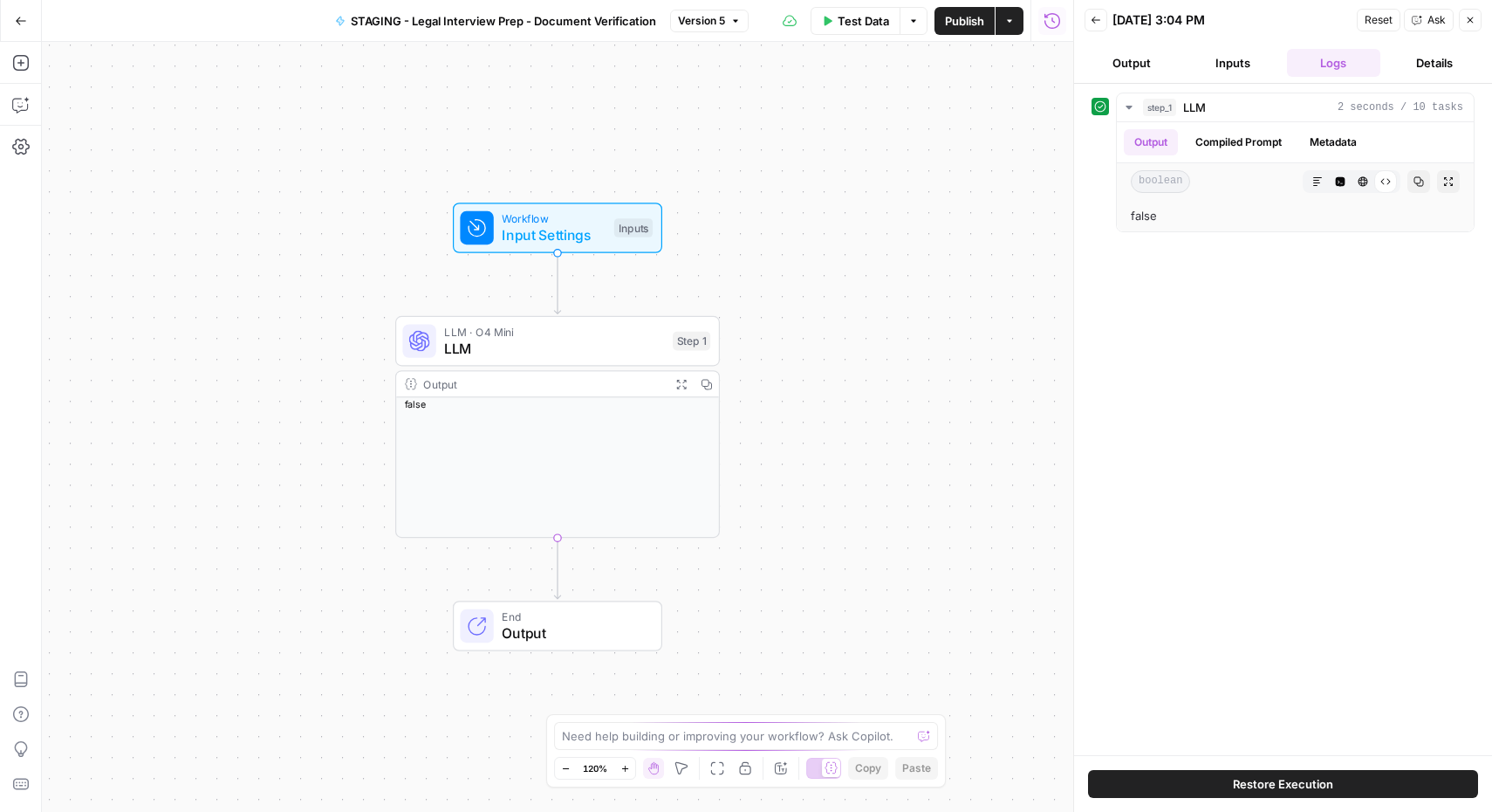
click at [1227, 68] on button "Inputs" at bounding box center [1233, 63] width 95 height 28
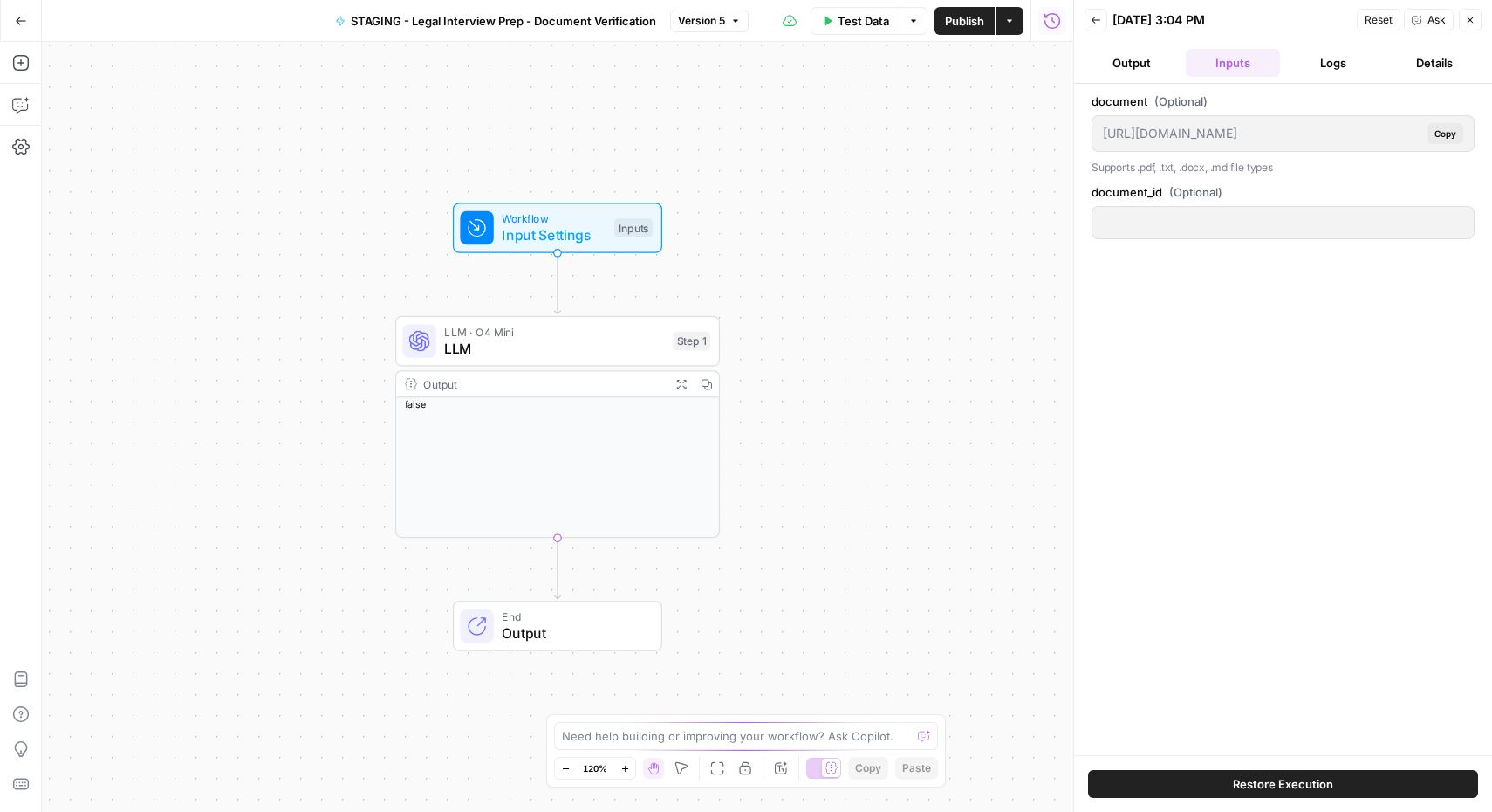
click at [1140, 59] on button "Output" at bounding box center [1131, 63] width 95 height 28
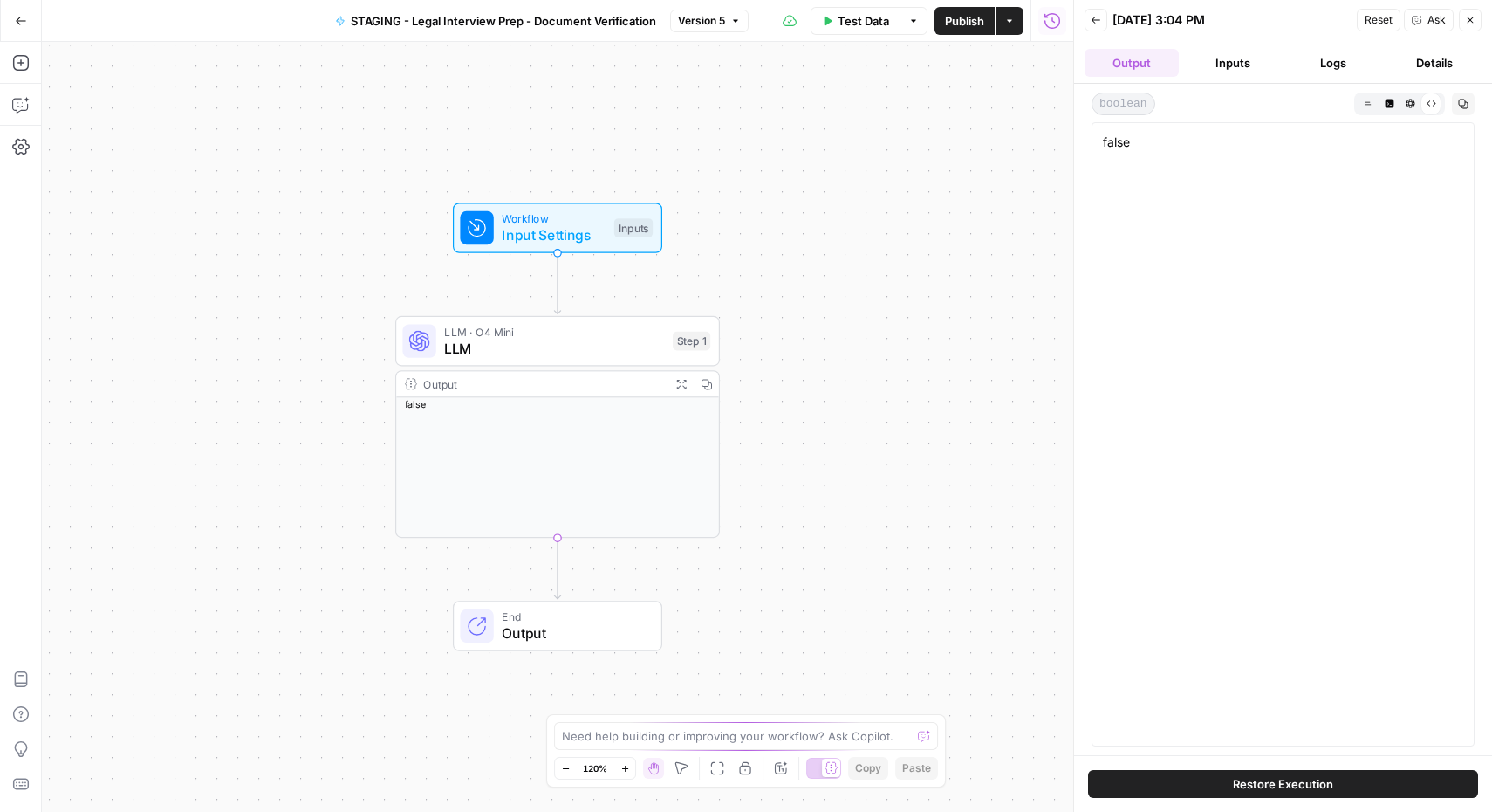
click at [1328, 65] on button "Logs" at bounding box center [1334, 63] width 95 height 28
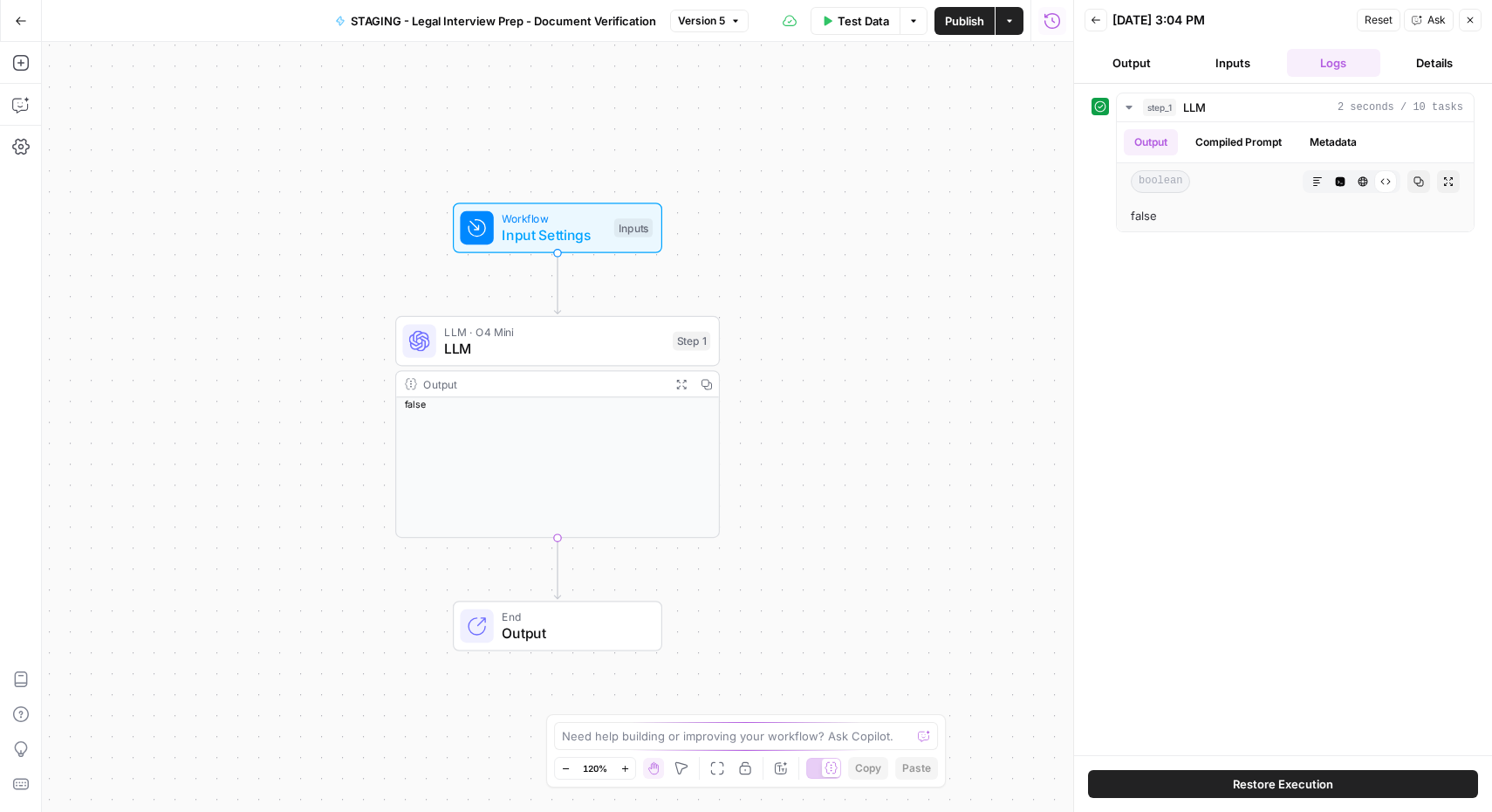
click at [1434, 59] on button "Details" at bounding box center [1434, 63] width 95 height 28
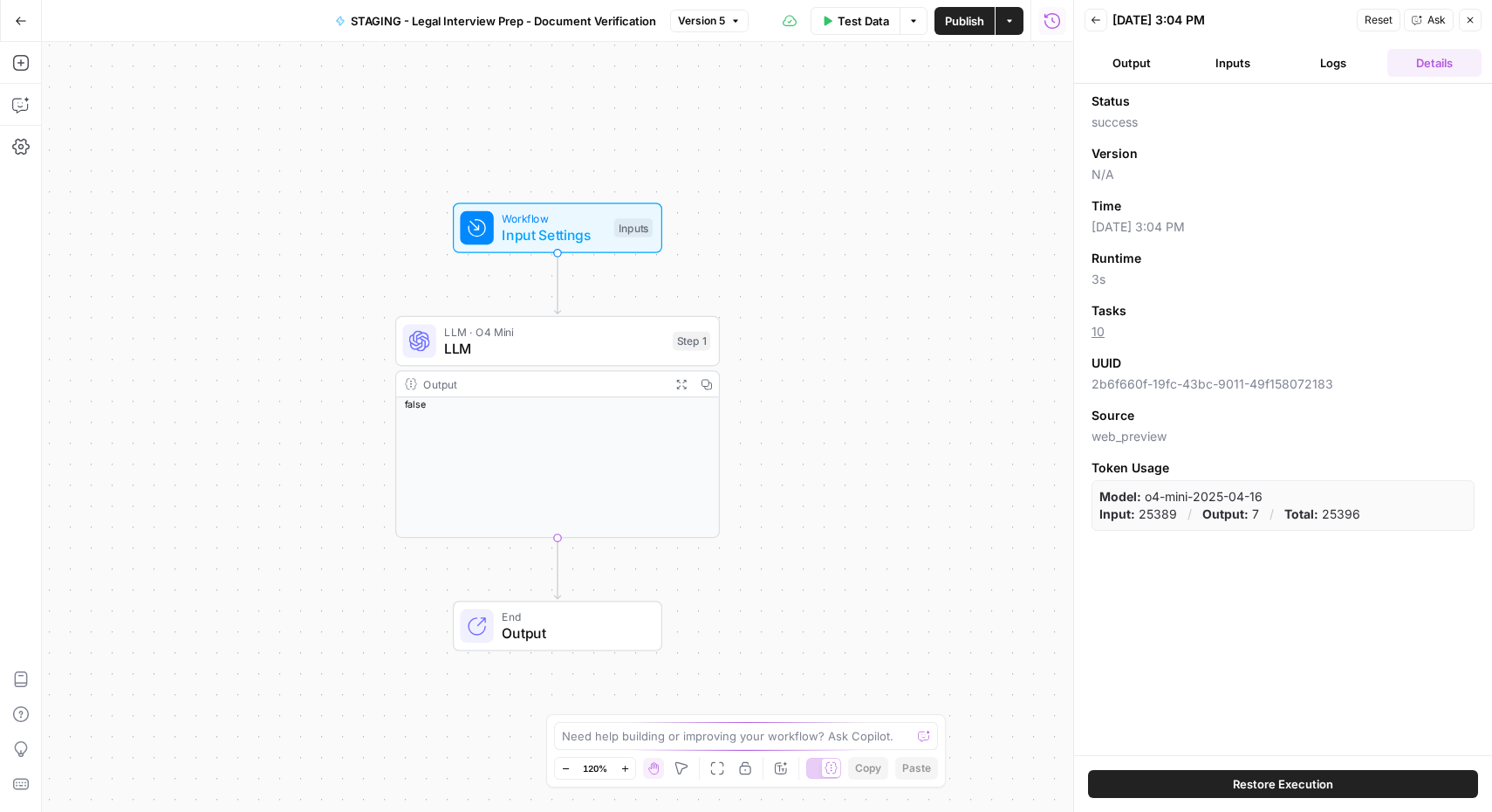
click at [1247, 58] on button "Inputs" at bounding box center [1233, 63] width 95 height 28
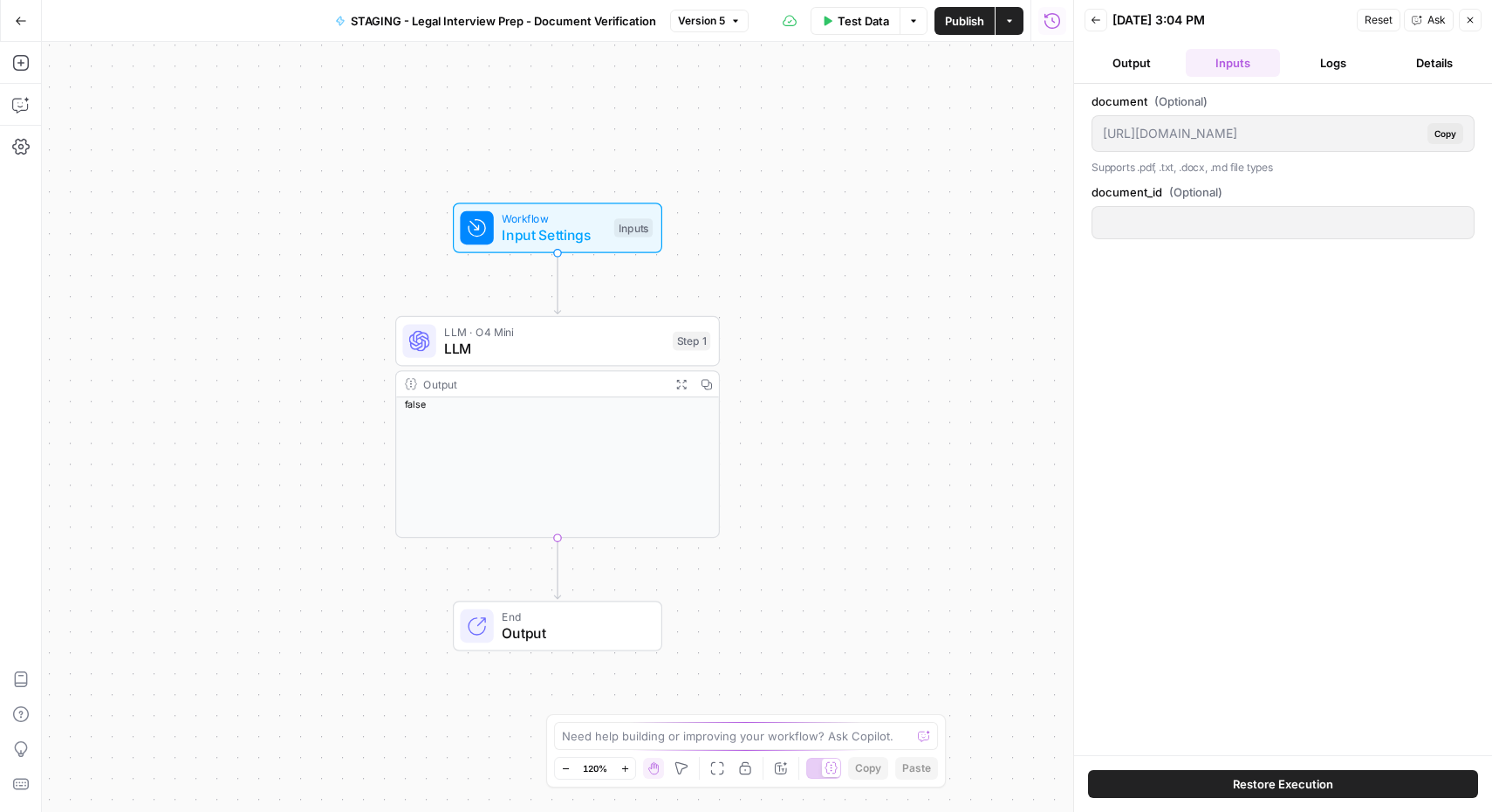
click at [1326, 66] on button "Logs" at bounding box center [1334, 63] width 95 height 28
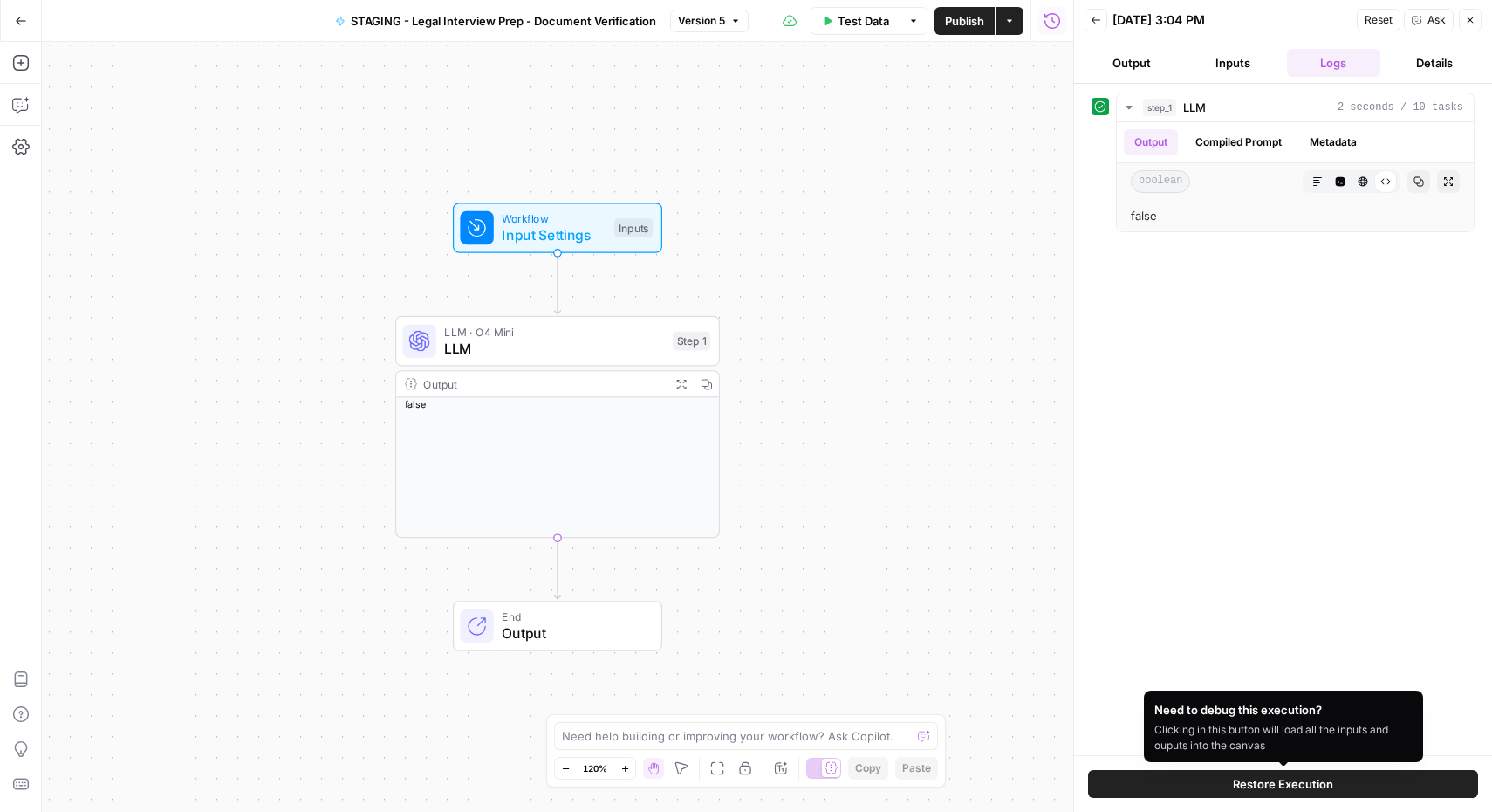
click at [1042, 509] on div "Workflow Input Settings Inputs LLM · O4 Mini LLM Step 1 Output Expand Output Co…" at bounding box center [557, 427] width 1031 height 770
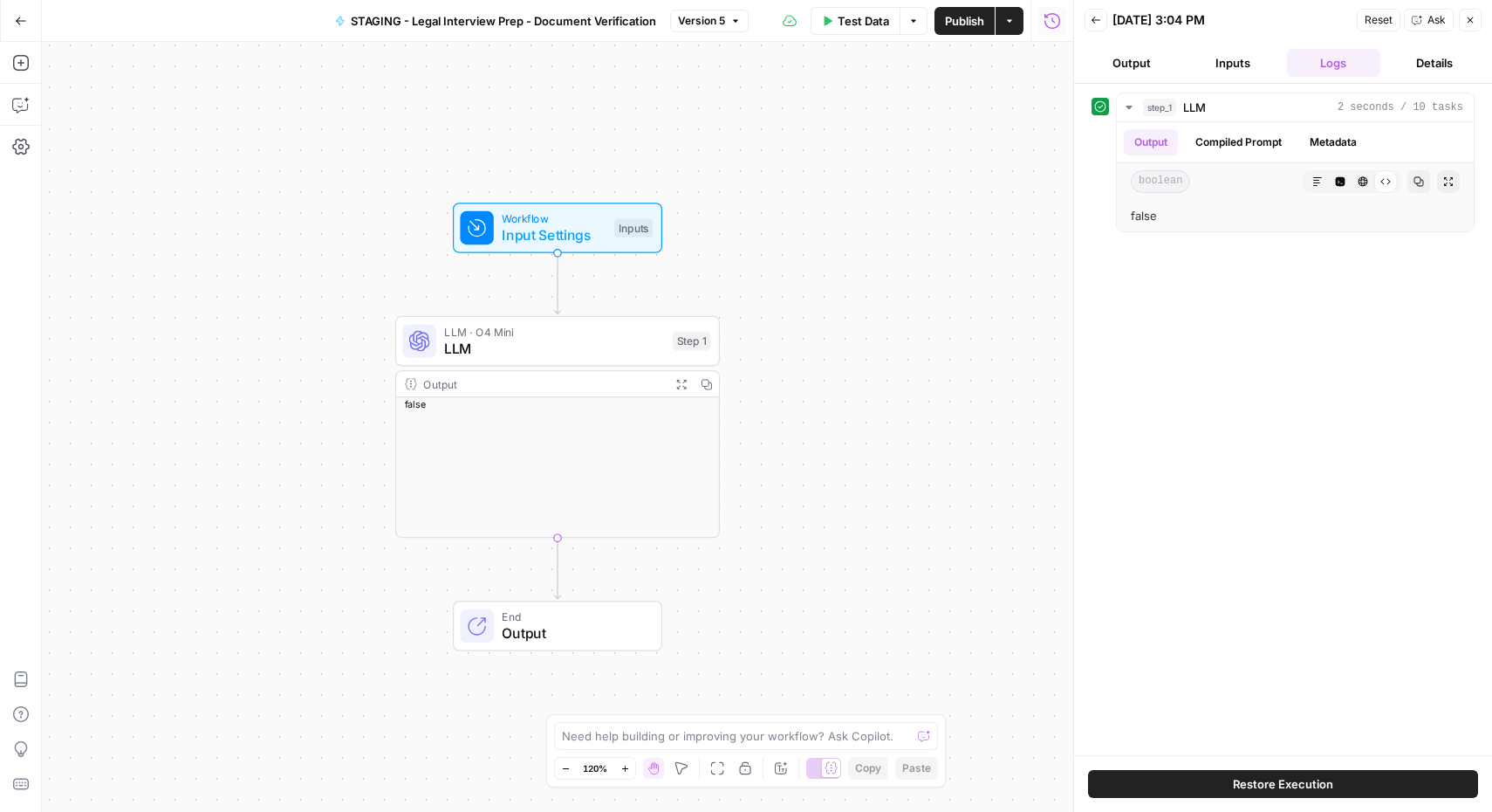
click at [1386, 19] on span "Reset" at bounding box center [1379, 20] width 28 height 16
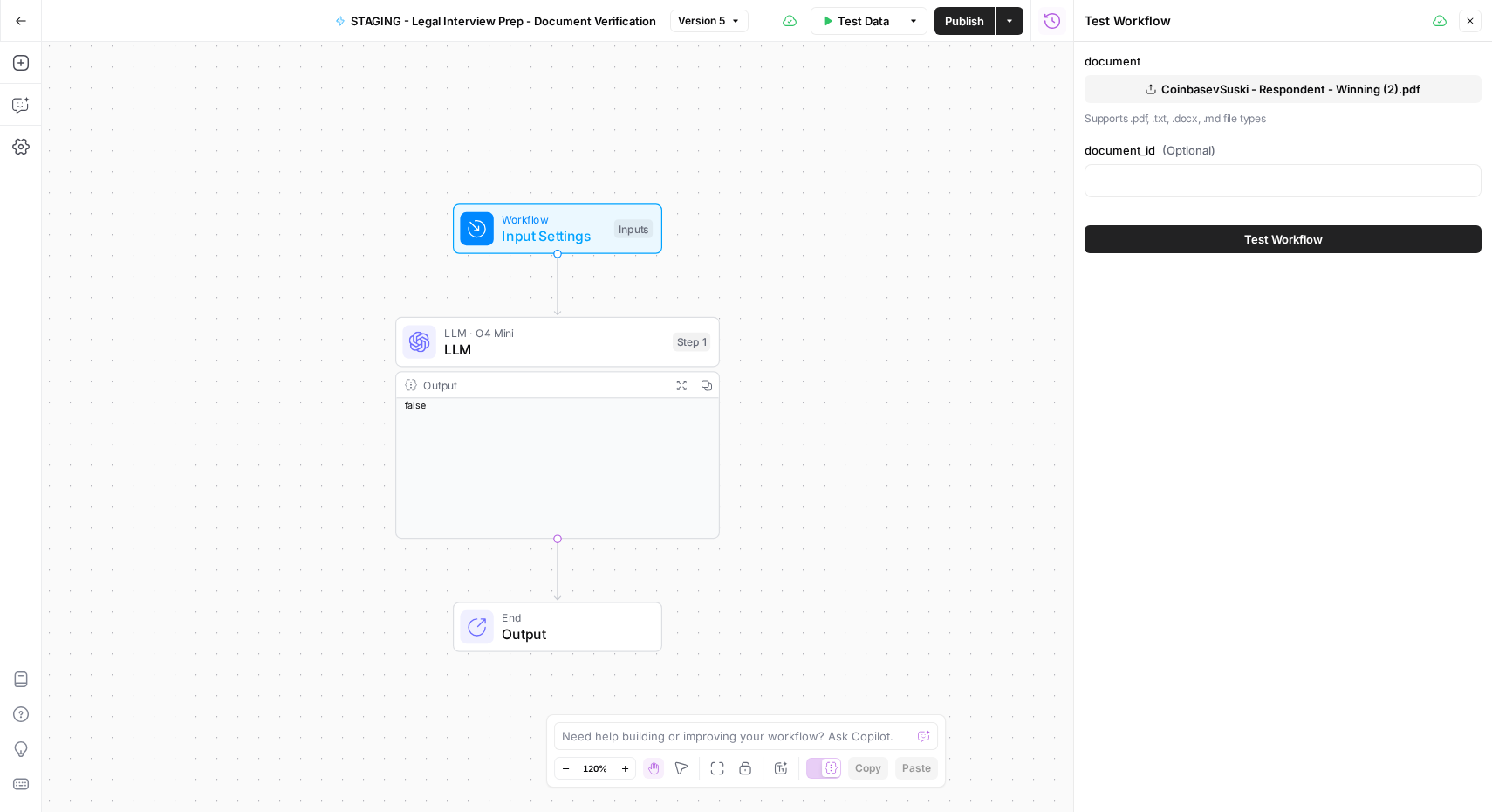
click at [989, 139] on div "Workflow Input Settings Inputs LLM · O4 Mini LLM Step 1 Output Expand Output Co…" at bounding box center [557, 427] width 1031 height 770
click at [1467, 17] on icon "button" at bounding box center [1470, 21] width 10 height 10
